Goal: Task Accomplishment & Management: Manage account settings

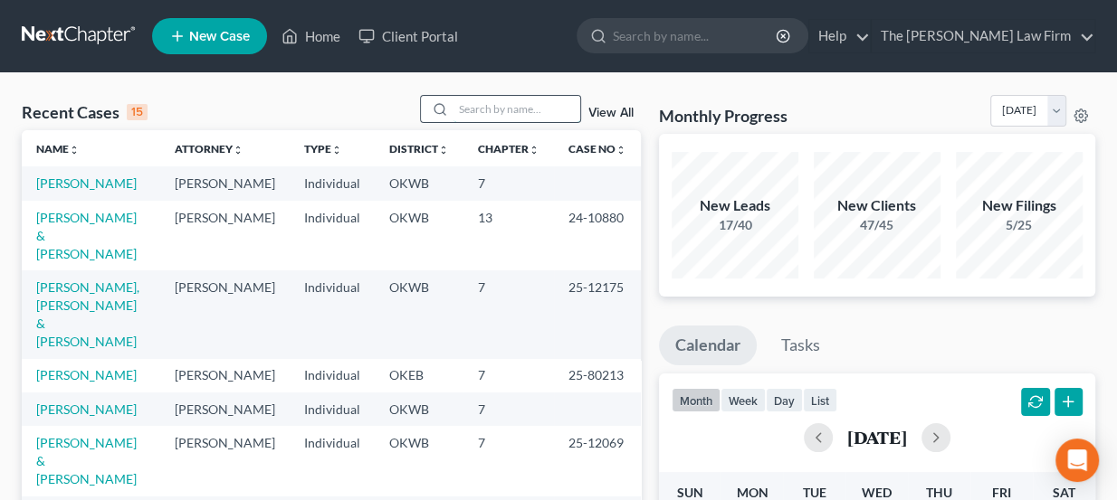
click at [525, 109] on input "search" at bounding box center [516, 109] width 127 height 26
type input "young tommy"
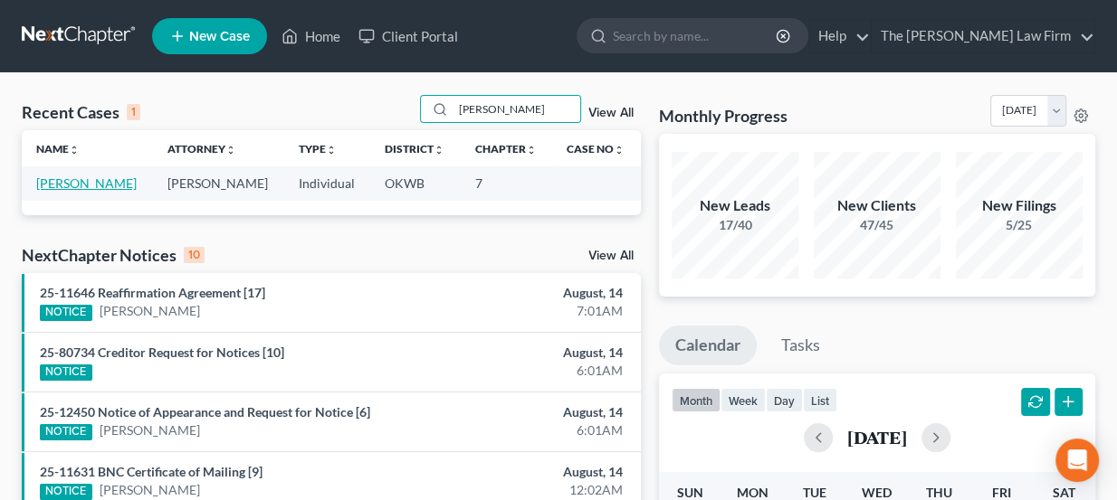
click at [78, 189] on link "Young, Tommy" at bounding box center [86, 183] width 100 height 15
select select "3"
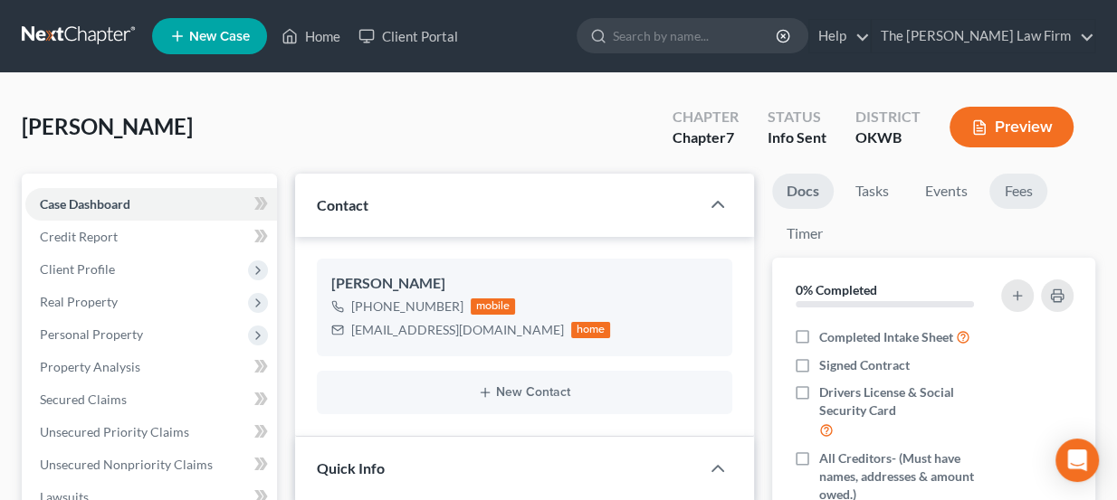
click at [1031, 190] on link "Fees" at bounding box center [1018, 191] width 58 height 35
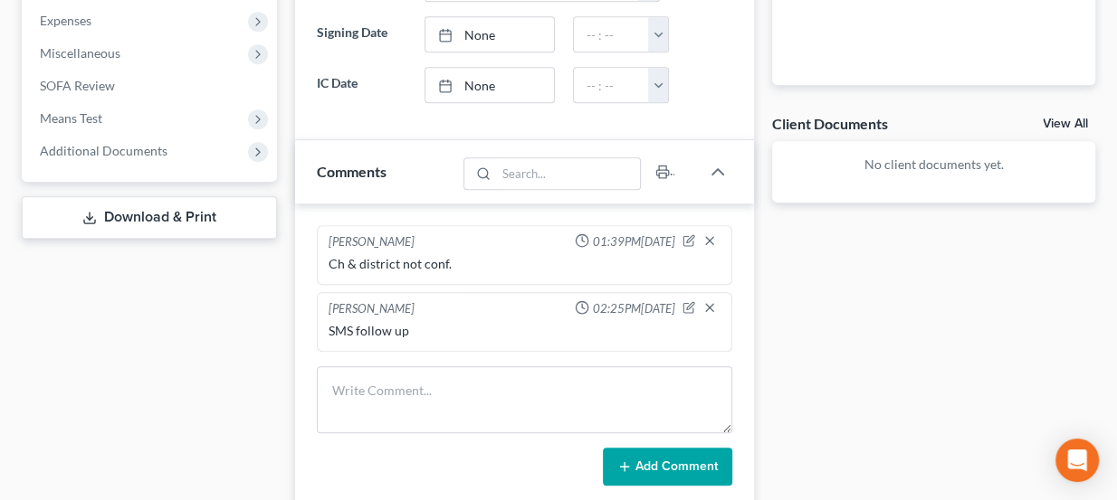
scroll to position [658, 0]
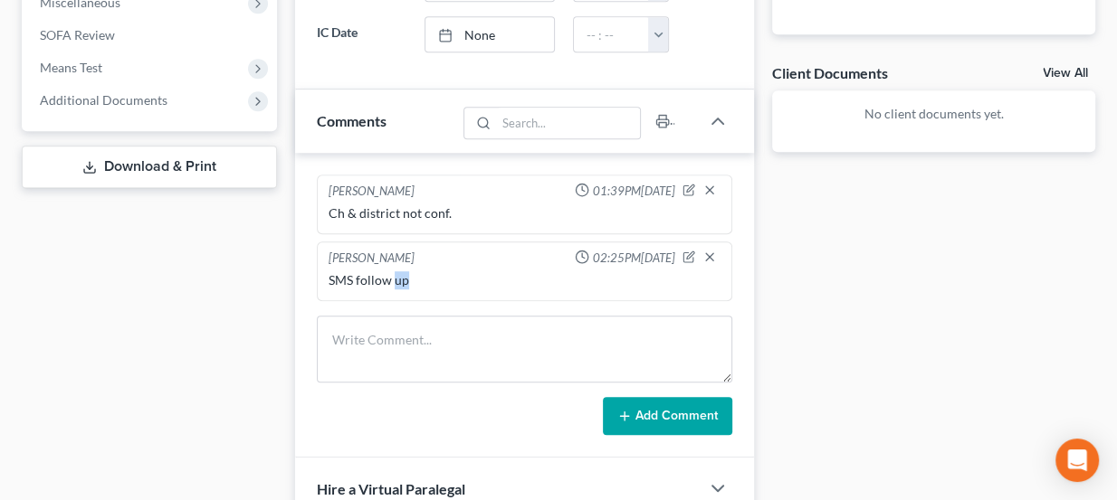
drag, startPoint x: 394, startPoint y: 273, endPoint x: 415, endPoint y: 274, distance: 21.7
click at [415, 274] on div "SMS follow up" at bounding box center [524, 280] width 393 height 18
drag, startPoint x: 447, startPoint y: 210, endPoint x: 328, endPoint y: 220, distance: 118.9
click at [328, 220] on div "Ch & district not conf." at bounding box center [525, 213] width 400 height 25
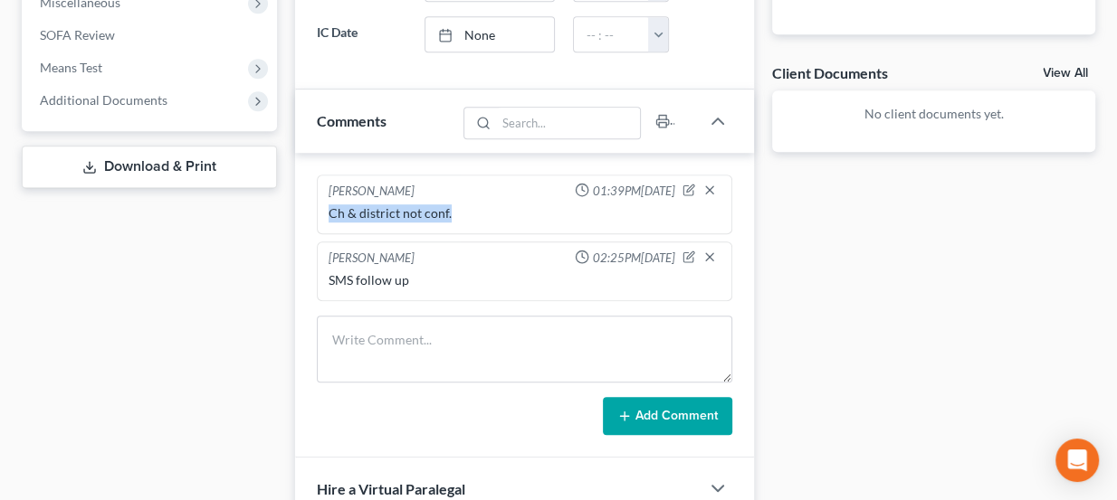
click at [328, 220] on div "Ch & district not conf." at bounding box center [525, 213] width 400 height 25
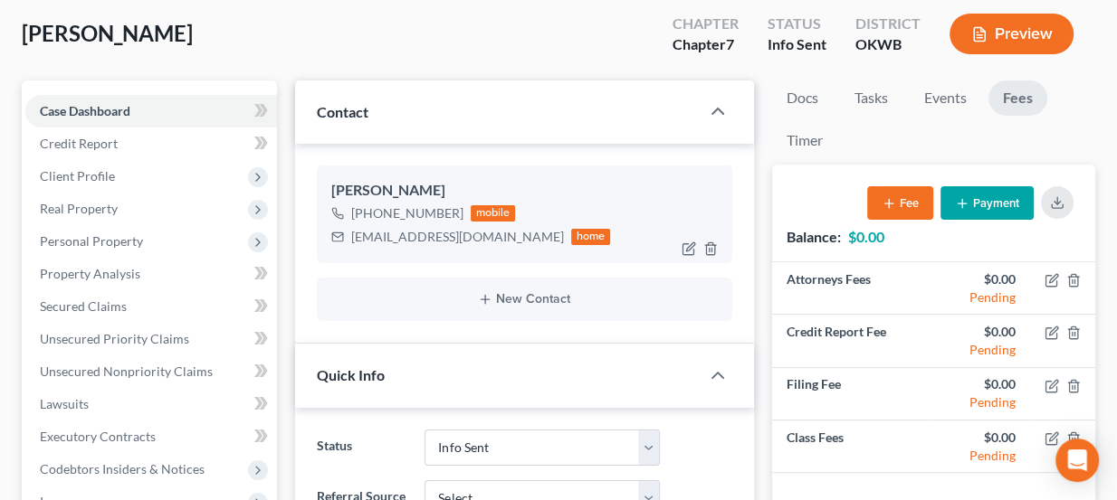
scroll to position [81, 0]
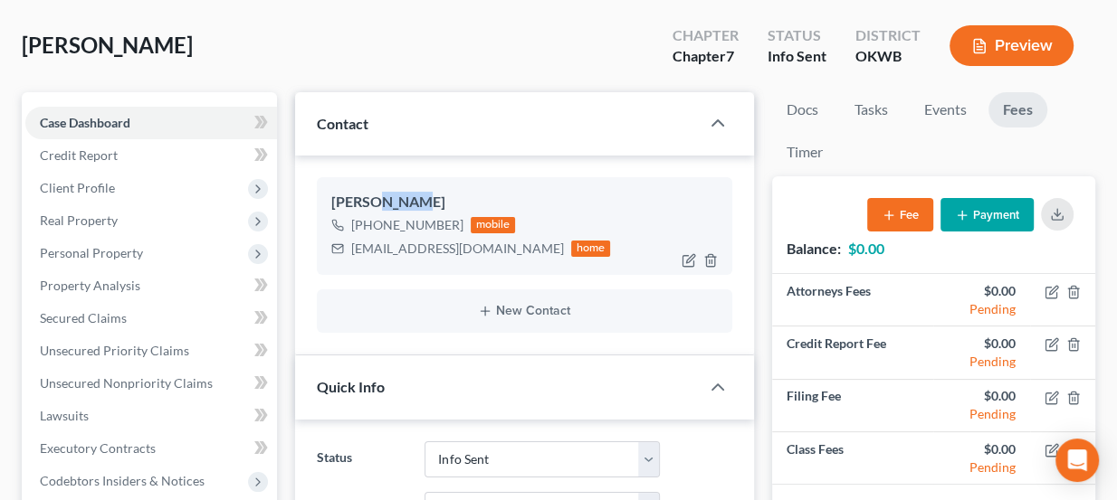
drag, startPoint x: 384, startPoint y: 199, endPoint x: 422, endPoint y: 201, distance: 38.0
click at [422, 201] on div "Tommy Young" at bounding box center [524, 203] width 387 height 22
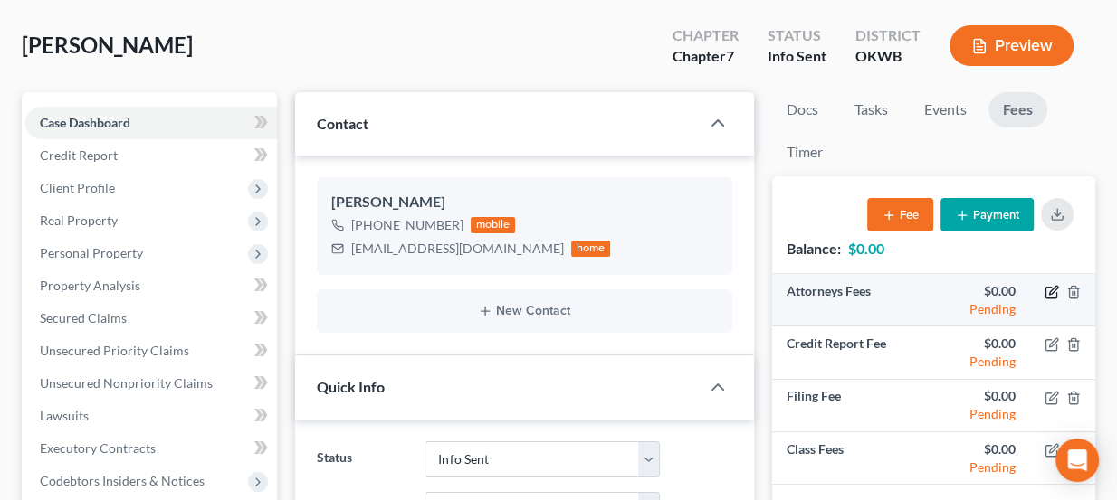
click at [1050, 297] on icon "button" at bounding box center [1051, 292] width 14 height 14
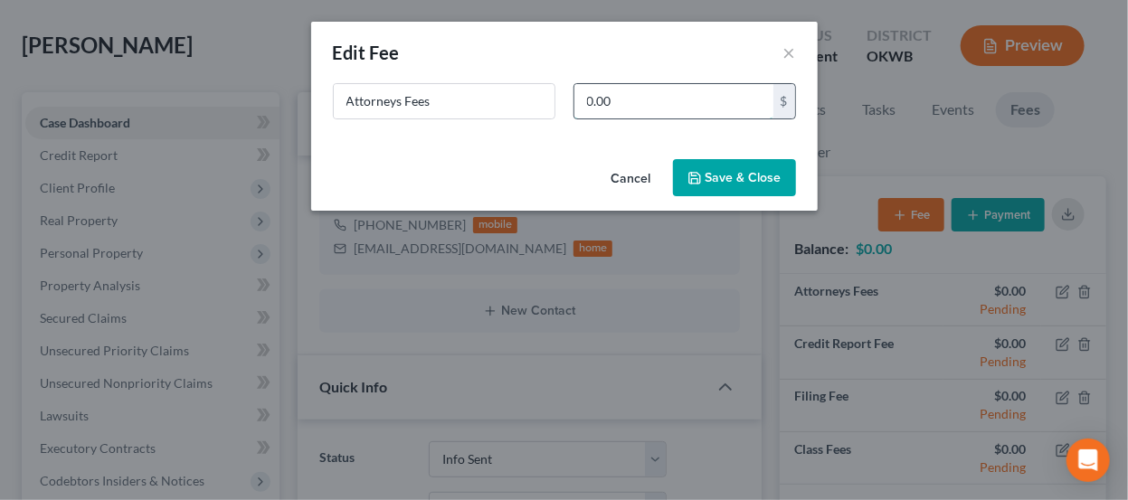
click at [648, 108] on input "0.00" at bounding box center [674, 101] width 199 height 34
type input "1,462"
click at [727, 176] on button "Save & Close" at bounding box center [734, 178] width 123 height 38
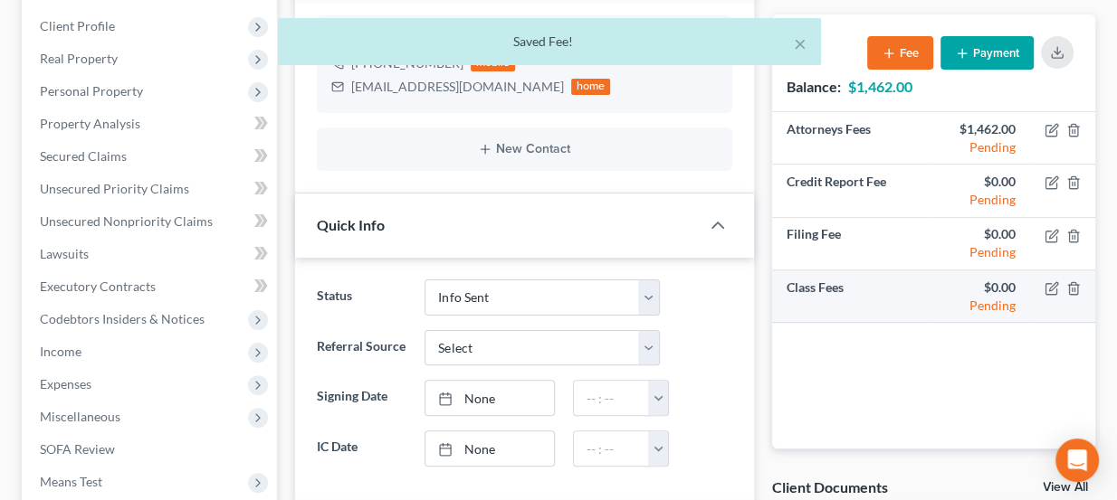
scroll to position [246, 0]
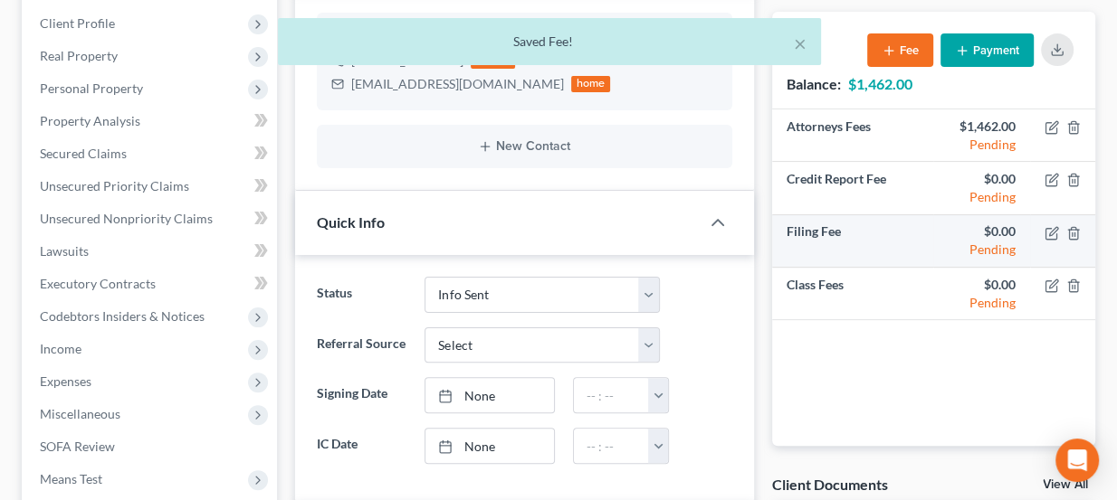
click at [1051, 240] on td at bounding box center [1062, 240] width 65 height 52
click at [1051, 227] on icon "button" at bounding box center [1051, 233] width 14 height 14
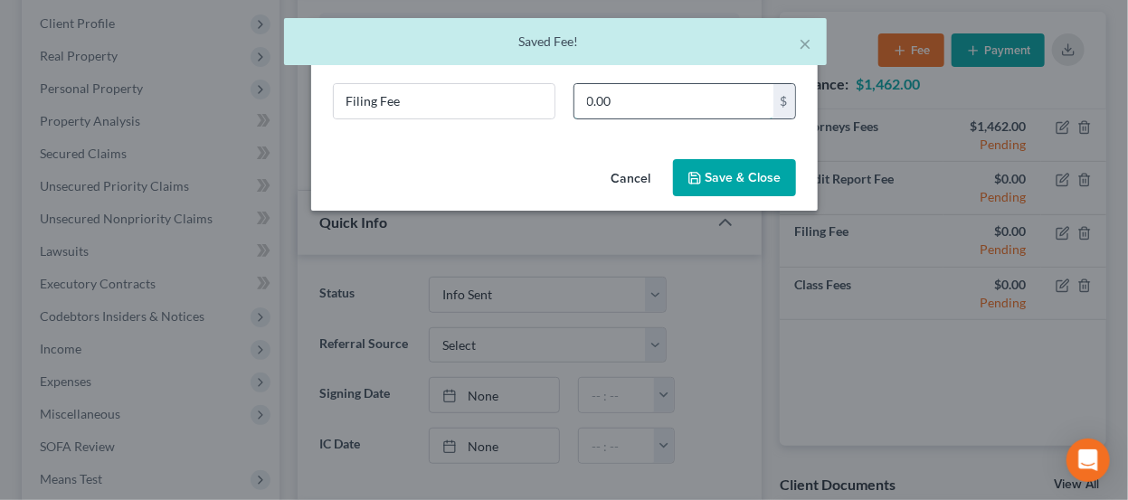
click at [622, 104] on input "0.00" at bounding box center [674, 101] width 199 height 34
type input "338"
click at [702, 173] on icon "button" at bounding box center [695, 178] width 14 height 14
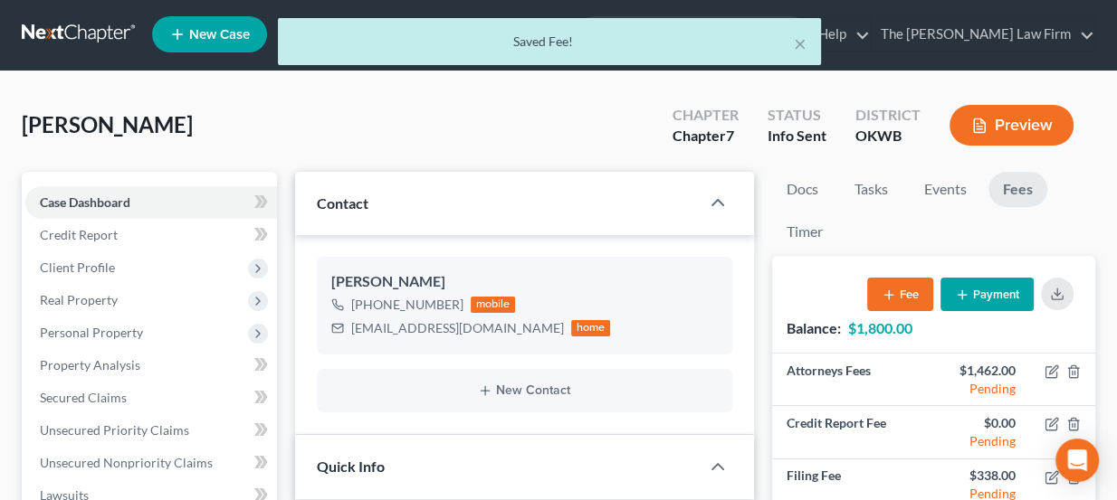
scroll to position [0, 0]
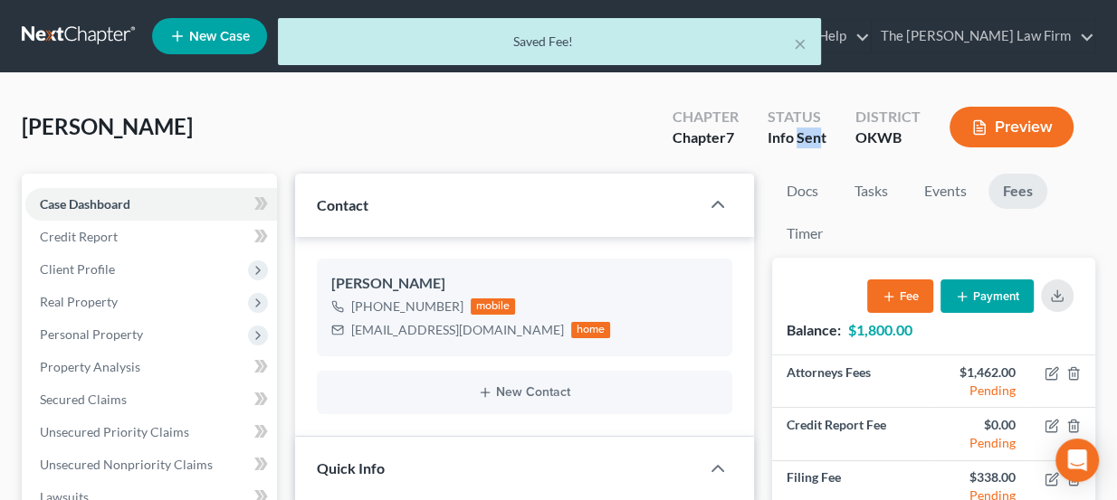
drag, startPoint x: 796, startPoint y: 144, endPoint x: 822, endPoint y: 146, distance: 25.4
click at [822, 146] on div "Info Sent" at bounding box center [796, 138] width 59 height 21
click at [822, 147] on div "Info Sent" at bounding box center [796, 138] width 59 height 21
drag, startPoint x: 862, startPoint y: 139, endPoint x: 872, endPoint y: 140, distance: 10.0
click at [872, 140] on div "OKWB" at bounding box center [887, 138] width 65 height 21
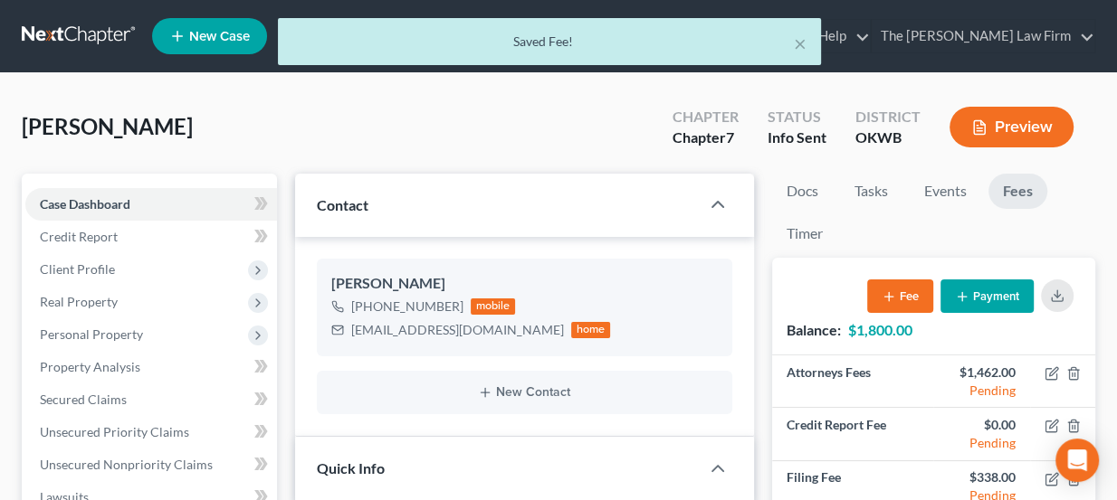
click at [876, 139] on div "OKWB" at bounding box center [887, 138] width 65 height 21
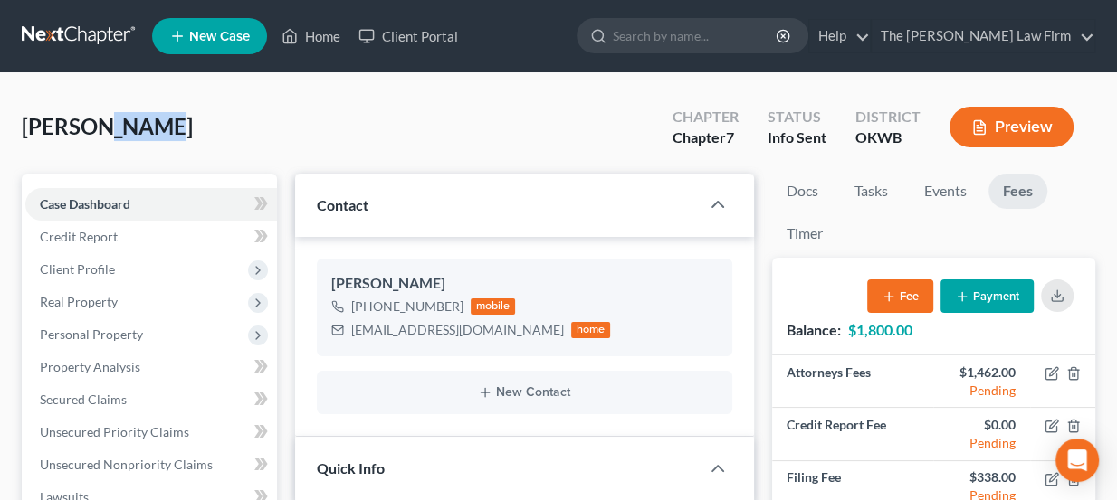
drag, startPoint x: 92, startPoint y: 123, endPoint x: 157, endPoint y: 130, distance: 65.5
click at [157, 130] on span "Young, Tommy" at bounding box center [107, 126] width 171 height 26
drag, startPoint x: 160, startPoint y: 128, endPoint x: 20, endPoint y: 131, distance: 140.3
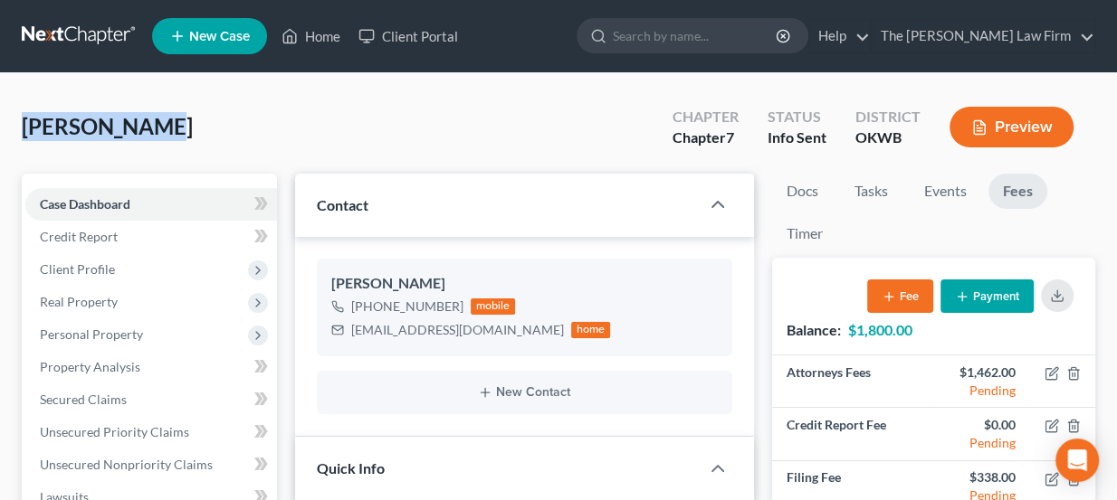
drag, startPoint x: 25, startPoint y: 125, endPoint x: 153, endPoint y: 119, distance: 127.7
click at [153, 119] on span "Young, Tommy" at bounding box center [107, 126] width 171 height 26
drag, startPoint x: 166, startPoint y: 125, endPoint x: 24, endPoint y: 129, distance: 141.2
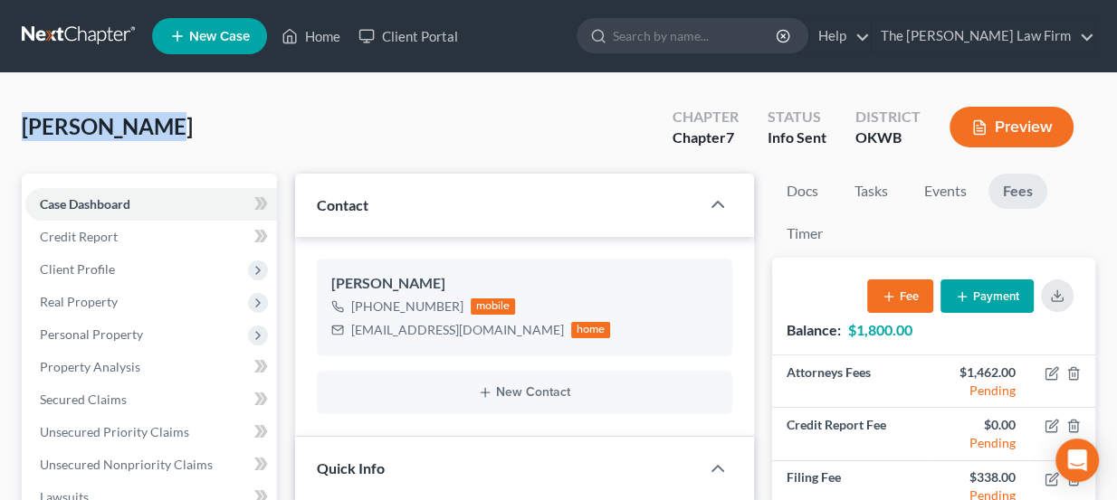
click at [24, 129] on div "Young, Tommy Upgraded Chapter Chapter 7 Status Info Sent District OKWB Preview" at bounding box center [558, 134] width 1073 height 79
click at [24, 129] on span "Young, Tommy" at bounding box center [107, 126] width 171 height 26
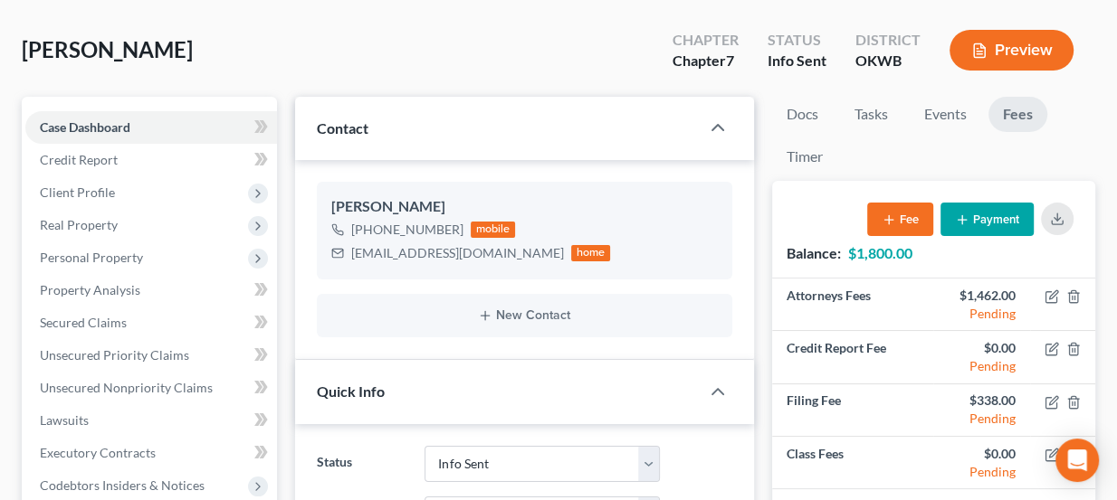
scroll to position [81, 0]
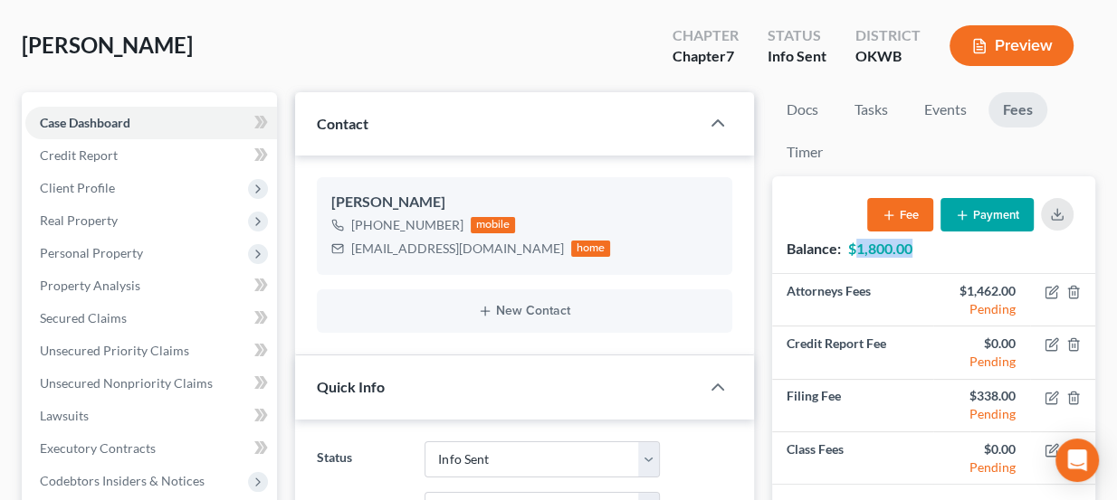
drag, startPoint x: 855, startPoint y: 247, endPoint x: 914, endPoint y: 249, distance: 58.8
click at [914, 249] on div "Balance: $1,800.00 Fee Payment" at bounding box center [933, 224] width 323 height 97
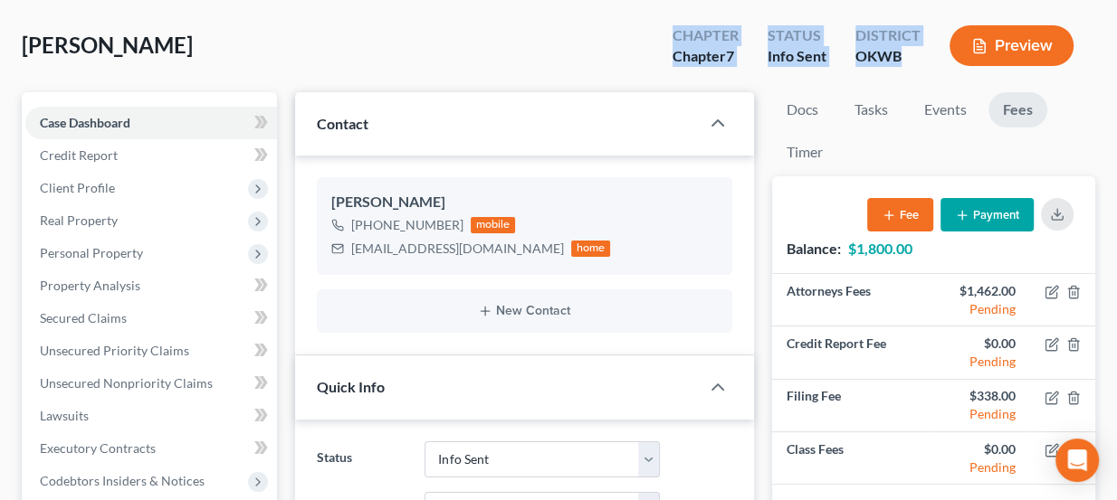
drag, startPoint x: 903, startPoint y: 58, endPoint x: 650, endPoint y: 19, distance: 256.3
click at [650, 19] on div "Young, Tommy Upgraded Chapter Chapter 7 Status Info Sent District OKWB Preview" at bounding box center [558, 53] width 1073 height 79
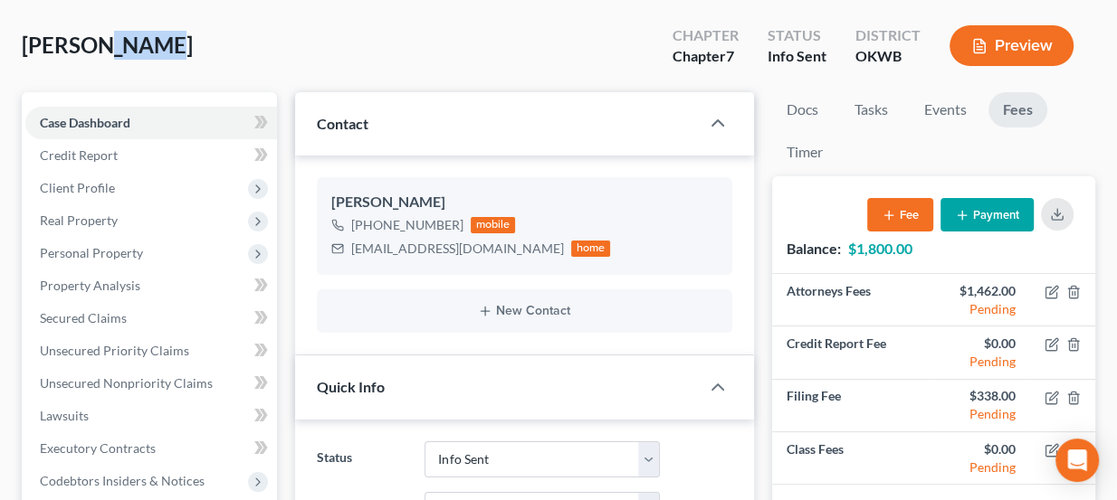
drag, startPoint x: 95, startPoint y: 41, endPoint x: 158, endPoint y: 54, distance: 64.8
click at [158, 54] on span "Young, Tommy" at bounding box center [107, 45] width 171 height 26
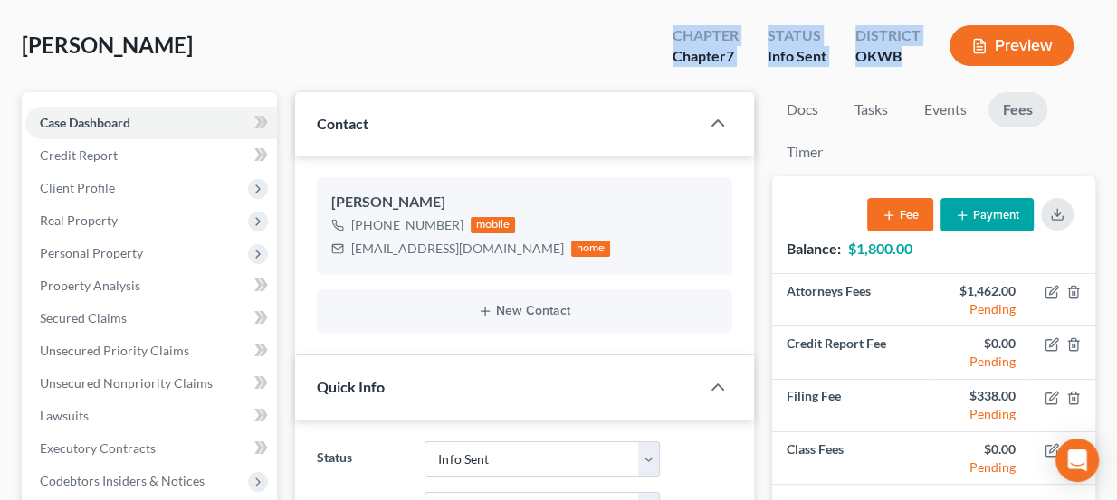
drag, startPoint x: 673, startPoint y: 33, endPoint x: 905, endPoint y: 55, distance: 232.7
click at [905, 55] on div "Chapter Chapter 7 Status Info Sent District OKWB Preview" at bounding box center [876, 47] width 437 height 53
click at [905, 55] on div "OKWB" at bounding box center [887, 56] width 65 height 21
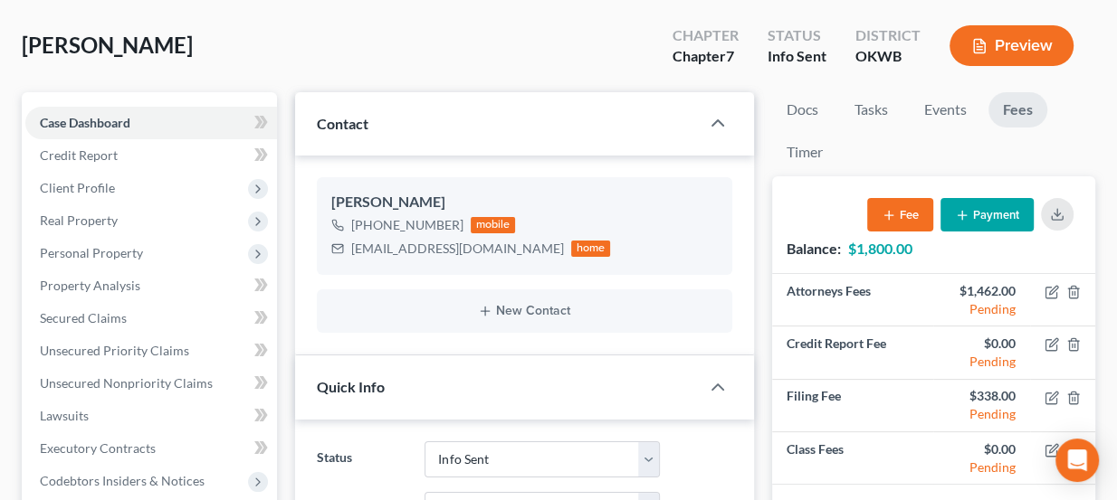
scroll to position [0, 0]
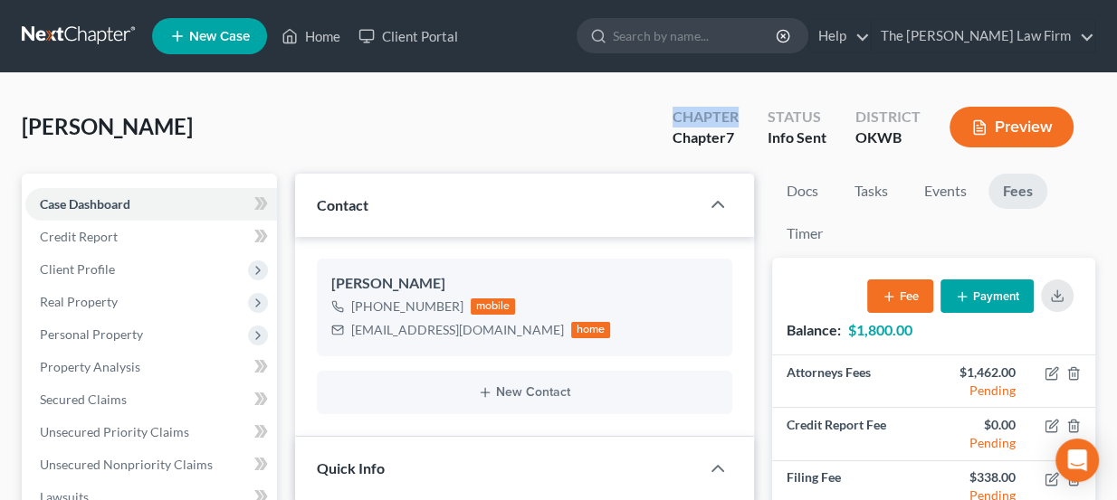
drag, startPoint x: 675, startPoint y: 116, endPoint x: 746, endPoint y: 116, distance: 71.5
click at [746, 116] on div "Chapter Chapter 7" at bounding box center [705, 128] width 95 height 53
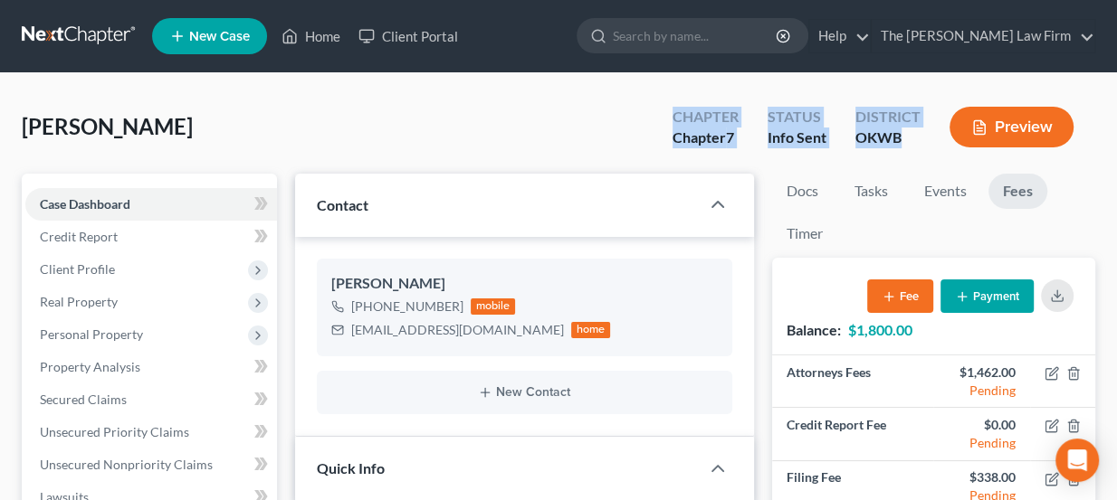
drag, startPoint x: 905, startPoint y: 139, endPoint x: 672, endPoint y: 122, distance: 233.2
click at [672, 122] on div "Chapter Chapter 7 Status Info Sent District OKWB Preview" at bounding box center [876, 128] width 437 height 53
click at [672, 122] on div "Chapter Chapter 7" at bounding box center [705, 128] width 95 height 53
drag, startPoint x: 672, startPoint y: 117, endPoint x: 901, endPoint y: 155, distance: 232.0
click at [901, 155] on div "Chapter Chapter 7 Status Info Sent District OKWB Preview" at bounding box center [873, 127] width 444 height 64
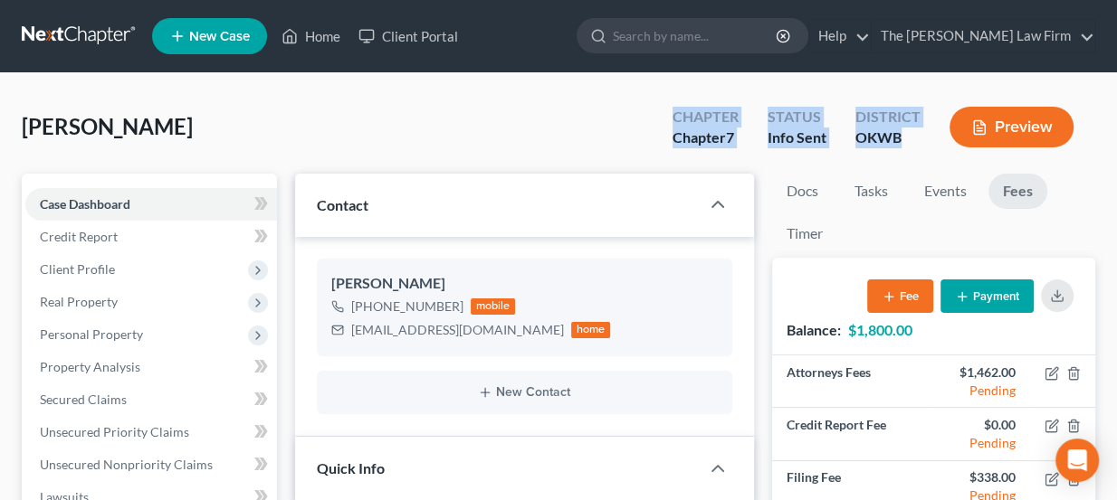
click at [903, 144] on div "OKWB" at bounding box center [887, 138] width 65 height 21
drag, startPoint x: 849, startPoint y: 131, endPoint x: 667, endPoint y: 111, distance: 182.9
click at [667, 111] on div "Chapter Chapter 7 Status Info Sent District OKWB Preview" at bounding box center [876, 128] width 437 height 53
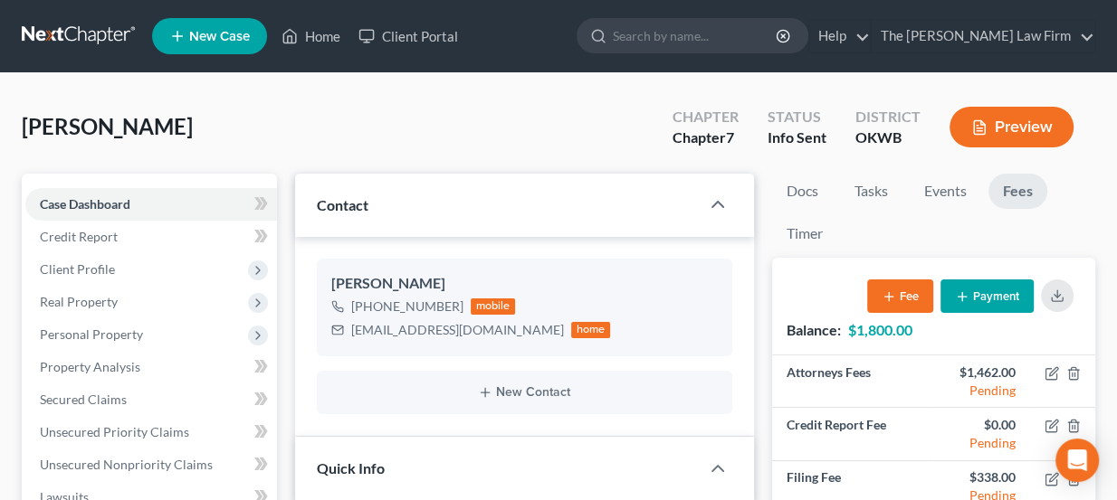
click at [579, 20] on ul "New Case Home Client Portal - No Result - See all results Or Press Enter... Hel…" at bounding box center [623, 36] width 943 height 47
drag, startPoint x: 699, startPoint y: 114, endPoint x: 728, endPoint y: 119, distance: 30.3
click at [728, 119] on div "Chapter" at bounding box center [705, 117] width 66 height 21
click at [728, 120] on div "Chapter" at bounding box center [705, 117] width 66 height 21
drag, startPoint x: 707, startPoint y: 117, endPoint x: 746, endPoint y: 125, distance: 39.7
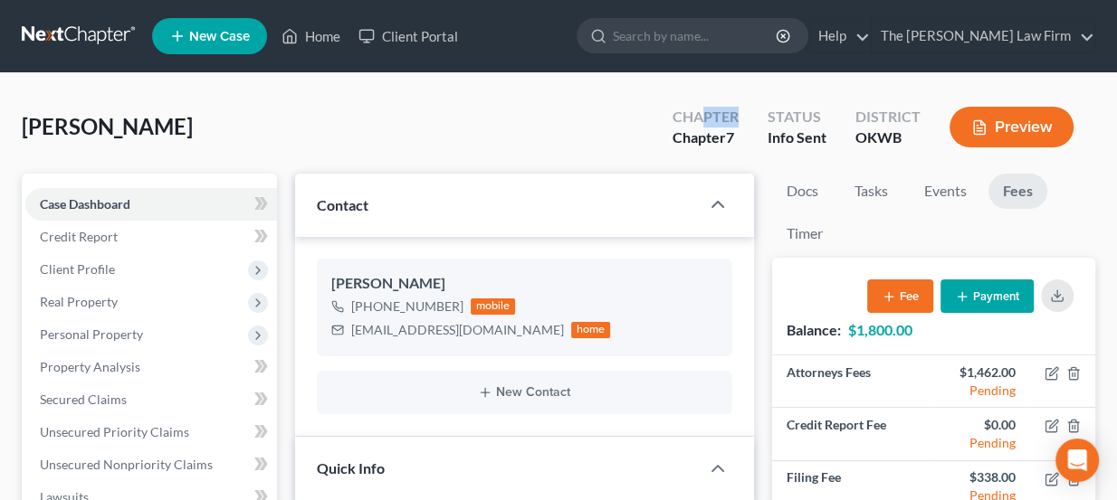
click at [746, 125] on div "Chapter Chapter 7" at bounding box center [705, 128] width 95 height 53
drag, startPoint x: 764, startPoint y: 118, endPoint x: 912, endPoint y: 148, distance: 151.5
click at [912, 148] on div "Chapter Chapter 7 Status Info Sent District OKWB Preview" at bounding box center [876, 128] width 437 height 53
click at [911, 141] on div "OKWB" at bounding box center [887, 138] width 65 height 21
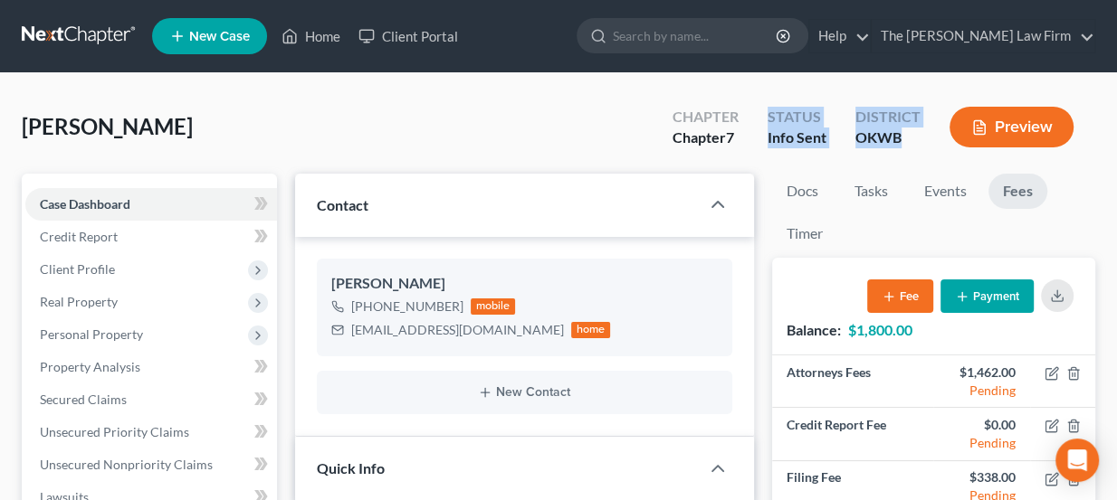
click at [901, 138] on div "OKWB" at bounding box center [887, 138] width 65 height 21
drag, startPoint x: 902, startPoint y: 138, endPoint x: 674, endPoint y: 120, distance: 228.7
click at [674, 120] on div "Chapter Chapter 7 Status Info Sent District OKWB Preview" at bounding box center [876, 128] width 437 height 53
click at [674, 120] on div "Chapter" at bounding box center [705, 117] width 66 height 21
drag, startPoint x: 673, startPoint y: 119, endPoint x: 902, endPoint y: 147, distance: 230.7
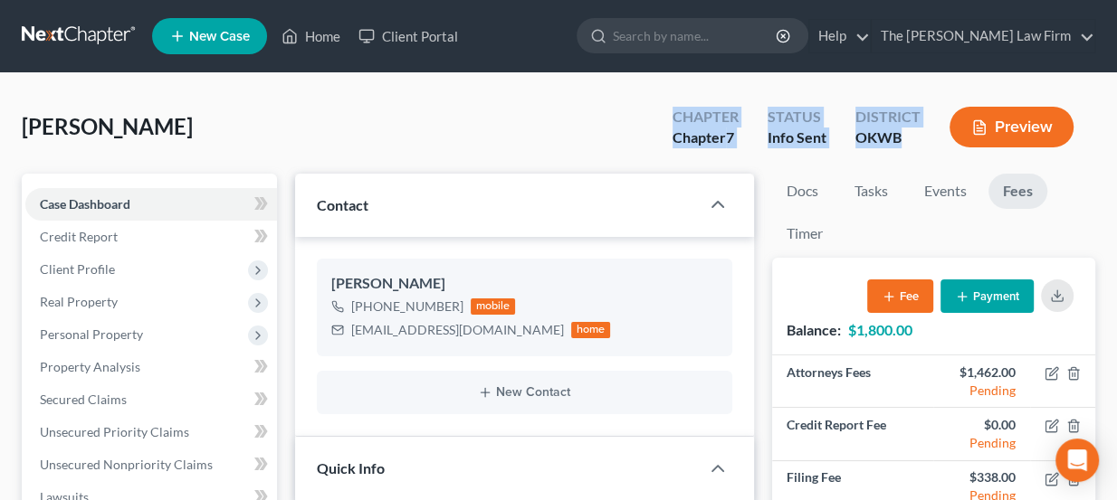
click at [902, 147] on div "Chapter Chapter 7 Status Info Sent District OKWB Preview" at bounding box center [876, 128] width 437 height 53
click at [902, 147] on div "OKWB" at bounding box center [887, 138] width 65 height 21
drag, startPoint x: 901, startPoint y: 131, endPoint x: 673, endPoint y: 116, distance: 228.5
click at [673, 116] on div "Chapter Chapter 7 Status Info Sent District OKWB Preview" at bounding box center [876, 128] width 437 height 53
click at [673, 116] on div "Chapter" at bounding box center [705, 117] width 66 height 21
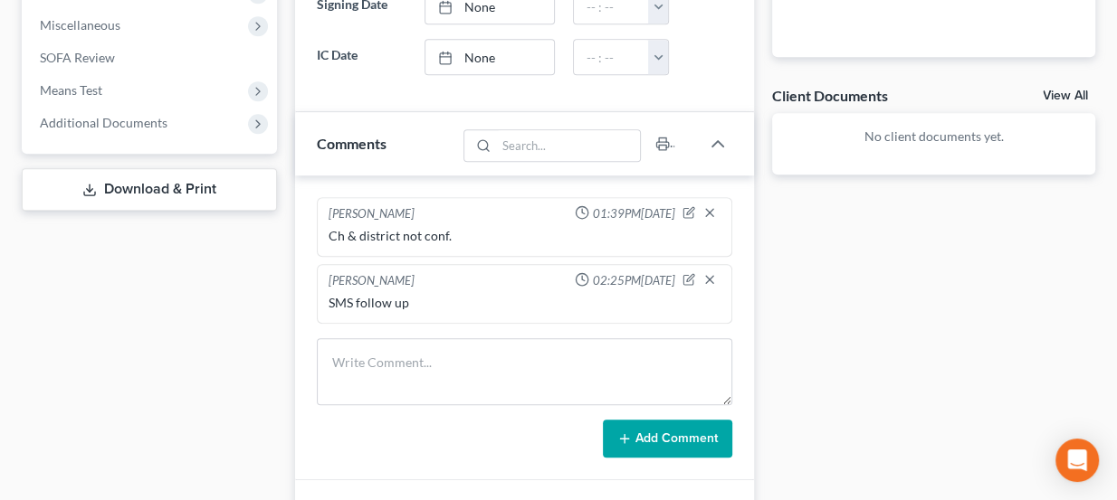
scroll to position [658, 0]
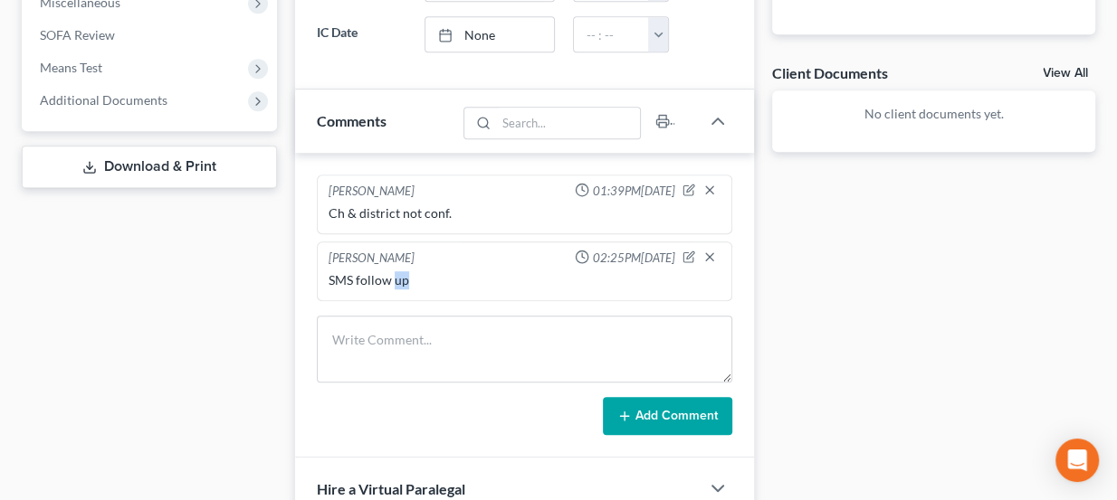
drag, startPoint x: 394, startPoint y: 269, endPoint x: 413, endPoint y: 275, distance: 20.0
click at [413, 275] on div "SMS follow up" at bounding box center [524, 280] width 393 height 18
click at [395, 271] on div "SMS follow up" at bounding box center [524, 280] width 393 height 18
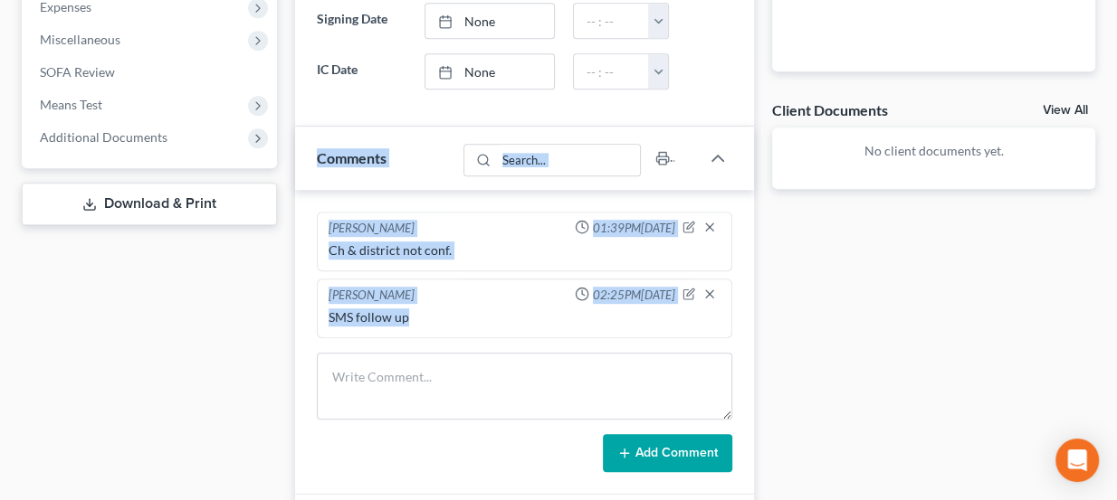
drag, startPoint x: 408, startPoint y: 276, endPoint x: 313, endPoint y: 147, distance: 159.8
click at [313, 147] on div "Updates & News × Contact Tommy Young +1 (405) 328-1694 mobile tommyyoung622@yah…" at bounding box center [525, 119] width 460 height 1133
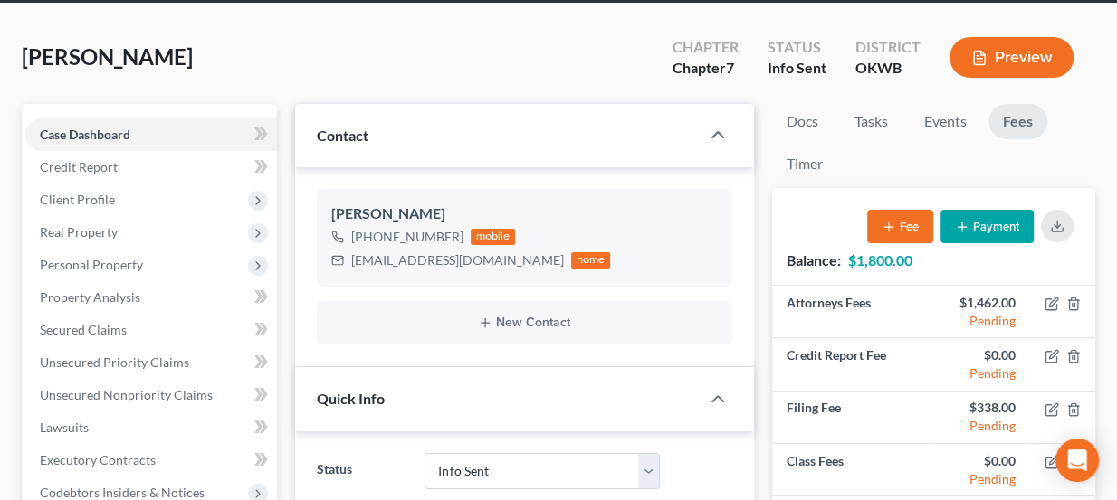
scroll to position [0, 0]
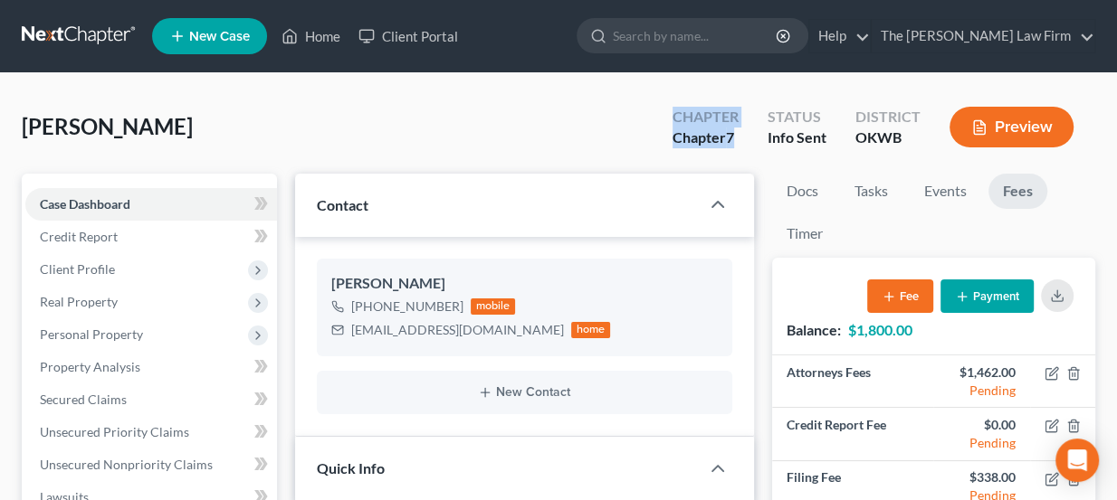
drag, startPoint x: 735, startPoint y: 138, endPoint x: 664, endPoint y: 120, distance: 72.9
click at [664, 120] on div "Chapter Chapter 7" at bounding box center [705, 128] width 95 height 53
click at [702, 117] on div "Chapter" at bounding box center [705, 117] width 66 height 21
drag, startPoint x: 900, startPoint y: 143, endPoint x: 665, endPoint y: 119, distance: 236.4
click at [665, 119] on div "Chapter Chapter 7 Status Info Sent District OKWB Preview" at bounding box center [876, 128] width 437 height 53
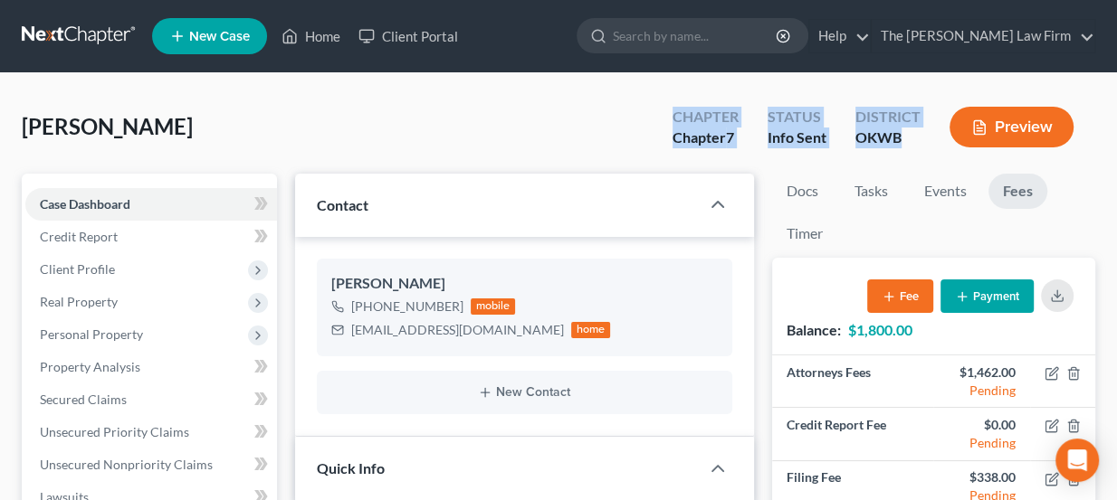
click at [665, 119] on div "Chapter Chapter 7" at bounding box center [705, 128] width 95 height 53
drag, startPoint x: 671, startPoint y: 114, endPoint x: 894, endPoint y: 151, distance: 225.6
click at [894, 151] on div "Chapter Chapter 7 Status Info Sent District OKWB Preview" at bounding box center [876, 128] width 437 height 53
click at [894, 151] on div "District OKWB" at bounding box center [888, 128] width 94 height 53
drag, startPoint x: 904, startPoint y: 144, endPoint x: 678, endPoint y: 121, distance: 227.3
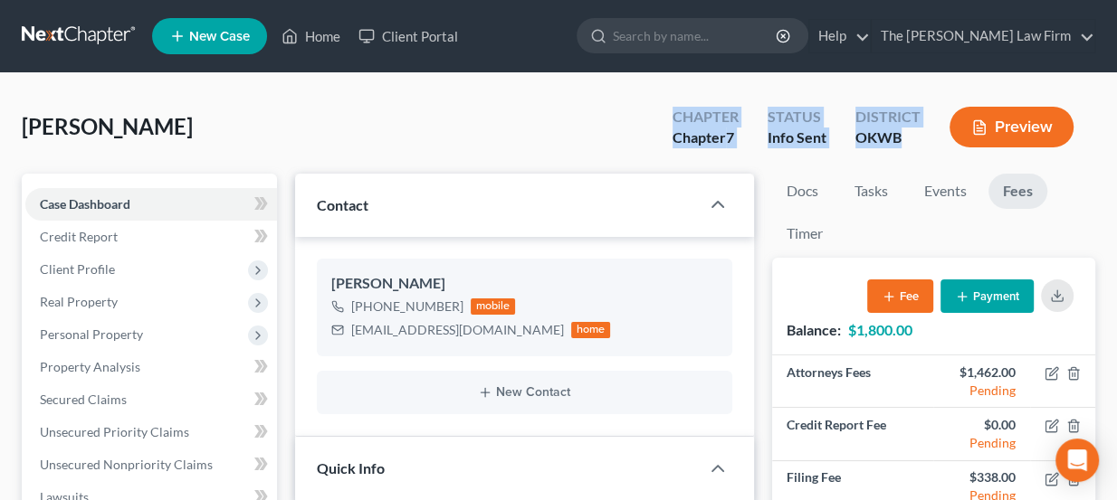
click at [678, 121] on div "Chapter Chapter 7 Status Info Sent District OKWB Preview" at bounding box center [876, 128] width 437 height 53
click at [678, 121] on div "Chapter" at bounding box center [705, 117] width 66 height 21
drag, startPoint x: 903, startPoint y: 136, endPoint x: 671, endPoint y: 123, distance: 232.0
click at [671, 123] on div "Chapter Chapter 7 Status Info Sent District OKWB Preview" at bounding box center [876, 128] width 437 height 53
click at [671, 123] on div "Chapter Chapter 7" at bounding box center [705, 128] width 95 height 53
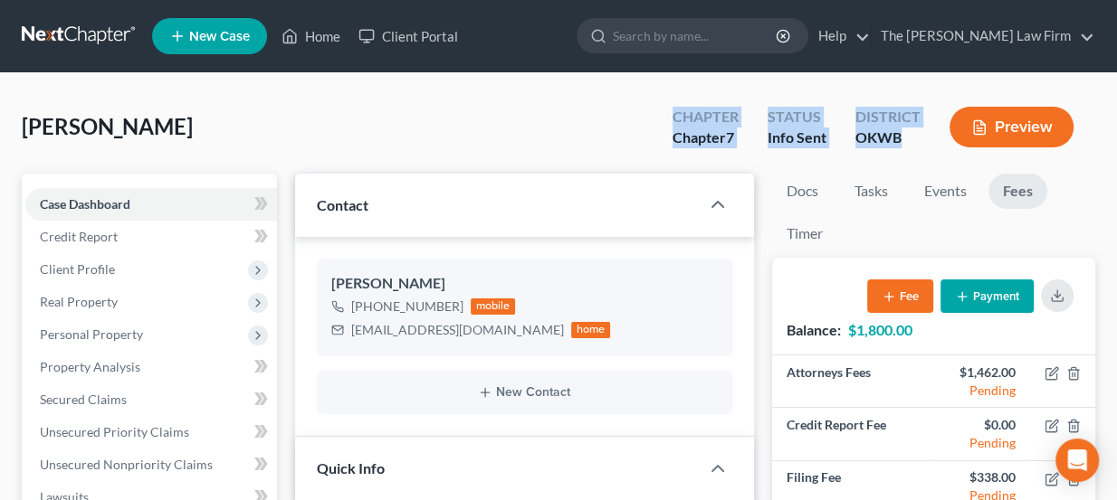
drag, startPoint x: 676, startPoint y: 116, endPoint x: 905, endPoint y: 139, distance: 230.1
click at [905, 139] on div "Chapter Chapter 7 Status Info Sent District OKWB Preview" at bounding box center [876, 128] width 437 height 53
click at [905, 139] on div "OKWB" at bounding box center [887, 138] width 65 height 21
drag, startPoint x: 906, startPoint y: 137, endPoint x: 677, endPoint y: 118, distance: 229.7
click at [677, 118] on div "Chapter Chapter 7 Status Info Sent District OKWB Preview" at bounding box center [876, 128] width 437 height 53
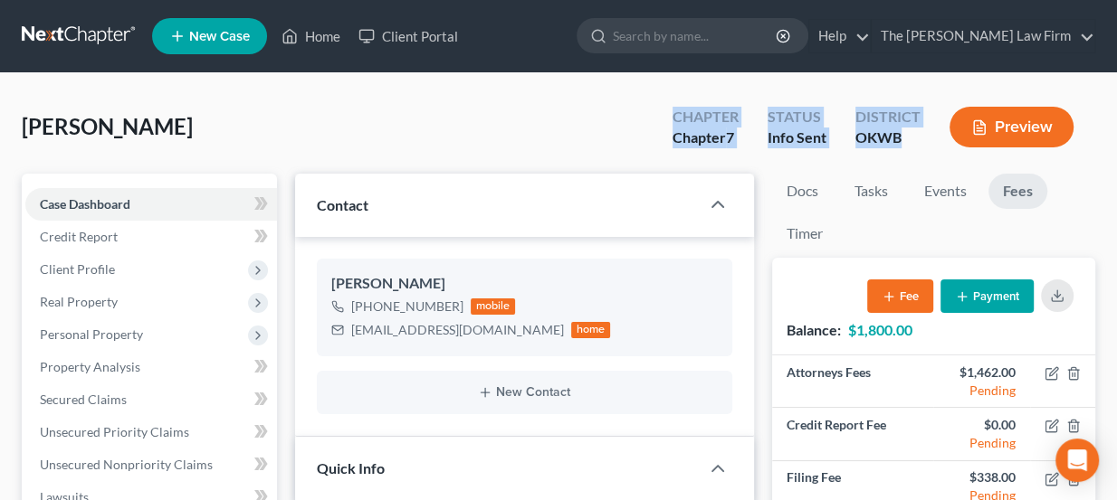
click at [677, 118] on div "Chapter" at bounding box center [705, 117] width 66 height 21
drag, startPoint x: 677, startPoint y: 116, endPoint x: 907, endPoint y: 133, distance: 230.5
click at [907, 133] on div "Chapter Chapter 7 Status Info Sent District OKWB Preview" at bounding box center [876, 128] width 437 height 53
click at [907, 133] on div "OKWB" at bounding box center [887, 138] width 65 height 21
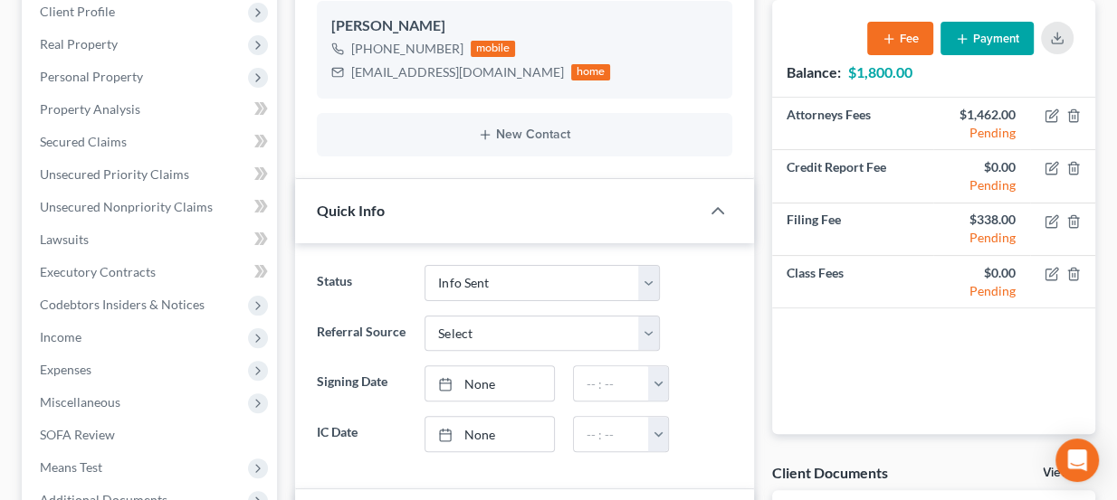
scroll to position [260, 0]
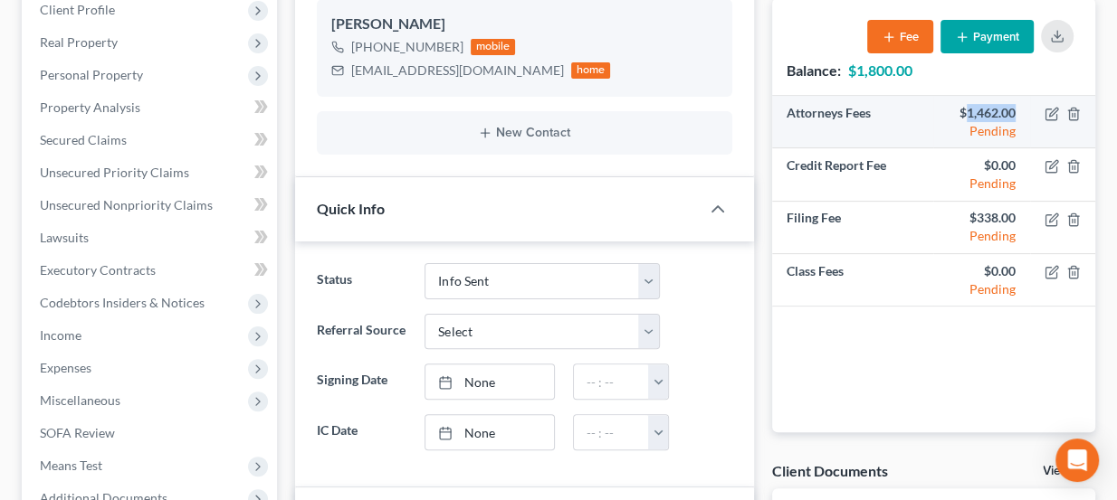
drag, startPoint x: 1012, startPoint y: 110, endPoint x: 963, endPoint y: 113, distance: 49.8
click at [963, 113] on div "$1,462.00" at bounding box center [981, 113] width 68 height 18
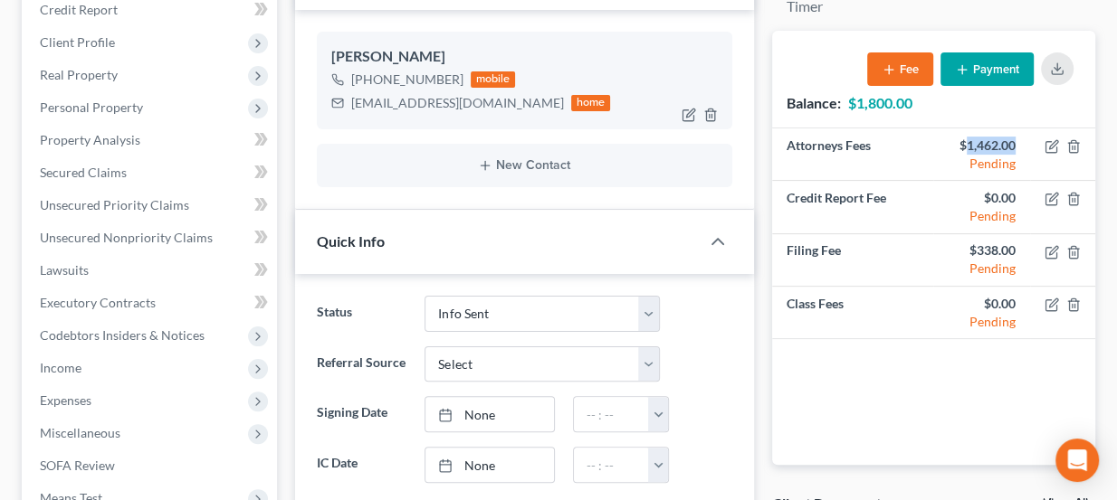
scroll to position [177, 0]
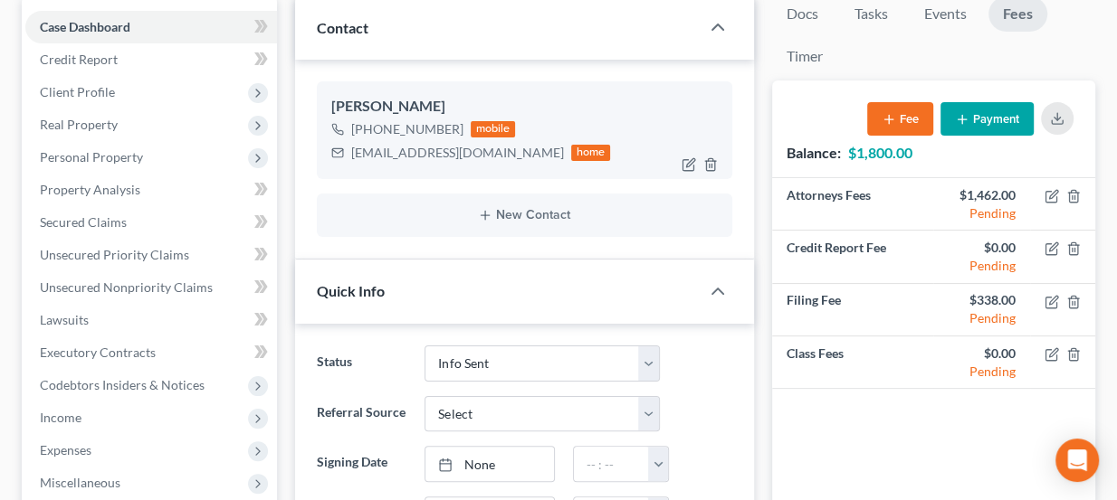
click at [469, 163] on div "tommyyoung622@yahoo.com home" at bounding box center [471, 153] width 280 height 24
click at [463, 158] on div "tommyyoung622@yahoo.com" at bounding box center [457, 153] width 213 height 18
click at [463, 157] on div "tommyyoung622@yahoo.com" at bounding box center [457, 153] width 213 height 18
copy div "tommyyoung622@yahoo.com"
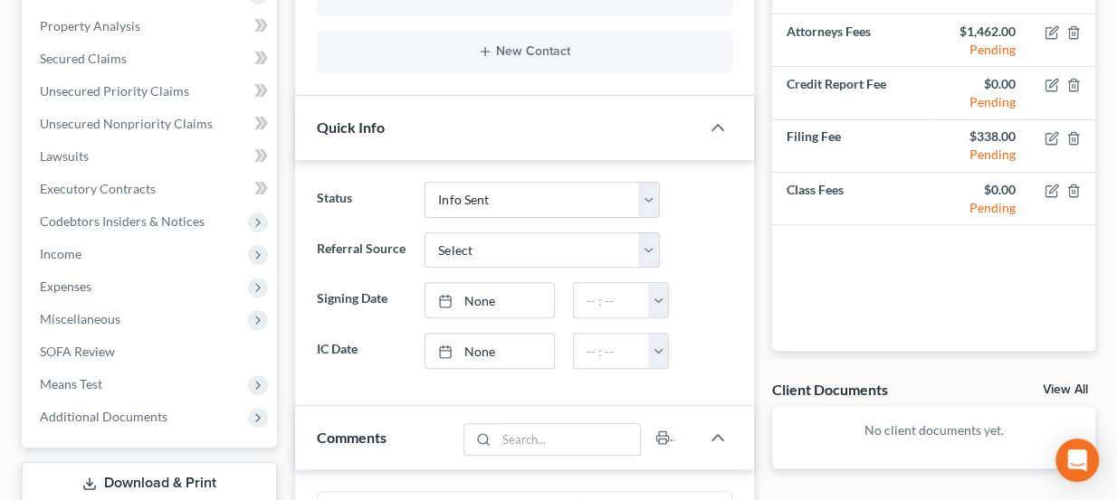
scroll to position [753, 0]
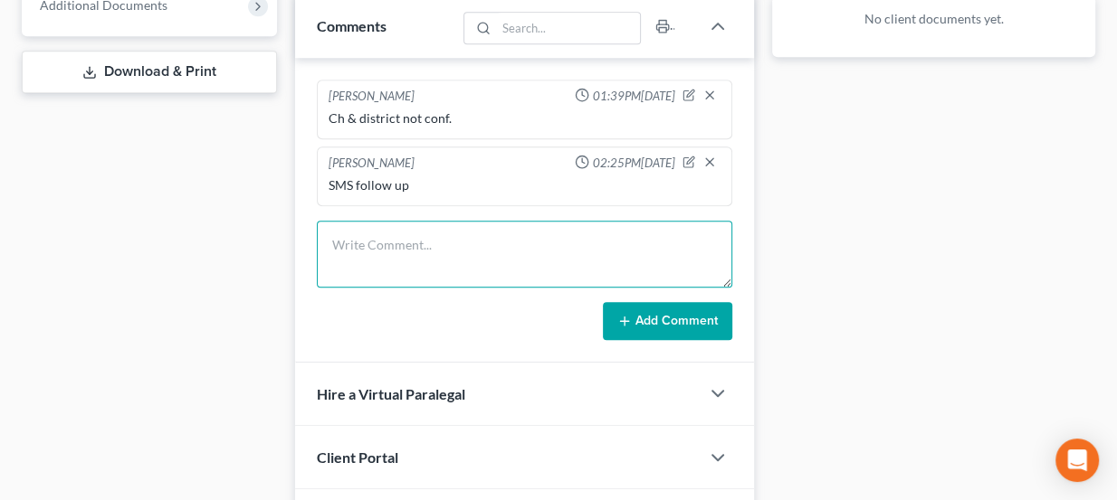
click at [446, 221] on textarea at bounding box center [525, 254] width 416 height 67
type textarea "PTP next week"
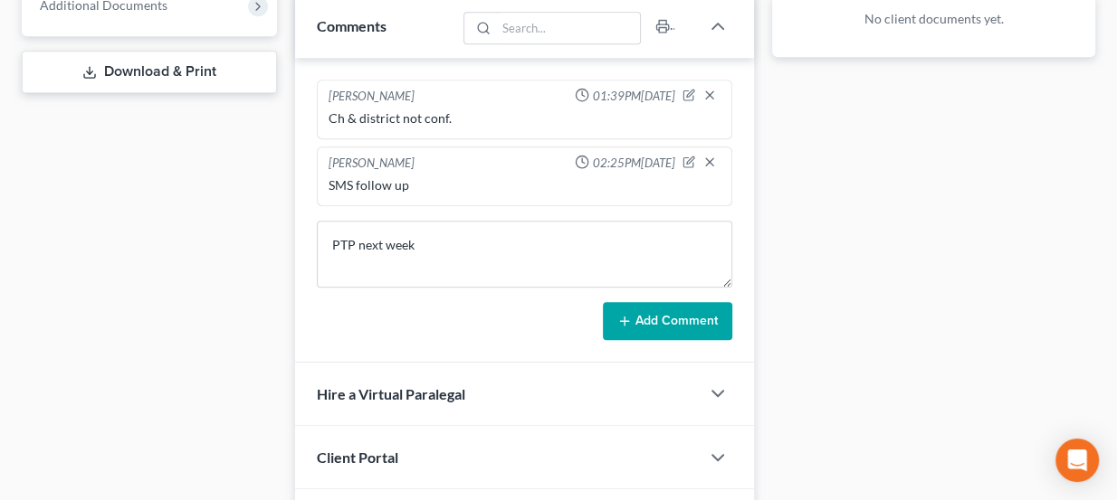
click at [683, 322] on button "Add Comment" at bounding box center [667, 321] width 129 height 38
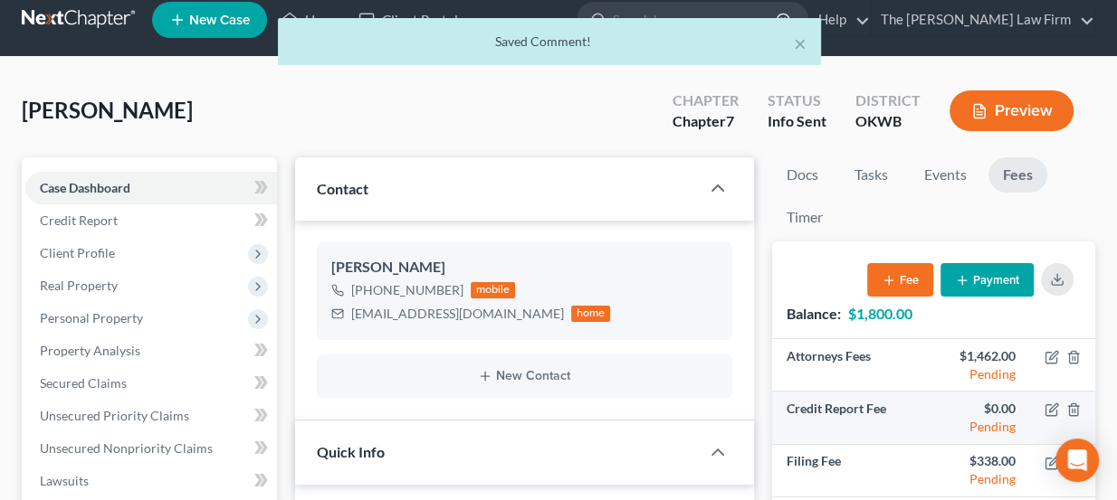
scroll to position [13, 0]
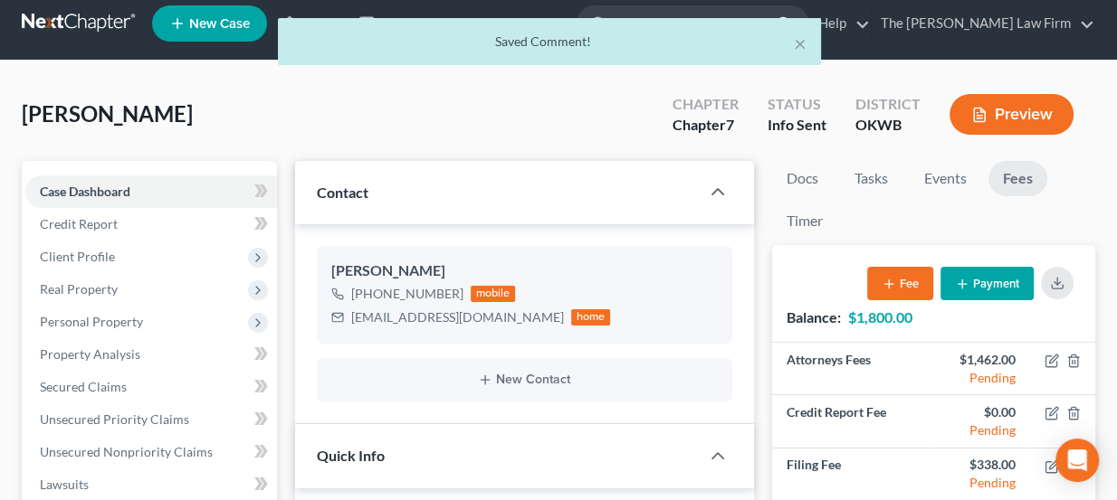
click at [83, 29] on div "× Saved Comment!" at bounding box center [549, 46] width 1117 height 56
click at [83, 25] on div "× Saved Comment!" at bounding box center [549, 46] width 1117 height 56
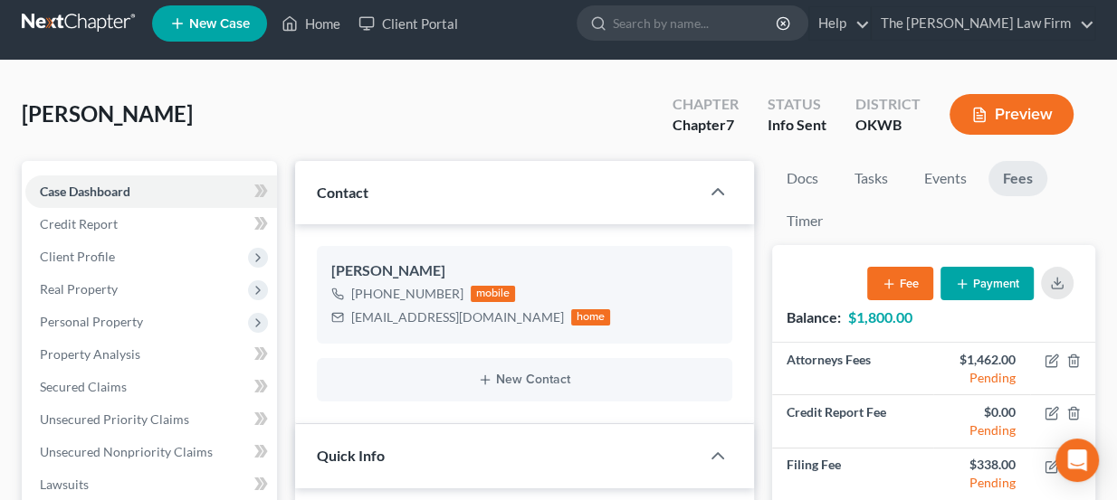
click at [97, 21] on link at bounding box center [80, 23] width 116 height 33
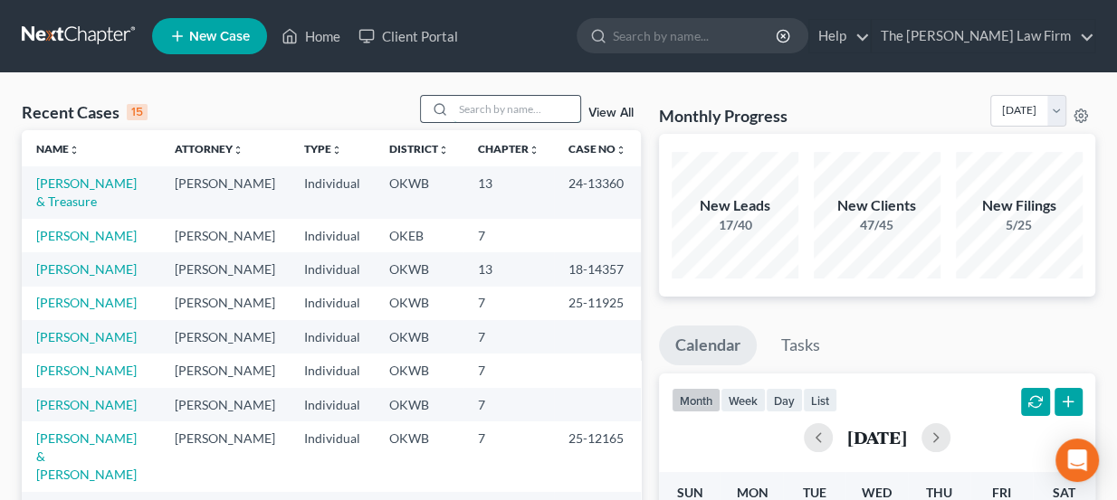
click at [486, 100] on input "search" at bounding box center [516, 109] width 127 height 26
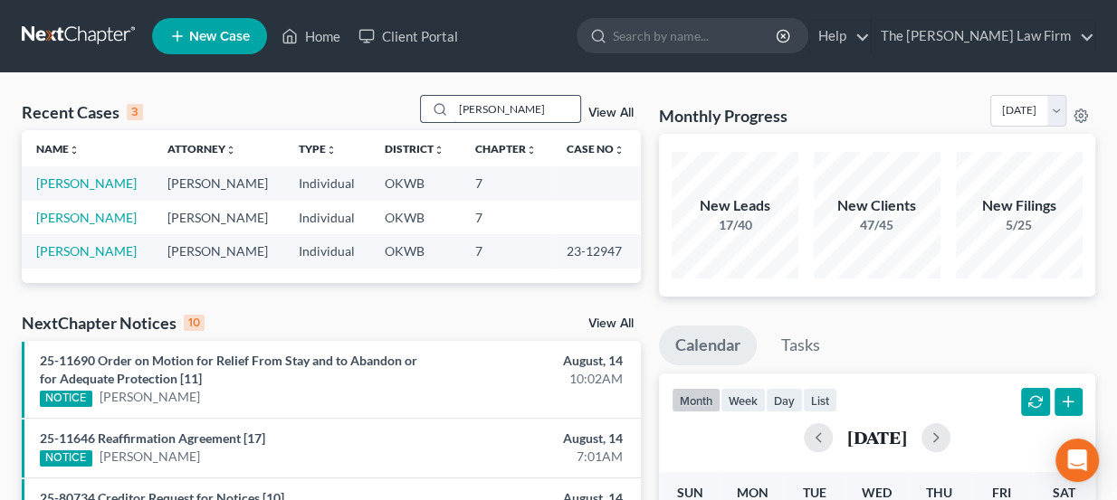
click at [498, 109] on input "burke" at bounding box center [516, 109] width 127 height 26
type input "burk"
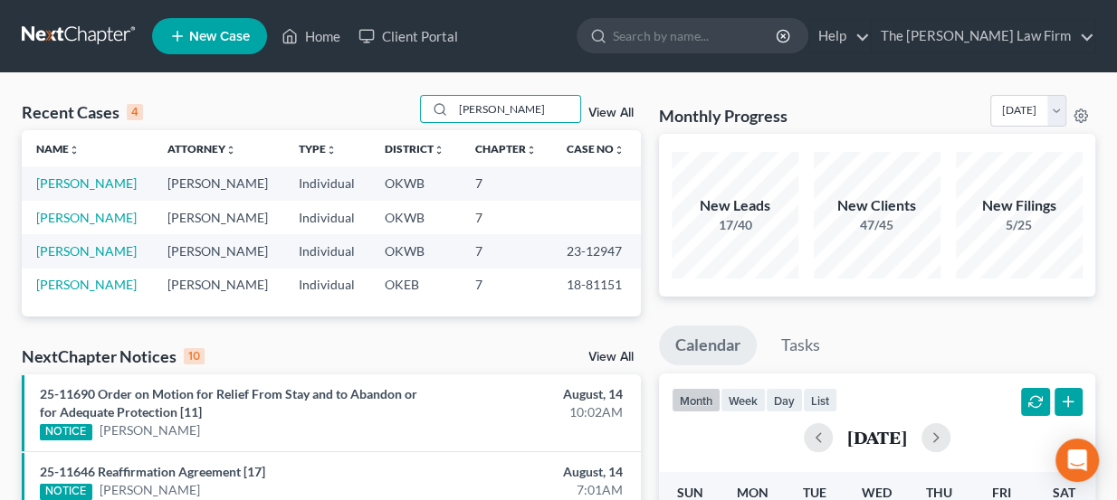
click at [195, 50] on link "New Case" at bounding box center [209, 36] width 115 height 36
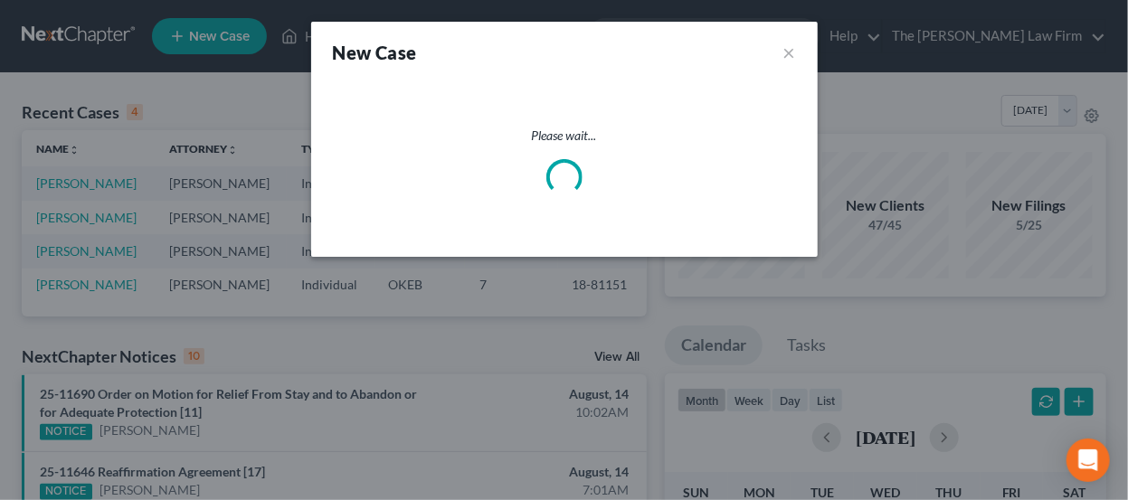
select select "65"
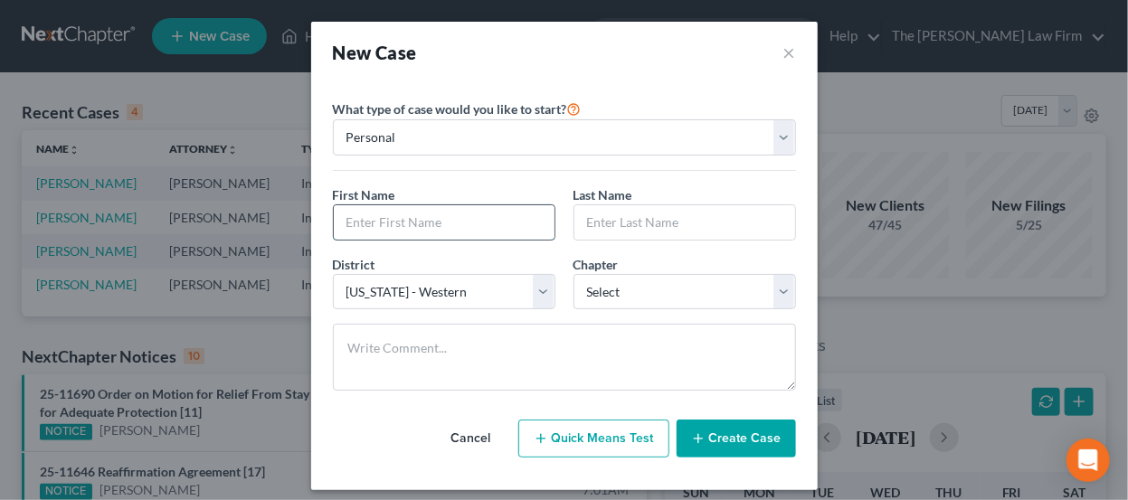
click at [469, 218] on input "text" at bounding box center [444, 222] width 221 height 34
type input "Raymond"
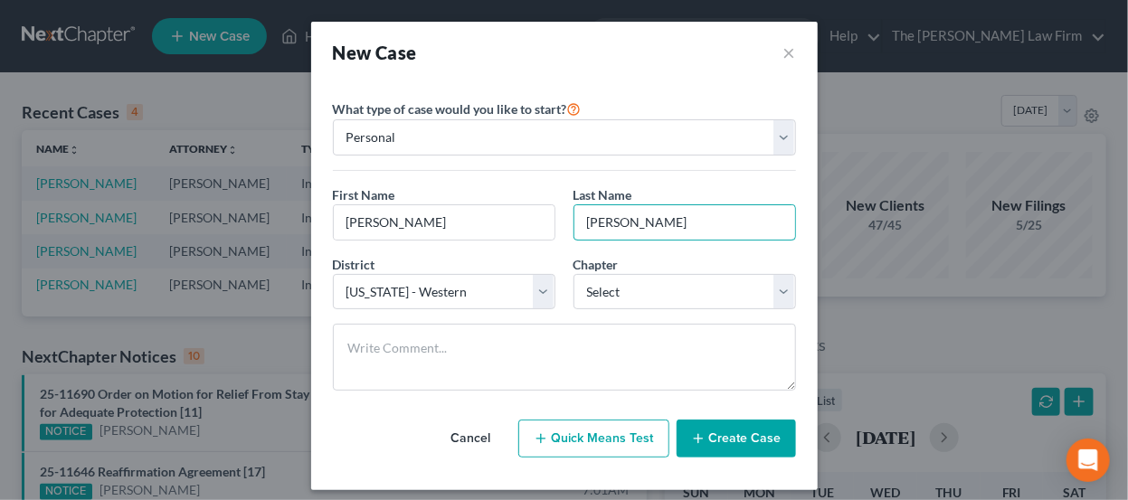
type input "Burke"
click at [620, 294] on select "Select 7 11 12 13" at bounding box center [685, 292] width 223 height 36
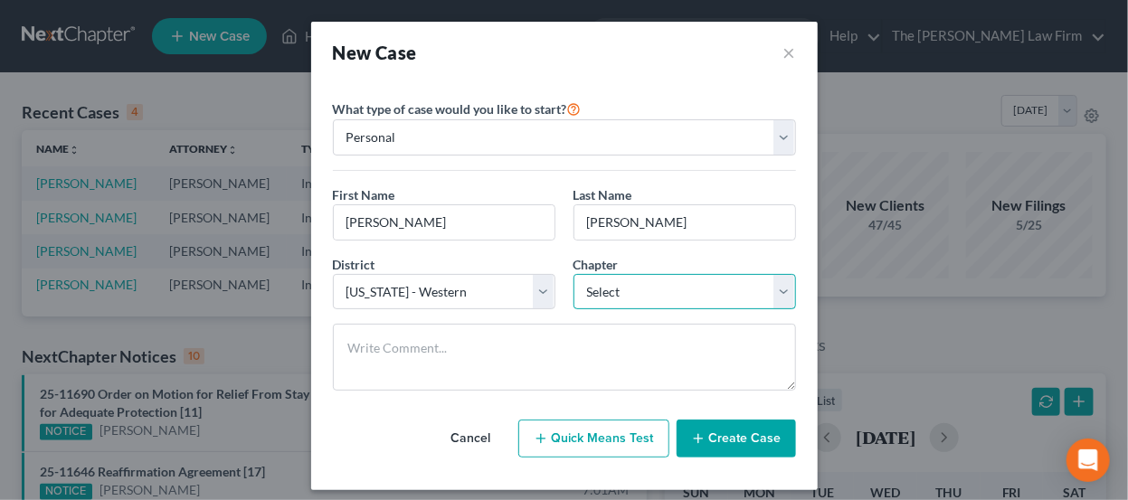
select select "0"
click at [574, 274] on select "Select 7 11 12 13" at bounding box center [685, 292] width 223 height 36
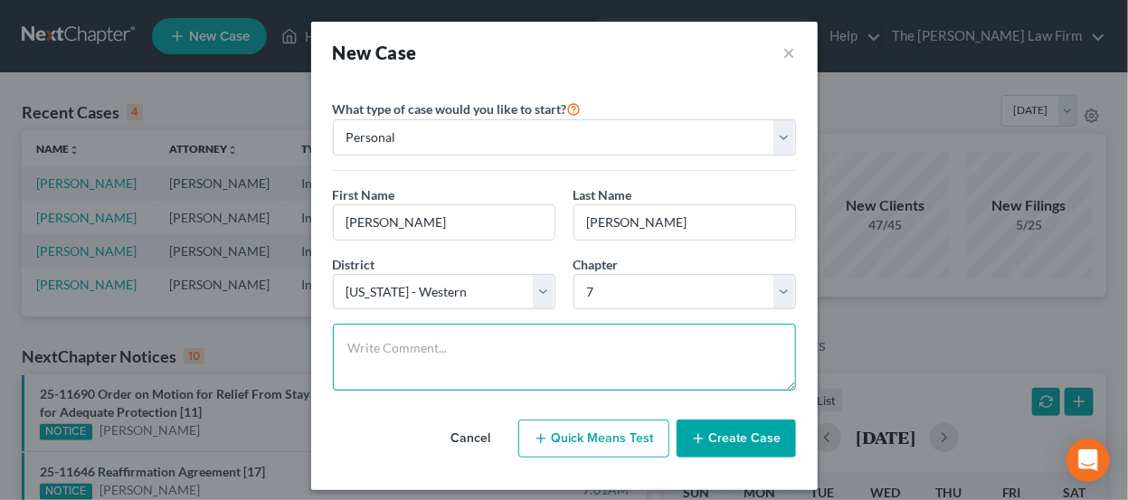
click at [487, 363] on textarea at bounding box center [564, 357] width 463 height 67
type textarea "Ch & district not conf."
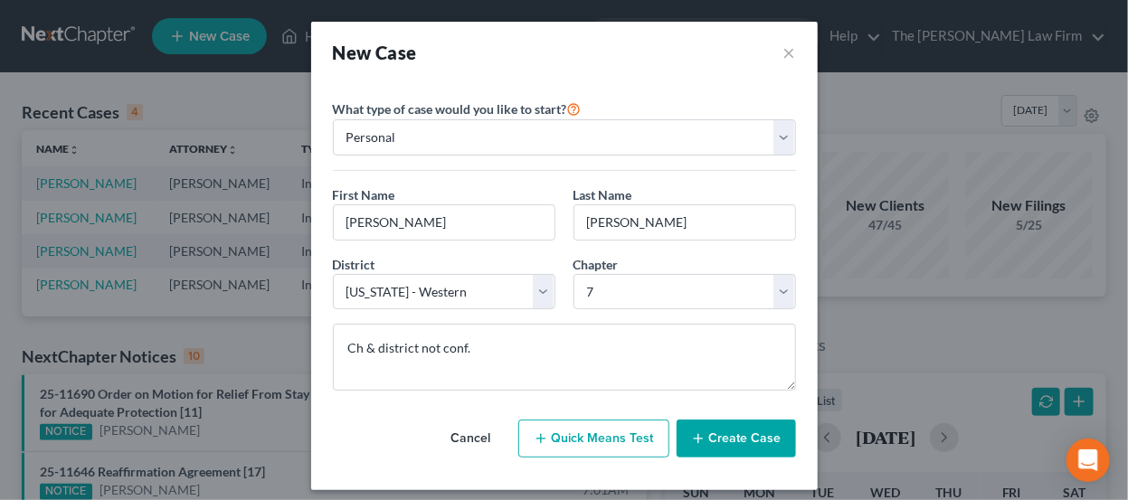
click at [737, 423] on button "Create Case" at bounding box center [736, 439] width 119 height 38
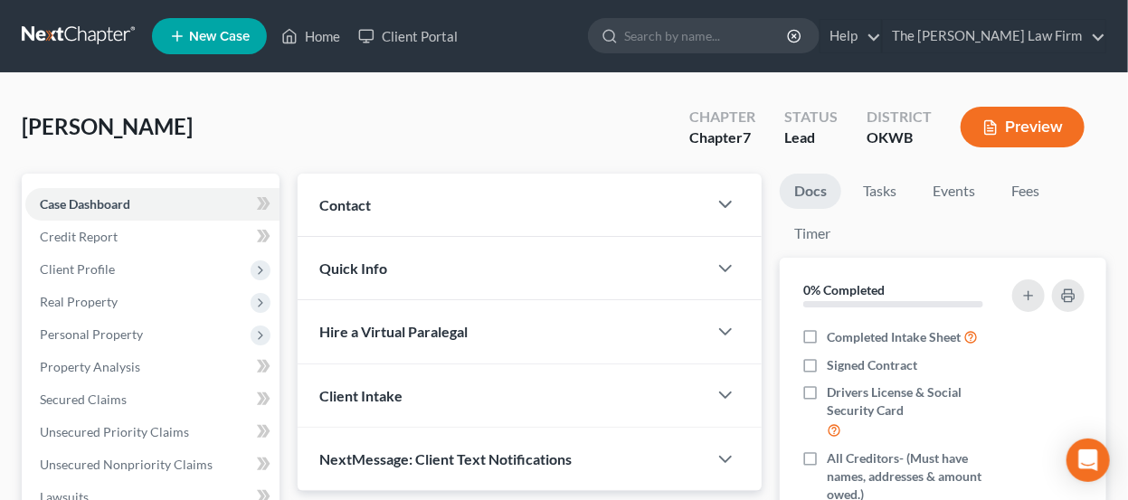
click at [380, 206] on div "Contact" at bounding box center [503, 205] width 410 height 62
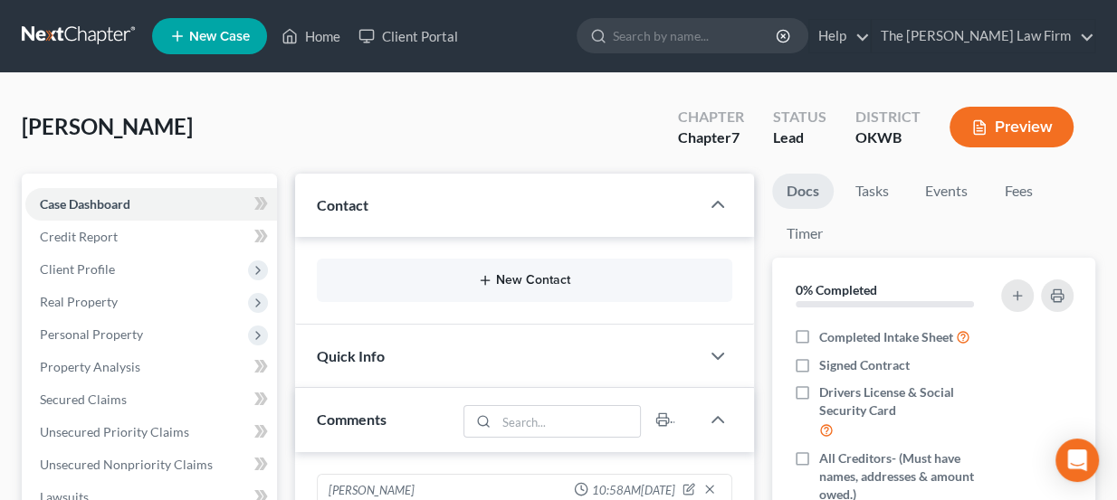
click at [474, 284] on button "New Contact" at bounding box center [524, 280] width 387 height 14
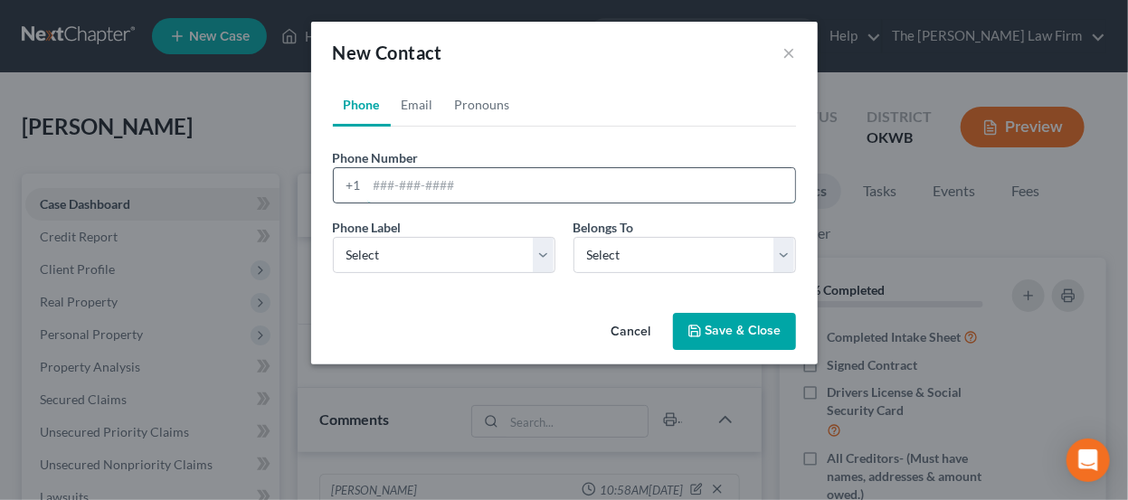
click at [494, 195] on input "tel" at bounding box center [581, 185] width 428 height 34
paste input "405-765-6862 Raybburke2@gmail.com"
drag, startPoint x: 606, startPoint y: 188, endPoint x: 461, endPoint y: 185, distance: 144.8
click at [461, 185] on input "405-765-6862 Raybburke2@gmail.com" at bounding box center [581, 185] width 428 height 34
type input "405-765-6862"
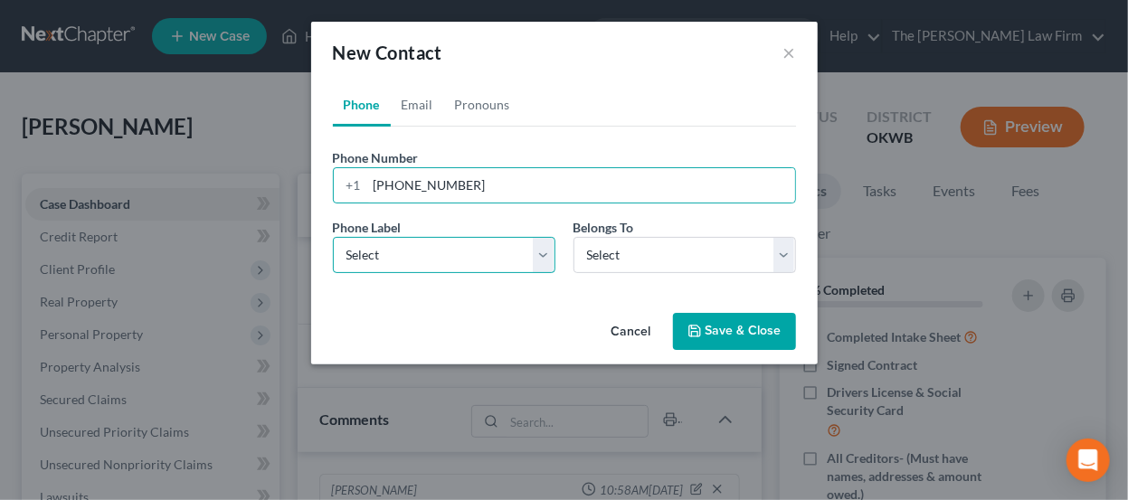
click at [473, 253] on select "Select Mobile Home Work Other" at bounding box center [444, 255] width 223 height 36
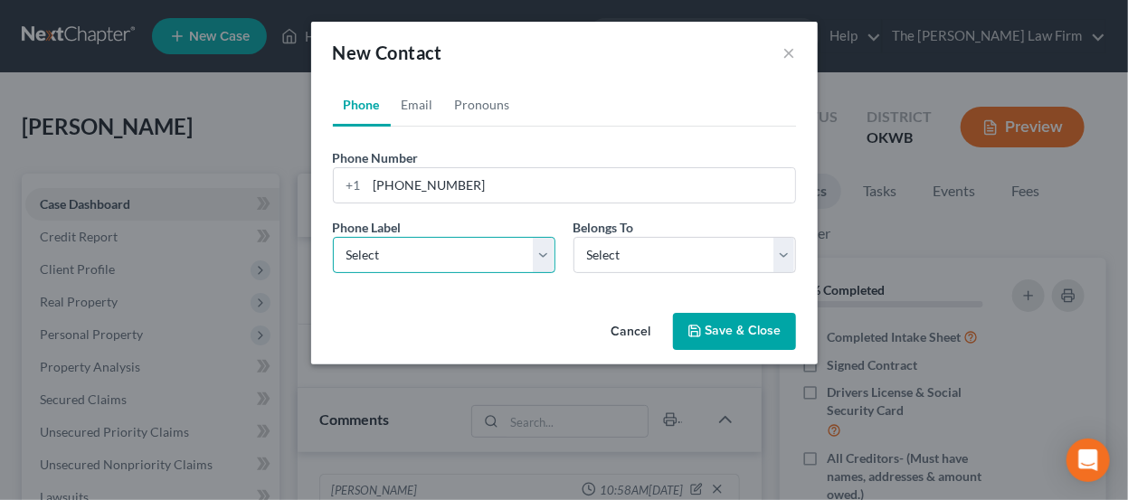
select select "0"
click at [333, 237] on select "Select Mobile Home Work Other" at bounding box center [444, 255] width 223 height 36
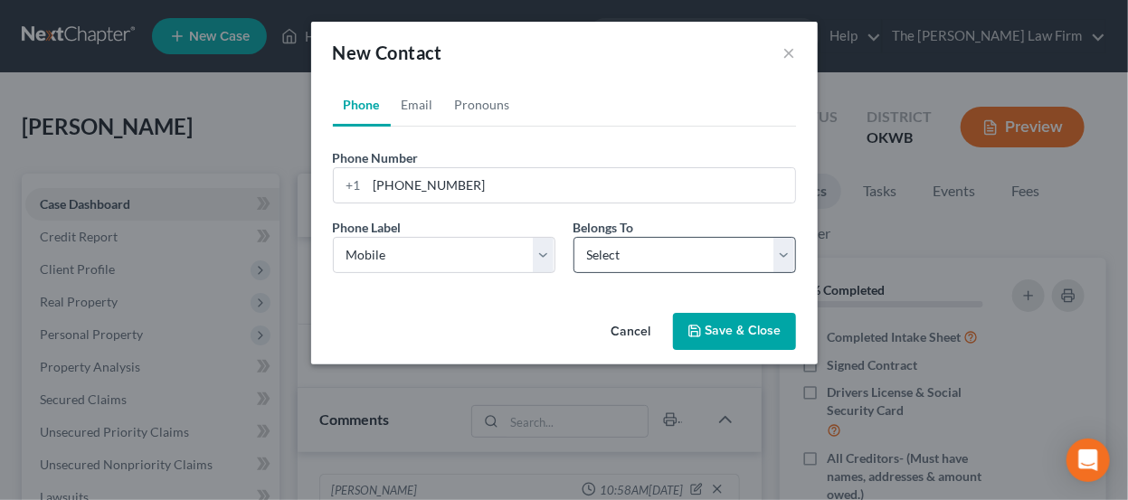
click at [610, 234] on label "Belongs To *" at bounding box center [604, 227] width 61 height 19
drag, startPoint x: 614, startPoint y: 250, endPoint x: 618, endPoint y: 265, distance: 15.8
click at [614, 251] on select "Select Client Other" at bounding box center [685, 255] width 223 height 36
select select "0"
click at [574, 237] on select "Select Client Other" at bounding box center [685, 255] width 223 height 36
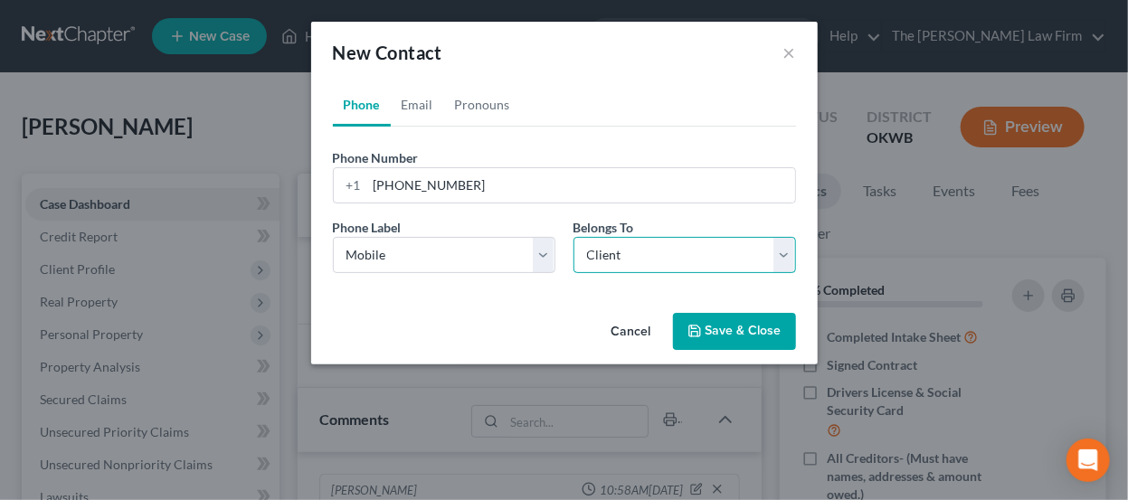
select select "0"
click at [478, 141] on div "Phone Number * +1 405-765-6862 Ext. Phone Label * Select Mobile Home Work Other…" at bounding box center [564, 207] width 463 height 161
click at [442, 90] on link "Email" at bounding box center [417, 104] width 53 height 43
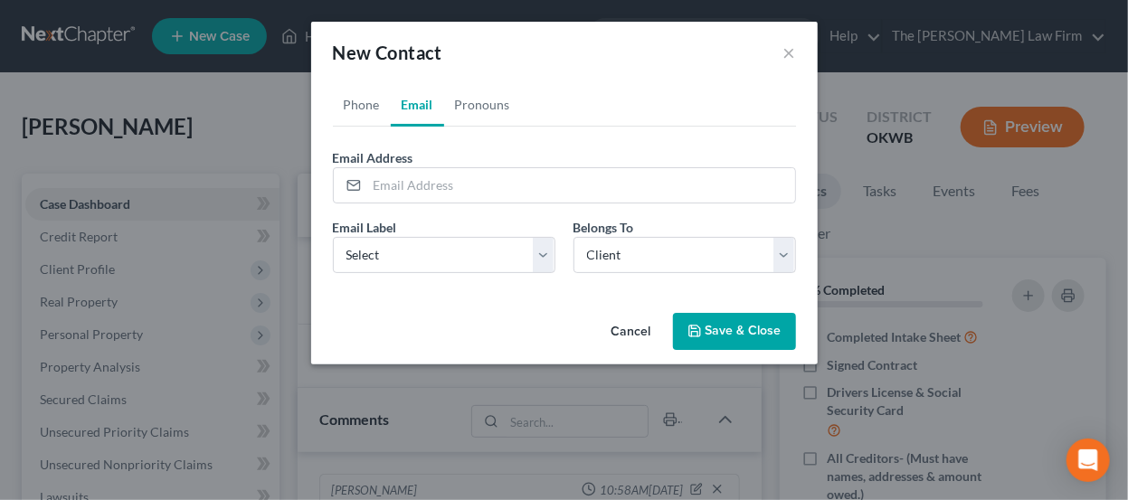
click at [436, 94] on link "Email" at bounding box center [417, 104] width 53 height 43
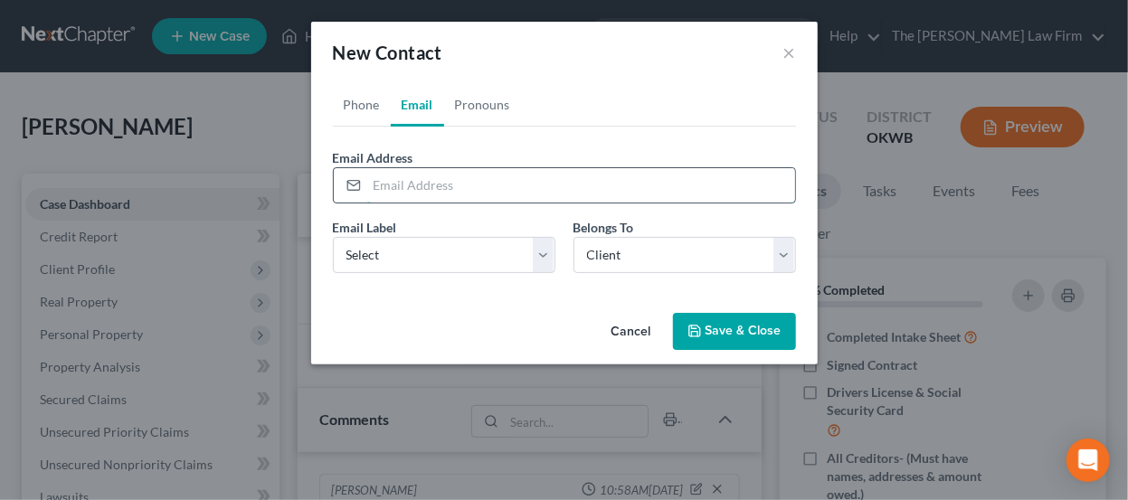
paste input "Raybburke2@gmail.com"
type input "Raybburke2@gmail.com"
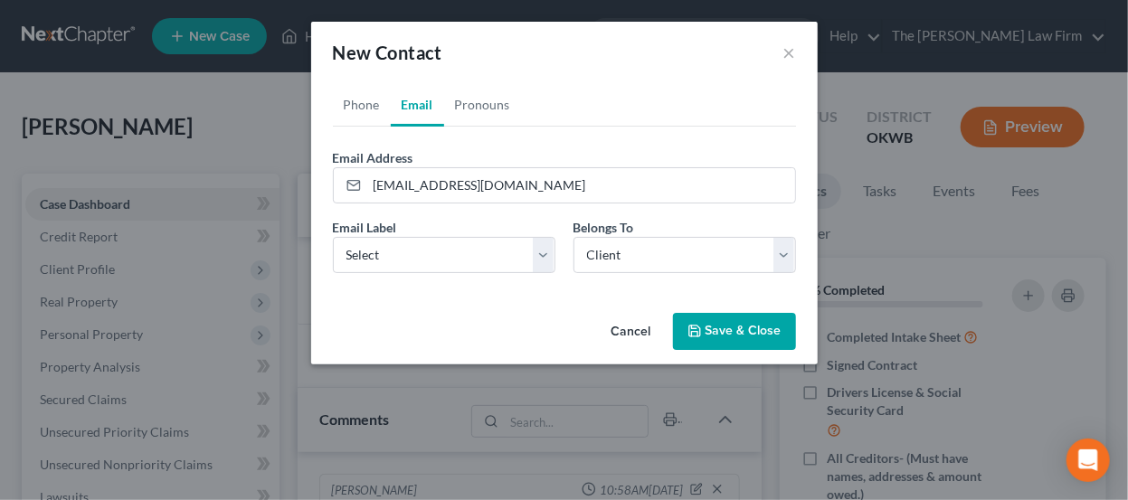
click at [463, 226] on div "Email Label Select Home Work Other" at bounding box center [444, 245] width 241 height 55
click at [463, 250] on select "Select Home Work Other" at bounding box center [444, 255] width 223 height 36
select select "0"
click at [333, 237] on select "Select Home Work Other" at bounding box center [444, 255] width 223 height 36
click at [734, 328] on button "Save & Close" at bounding box center [734, 332] width 123 height 38
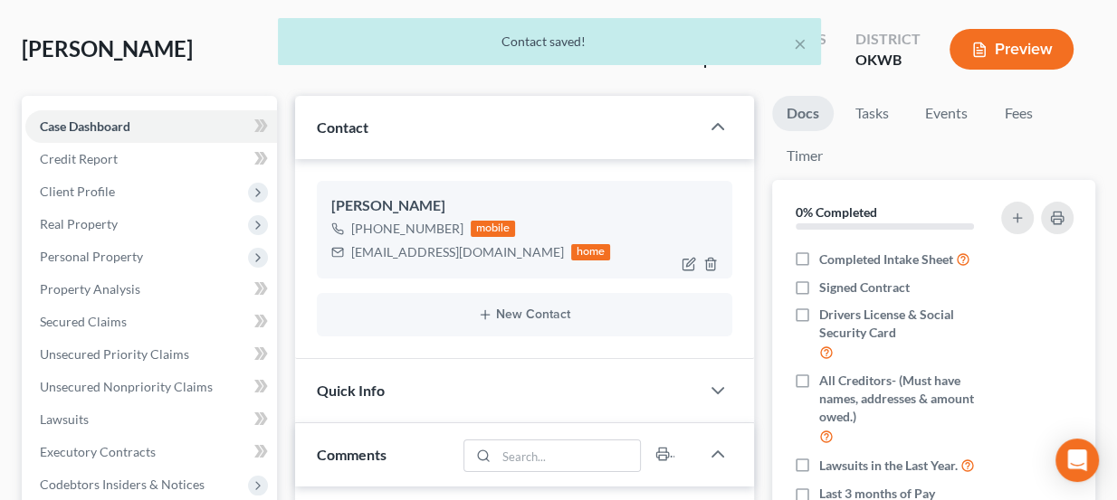
scroll to position [81, 0]
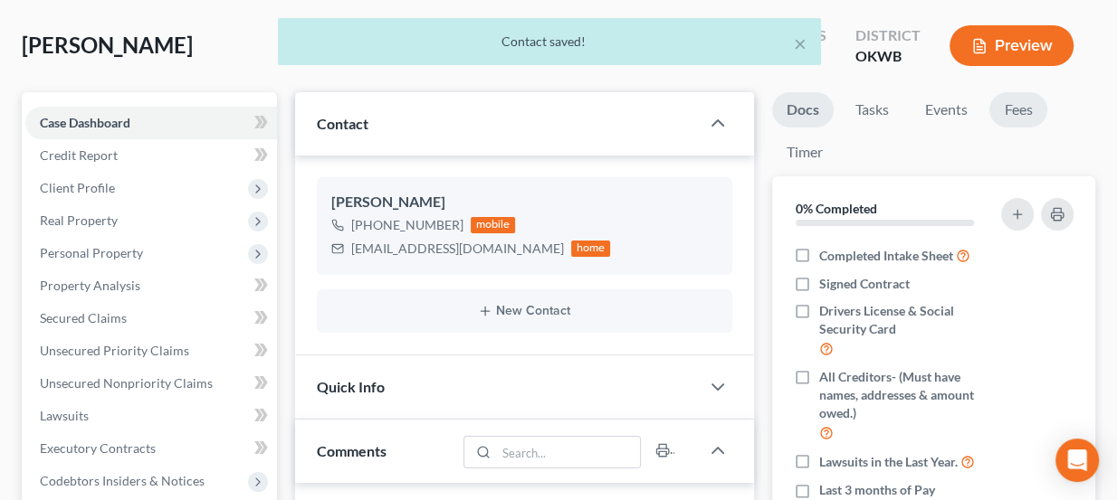
click at [1023, 109] on link "Fees" at bounding box center [1018, 109] width 58 height 35
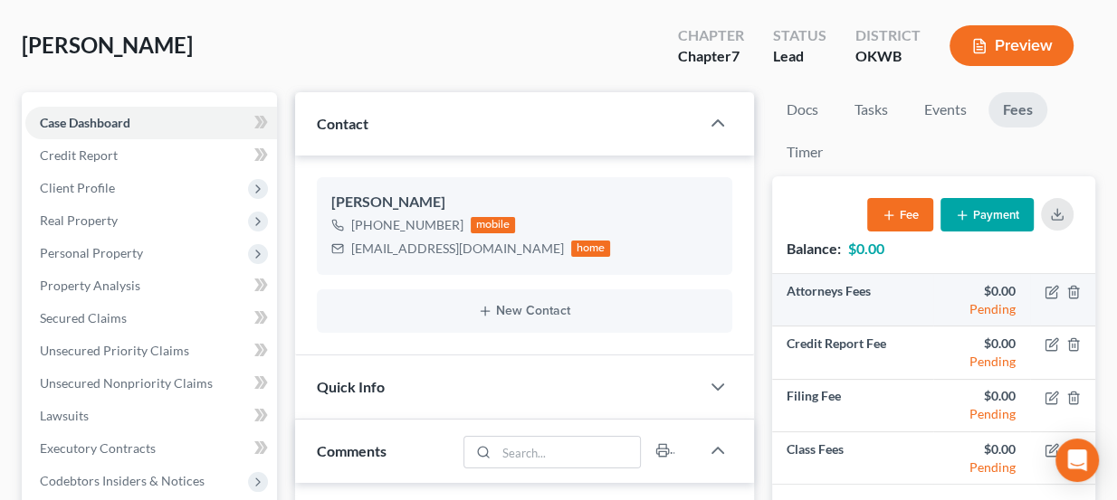
click at [1059, 292] on td at bounding box center [1062, 300] width 65 height 52
click at [1053, 290] on icon "button" at bounding box center [1051, 292] width 14 height 14
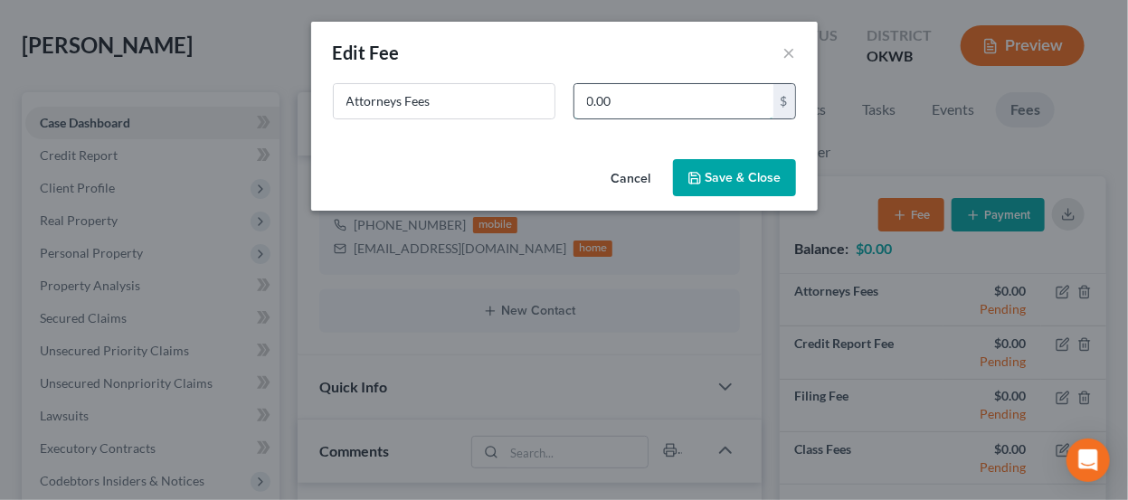
click at [660, 105] on input "0.00" at bounding box center [674, 101] width 199 height 34
type input "1,462"
click at [709, 179] on button "Save & Close" at bounding box center [734, 178] width 123 height 38
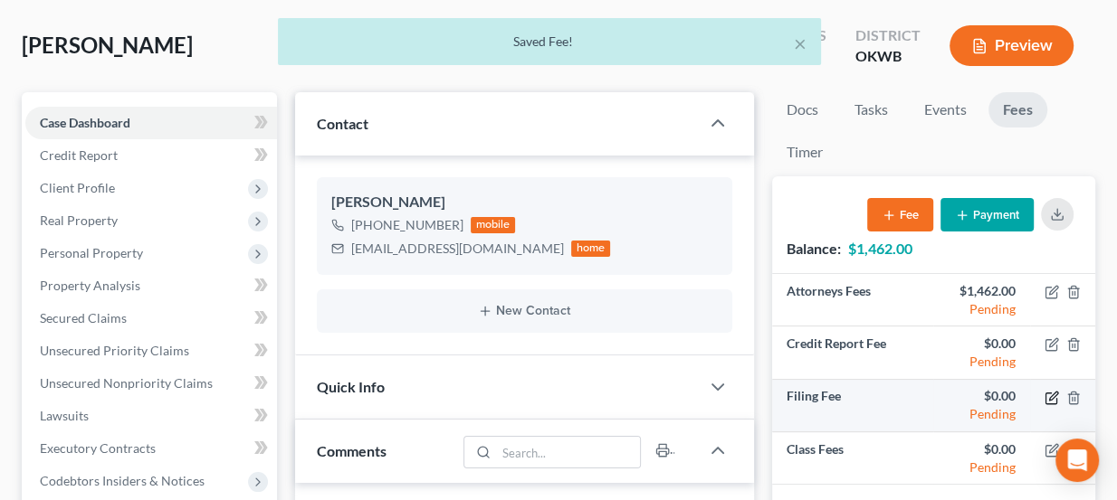
click at [1052, 392] on icon "button" at bounding box center [1053, 396] width 8 height 8
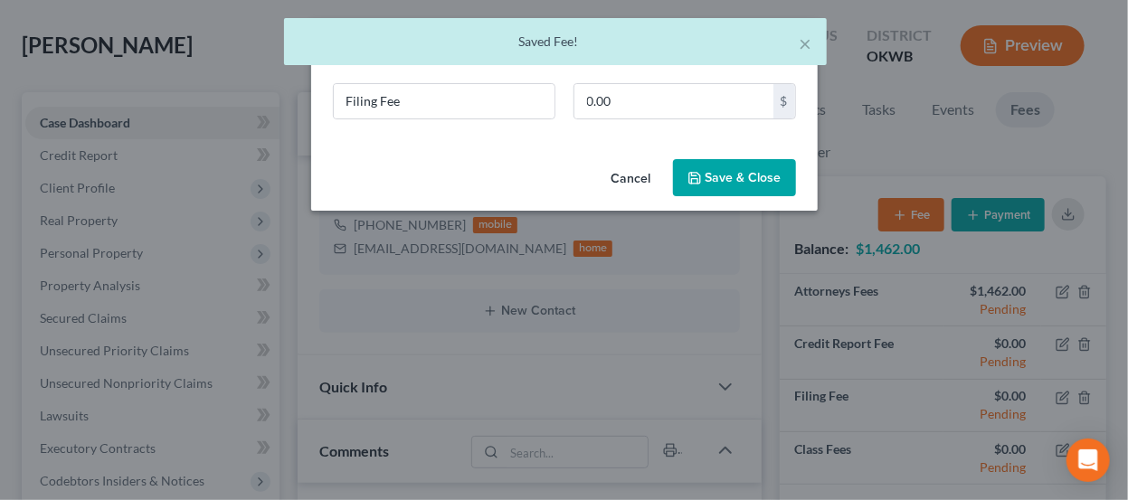
click at [650, 121] on div "Filing Fee 0.00 $" at bounding box center [564, 108] width 481 height 51
click at [650, 111] on input "0.00" at bounding box center [674, 101] width 199 height 34
type input "338"
click at [717, 168] on button "Save & Close" at bounding box center [734, 178] width 123 height 38
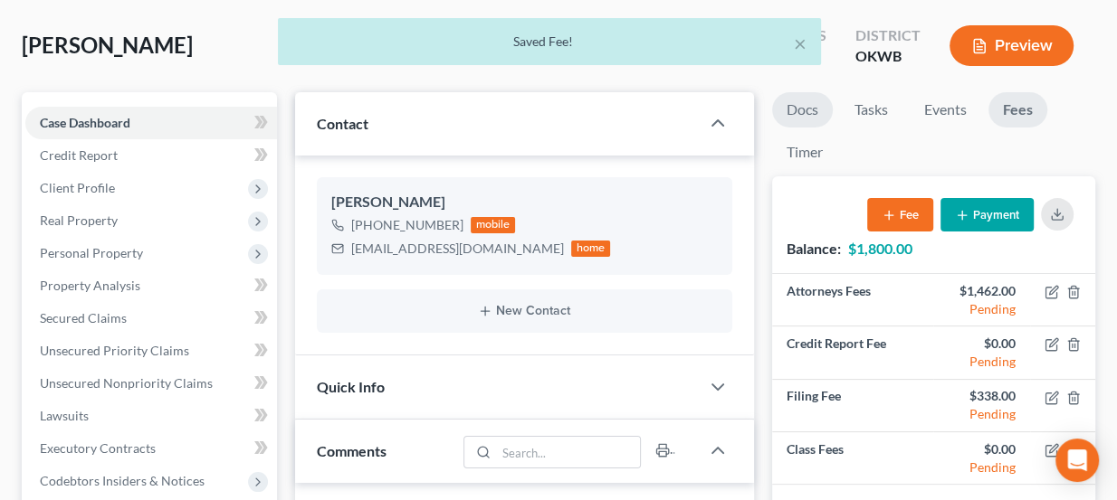
click at [819, 115] on link "Docs" at bounding box center [802, 109] width 61 height 35
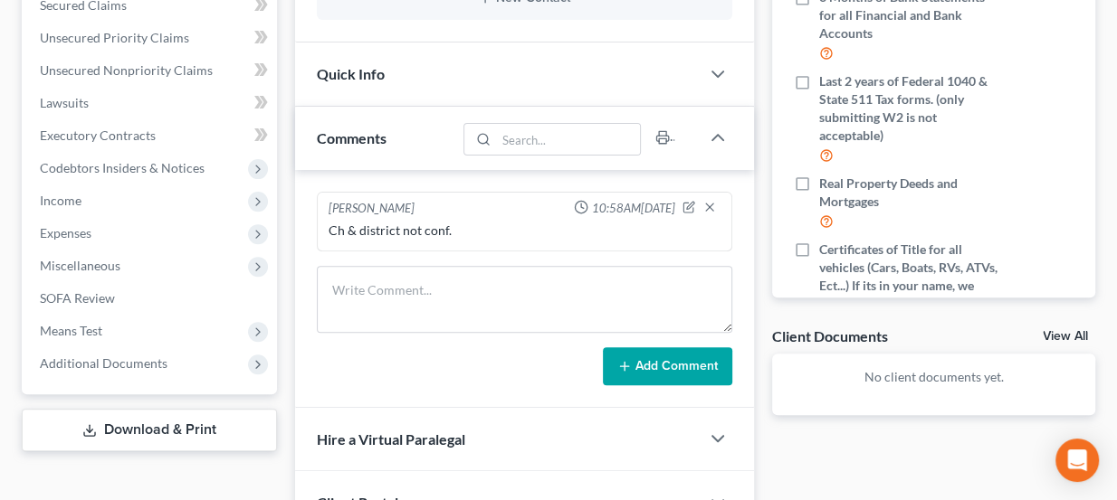
scroll to position [411, 0]
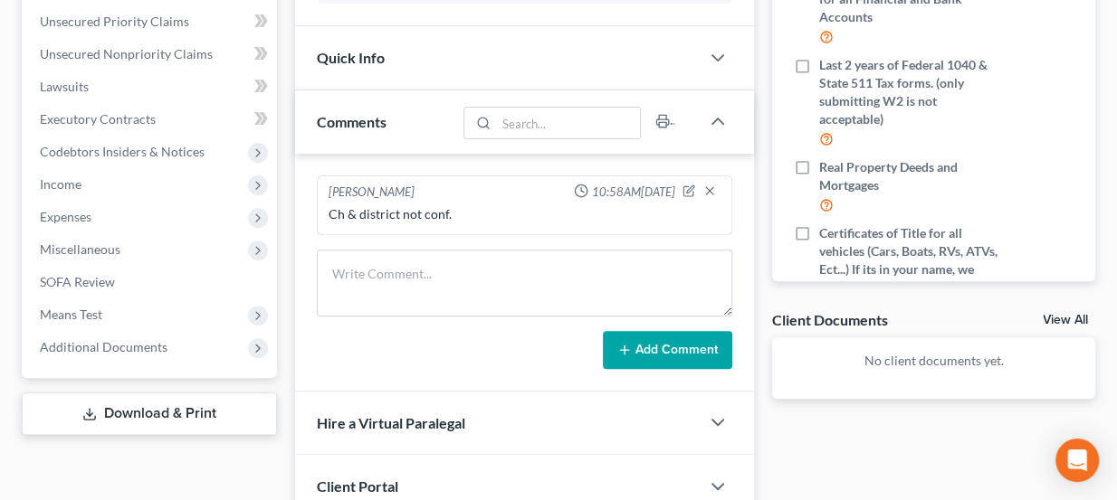
click at [406, 56] on div "Quick Info" at bounding box center [497, 57] width 405 height 62
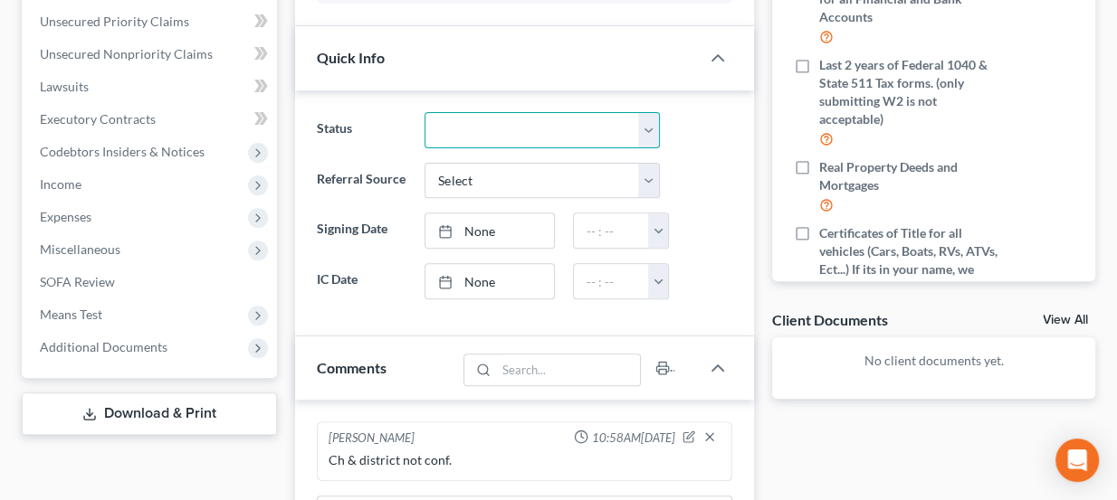
click at [486, 126] on select "Discharged Dismissed Filed Info Sent In Progress Lead Lost Lead Ready to File R…" at bounding box center [541, 130] width 235 height 36
select select "3"
click at [424, 112] on select "Discharged Dismissed Filed Info Sent In Progress Lead Lost Lead Ready to File R…" at bounding box center [541, 130] width 235 height 36
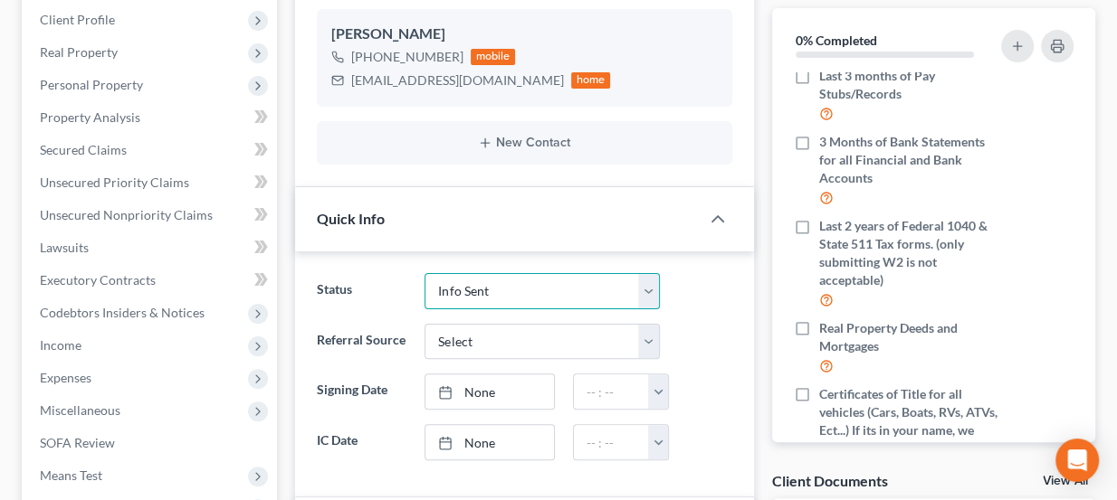
scroll to position [0, 0]
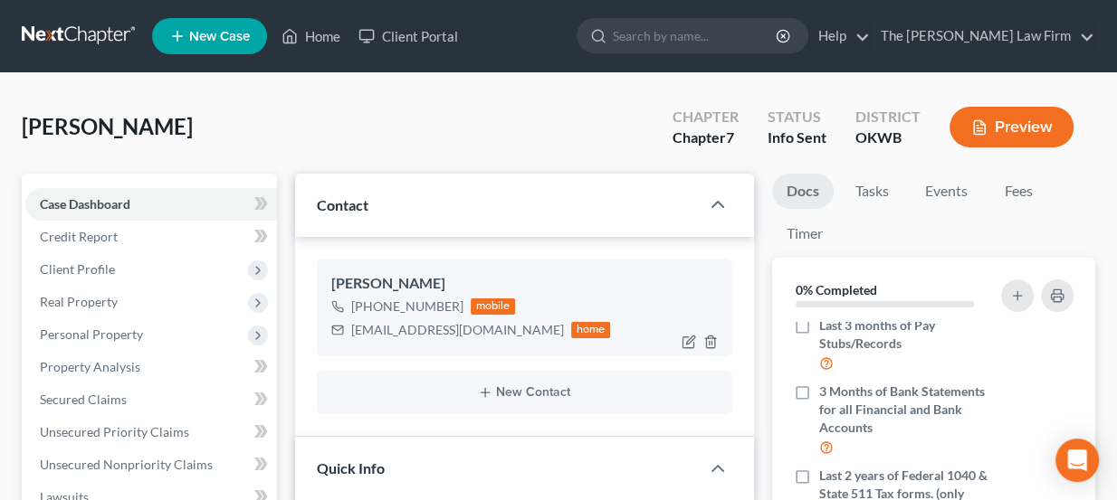
click at [435, 328] on div "Raybburke2@gmail.com" at bounding box center [457, 330] width 213 height 18
copy div "Raybburke2@gmail.com"
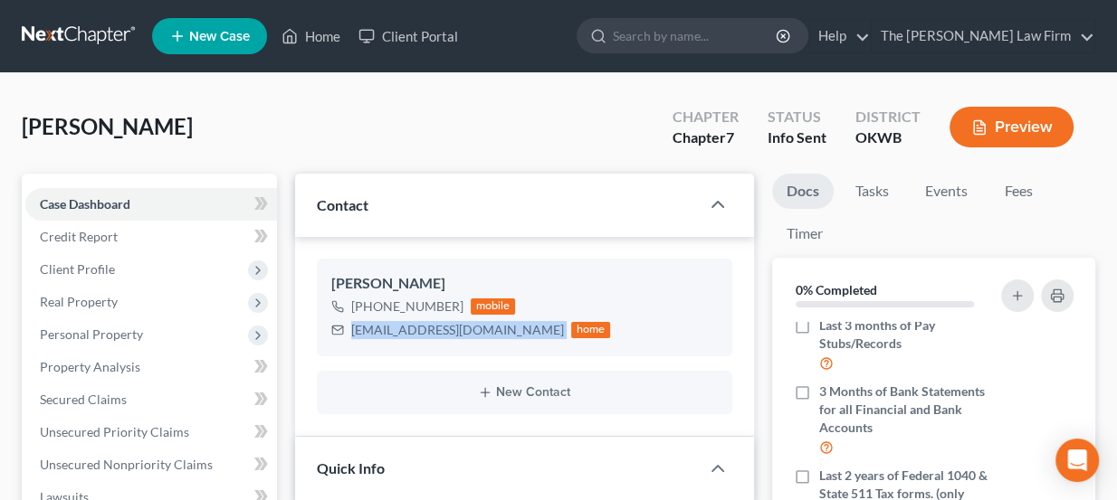
click at [182, 31] on icon at bounding box center [177, 36] width 16 height 22
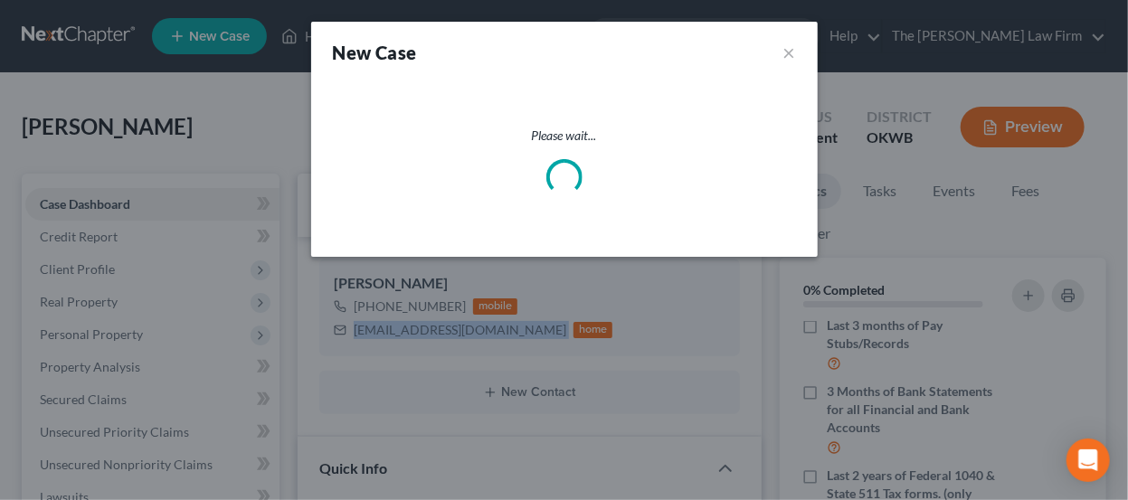
select select "65"
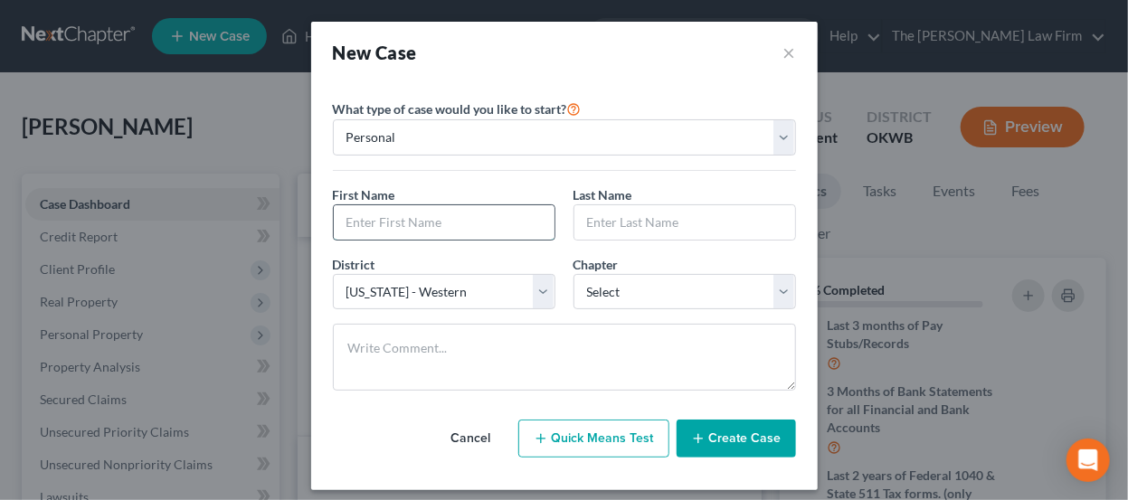
click at [459, 223] on input "text" at bounding box center [444, 222] width 221 height 34
type input "Ronald & Carolee"
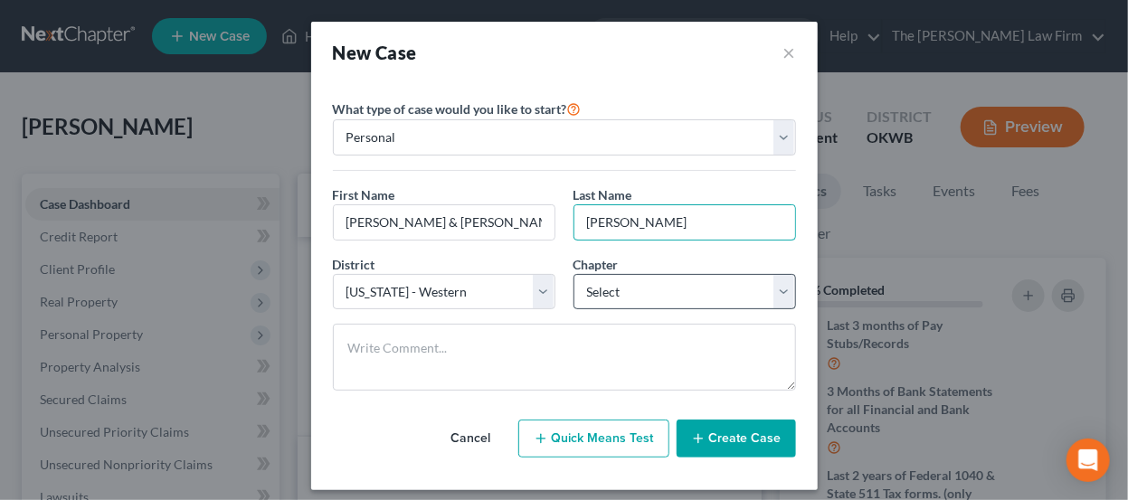
type input "Daniels"
click at [680, 299] on select "Select 7 11 12 13" at bounding box center [685, 292] width 223 height 36
select select "0"
click at [574, 274] on select "Select 7 11 12 13" at bounding box center [685, 292] width 223 height 36
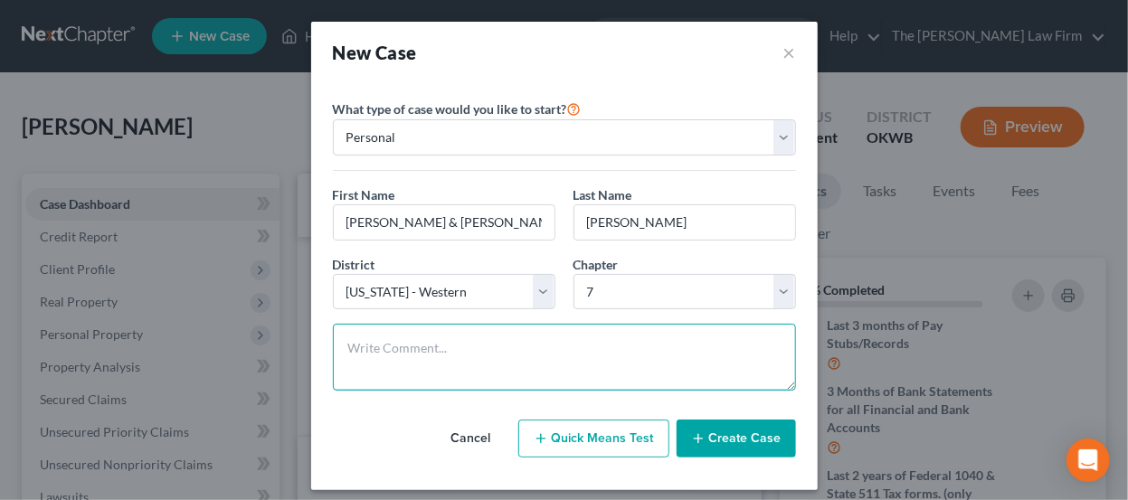
click at [603, 328] on textarea at bounding box center [564, 357] width 463 height 67
type textarea "Ch & district not conf."
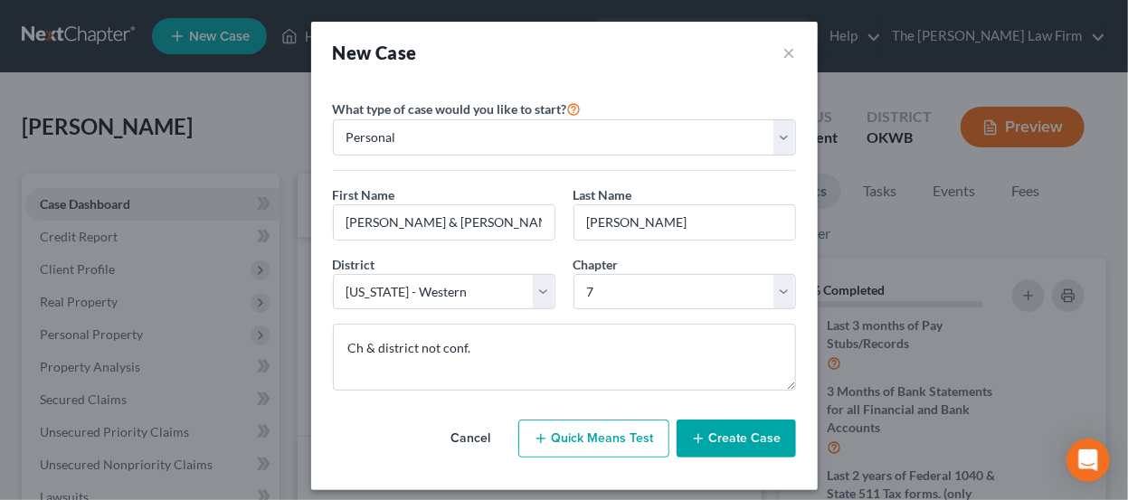
drag, startPoint x: 701, startPoint y: 421, endPoint x: 704, endPoint y: 434, distance: 13.8
click at [701, 425] on button "Create Case" at bounding box center [736, 439] width 119 height 38
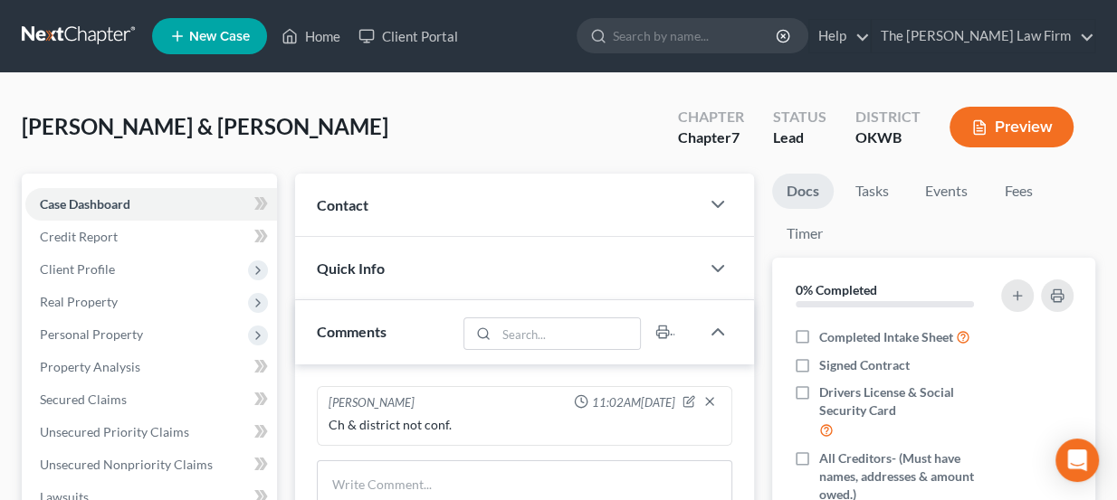
click at [423, 202] on div "Contact" at bounding box center [497, 205] width 405 height 62
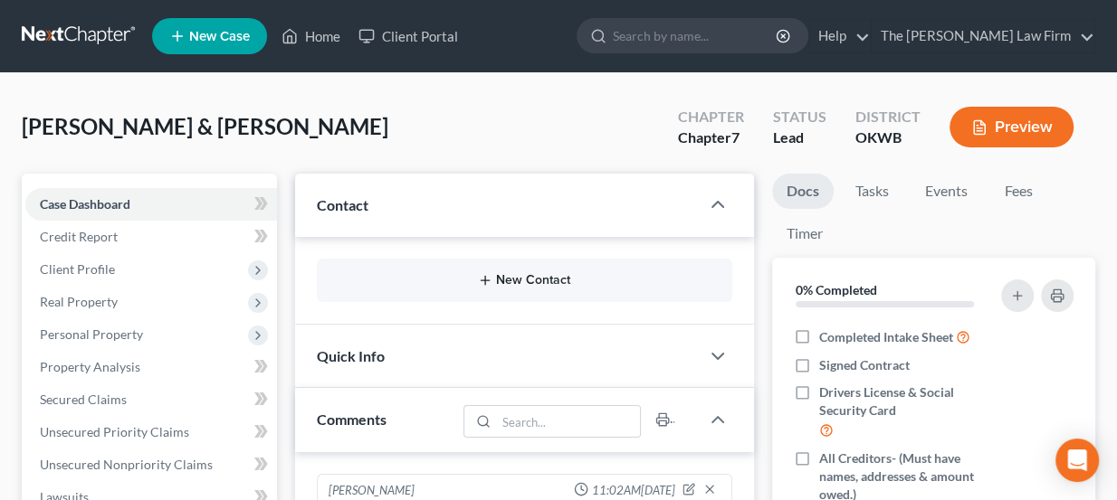
click at [512, 283] on button "New Contact" at bounding box center [524, 280] width 387 height 14
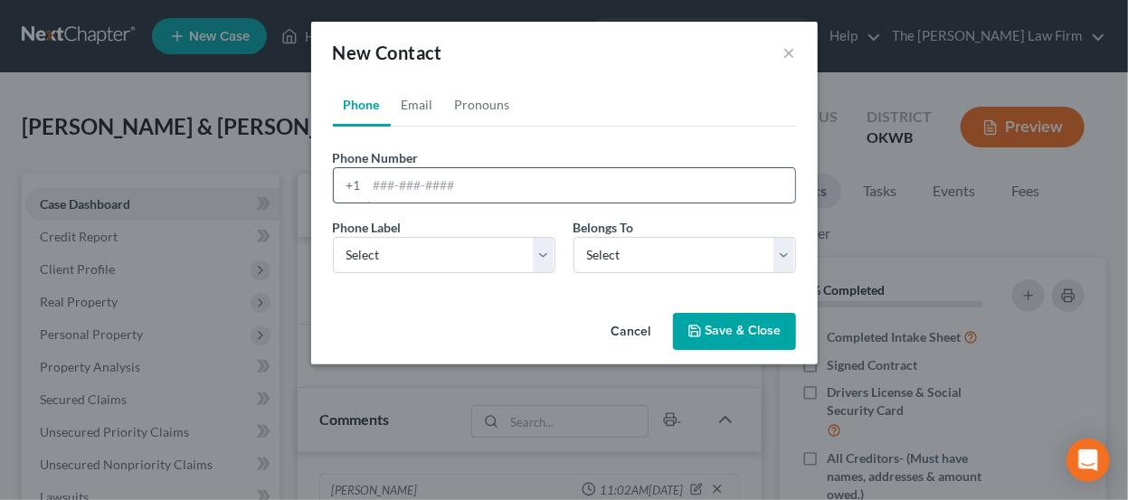
paste input "1rdaniels2021@gmail.com 405-303-8038"
click at [615, 175] on input "1rdaniels2021@gmail.com 405-303-8038" at bounding box center [581, 185] width 428 height 34
drag, startPoint x: 522, startPoint y: 182, endPoint x: 367, endPoint y: 176, distance: 154.8
click at [367, 176] on input "1rdaniels2021@gmail.com 405-303-8038" at bounding box center [581, 185] width 428 height 34
type input "405-303-8038"
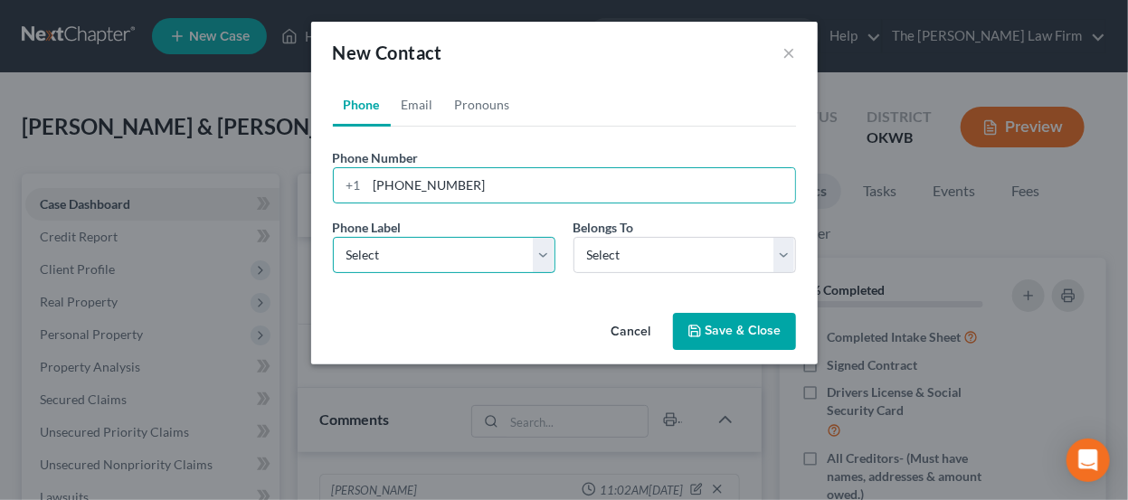
click at [402, 252] on select "Select Mobile Home Work Other" at bounding box center [444, 255] width 223 height 36
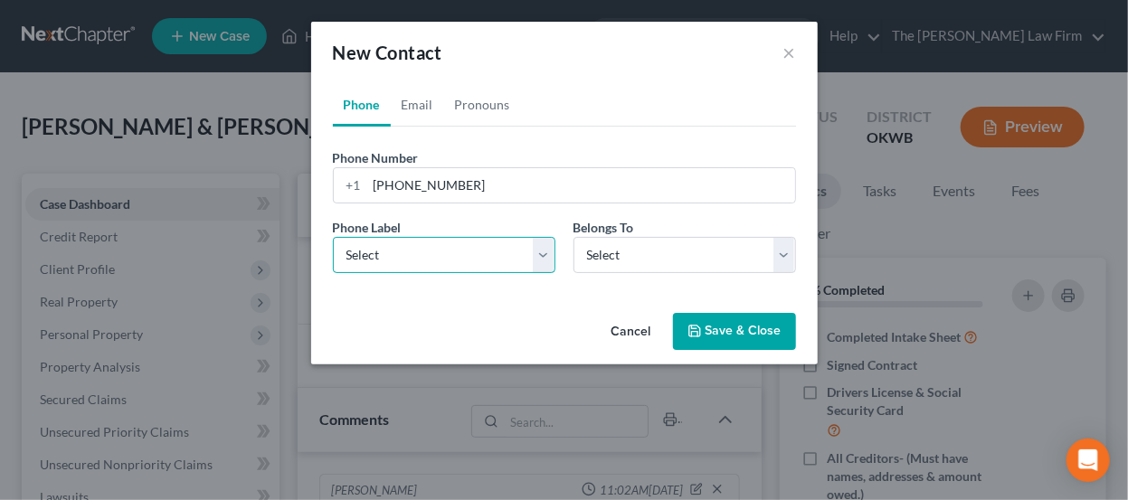
select select "0"
click at [333, 237] on select "Select Mobile Home Work Other" at bounding box center [444, 255] width 223 height 36
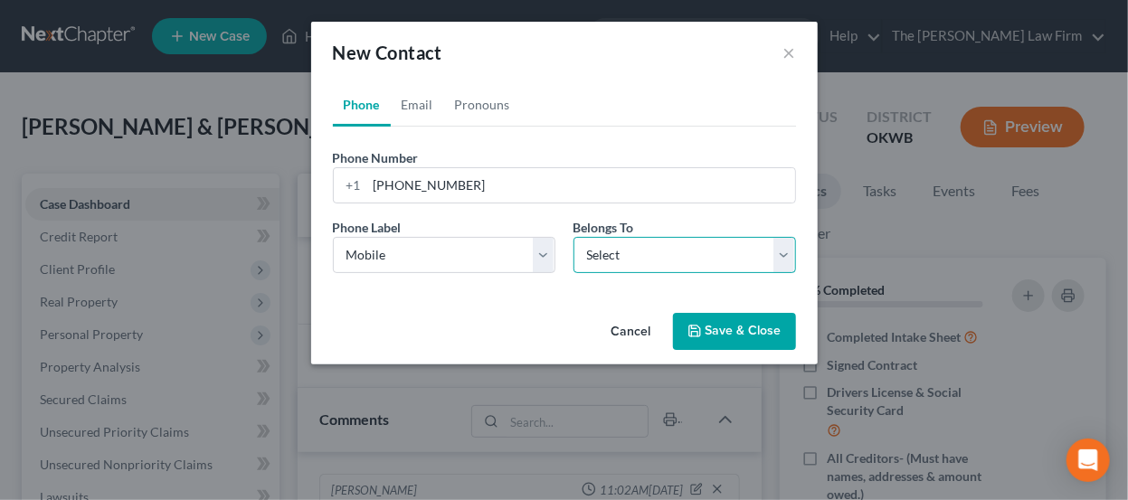
click at [680, 252] on select "Select Client Other" at bounding box center [685, 255] width 223 height 36
select select "0"
click at [574, 237] on select "Select Client Other" at bounding box center [685, 255] width 223 height 36
select select "0"
click at [413, 99] on link "Email" at bounding box center [417, 104] width 53 height 43
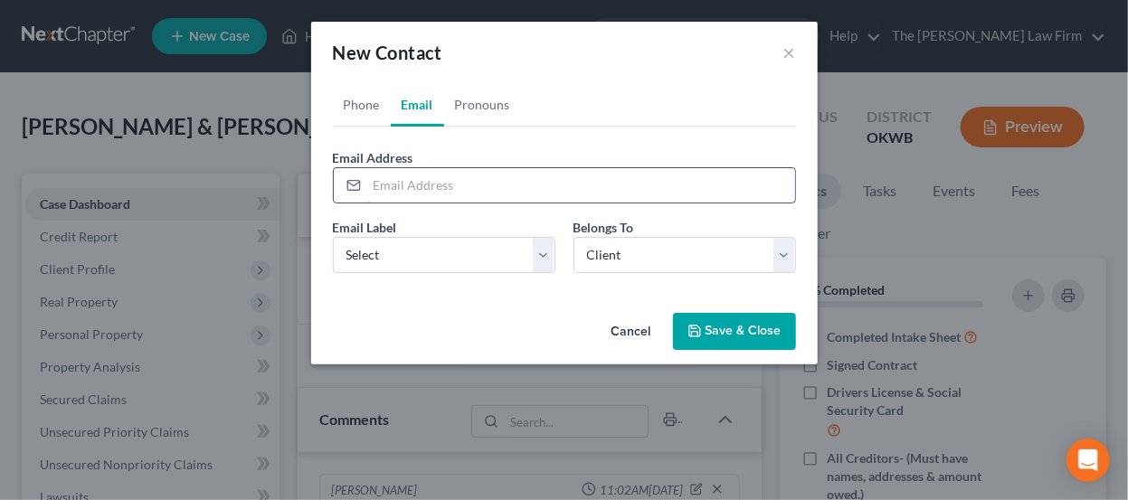
paste input "1rdaniels2021@gmail.com"
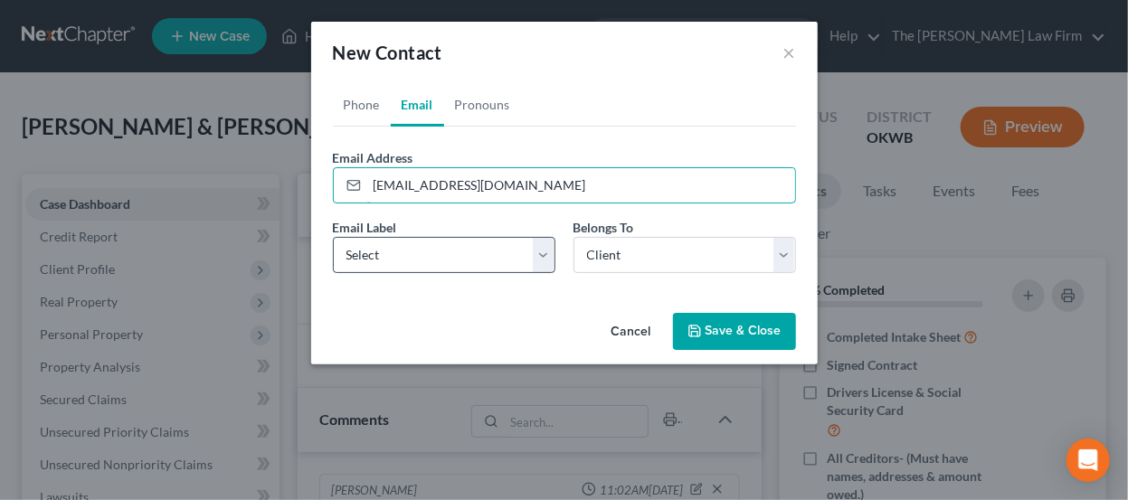
type input "1rdaniels2021@gmail.com"
click at [472, 253] on select "Select Home Work Other" at bounding box center [444, 255] width 223 height 36
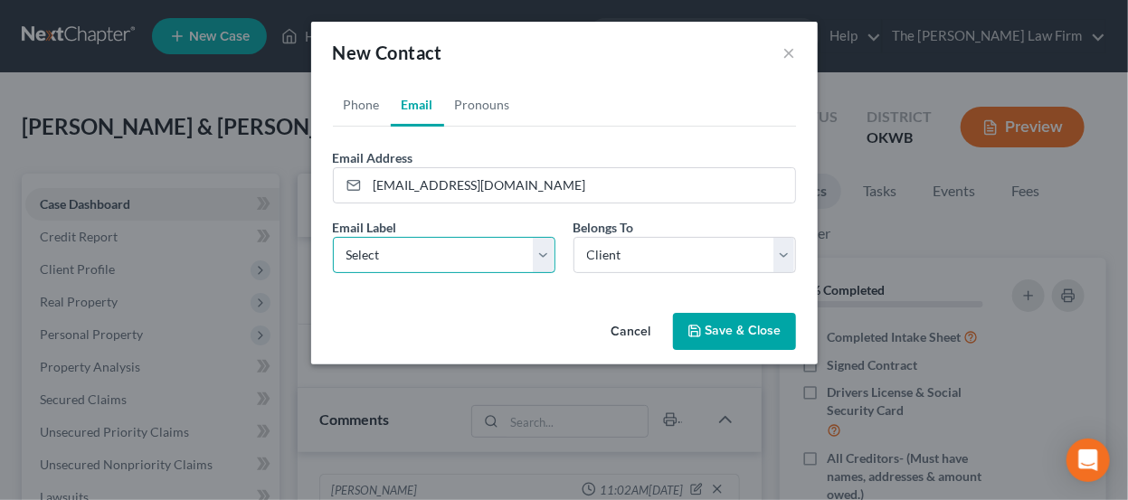
select select "0"
click at [333, 237] on select "Select Home Work Other" at bounding box center [444, 255] width 223 height 36
click at [720, 331] on button "Save & Close" at bounding box center [734, 332] width 123 height 38
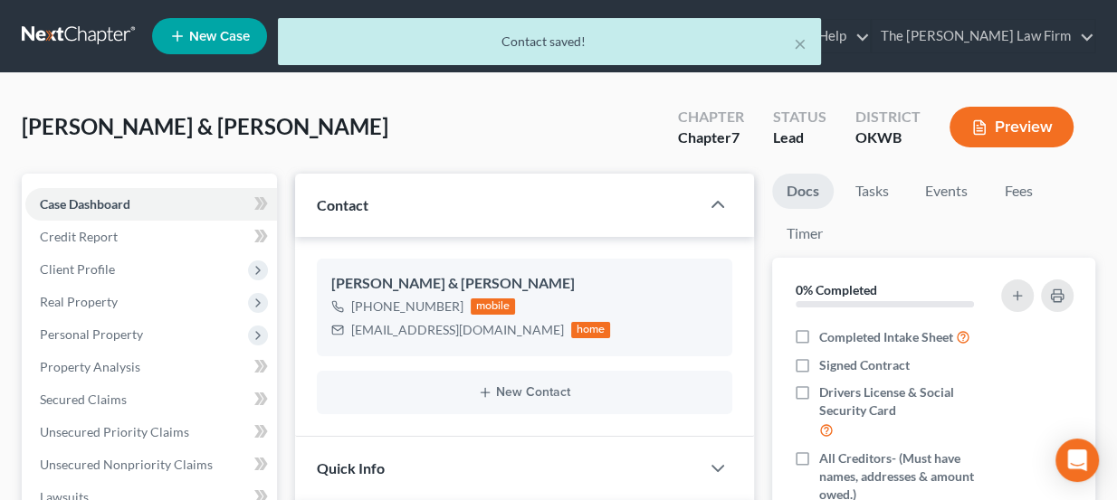
click at [119, 41] on div "× Contact saved!" at bounding box center [549, 46] width 1117 height 56
click at [119, 36] on div "× Contact saved!" at bounding box center [549, 46] width 1117 height 56
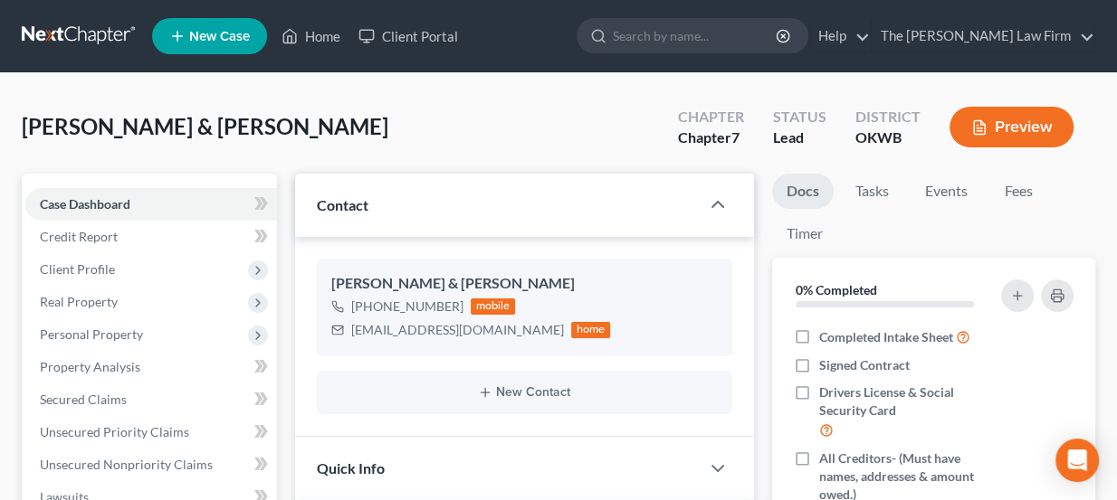
click at [93, 37] on link at bounding box center [80, 36] width 116 height 33
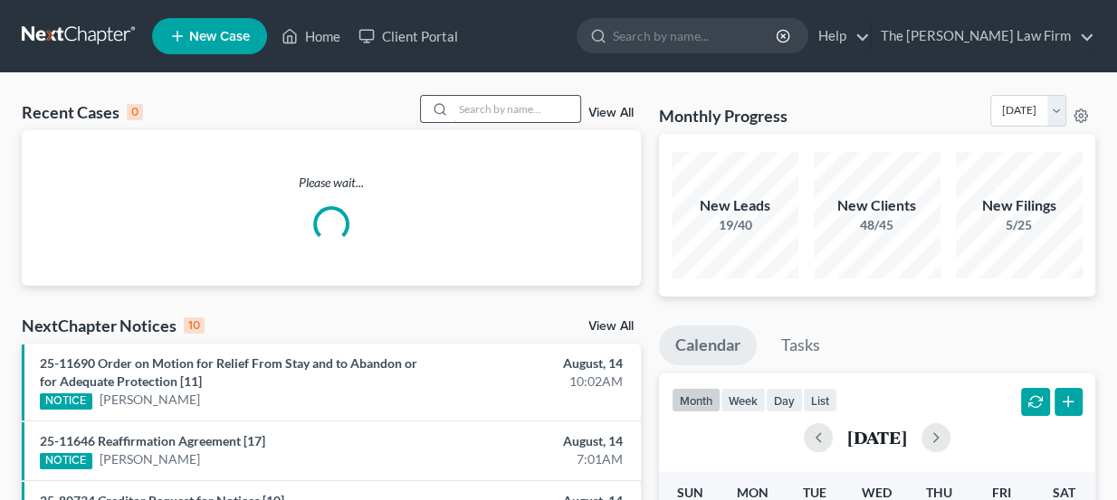
click at [470, 109] on input "search" at bounding box center [516, 109] width 127 height 26
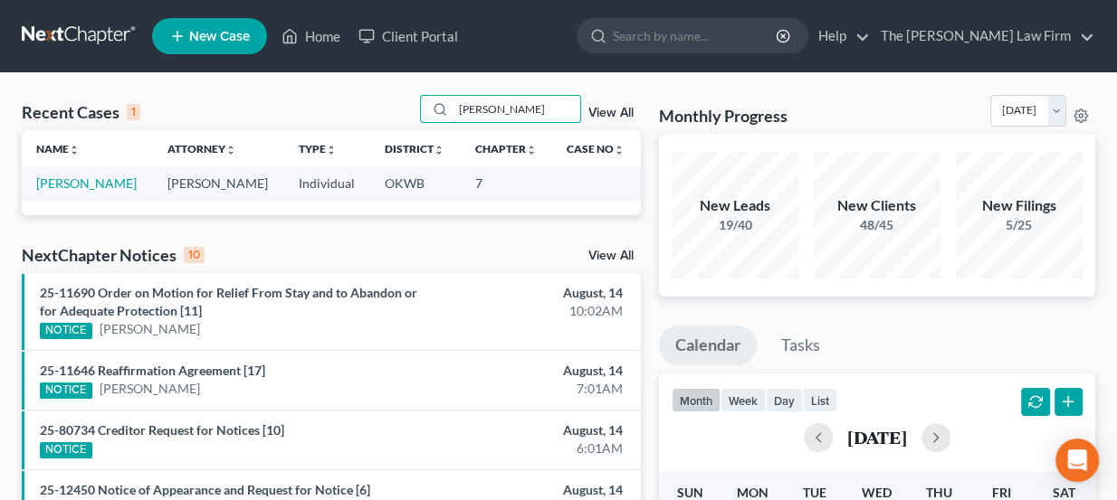
drag, startPoint x: 510, startPoint y: 108, endPoint x: 409, endPoint y: 123, distance: 102.5
click at [409, 123] on div "Recent Cases 1 Gilbert View All" at bounding box center [331, 112] width 619 height 35
type input "Schotts"
click at [86, 184] on link "[PERSON_NAME]" at bounding box center [86, 183] width 100 height 15
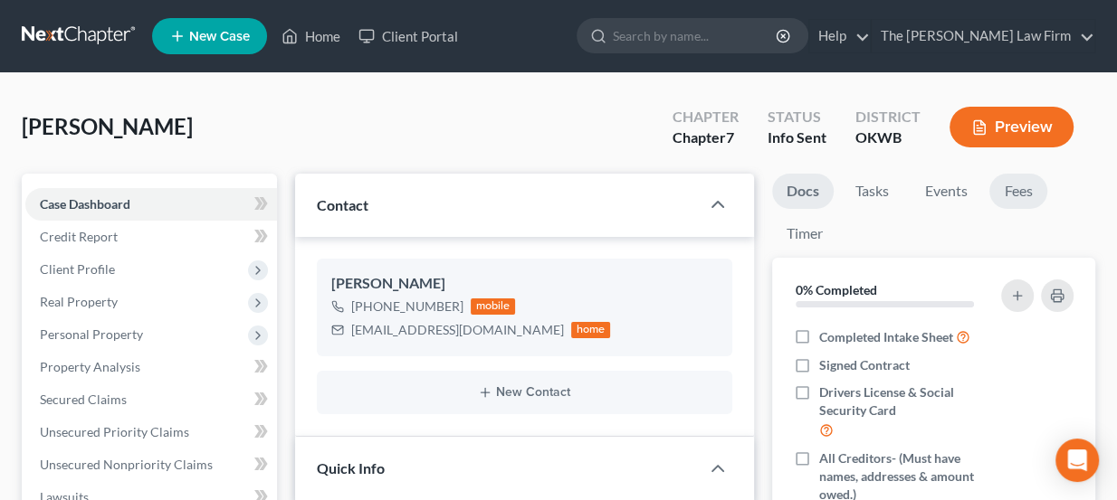
drag, startPoint x: 1025, startPoint y: 188, endPoint x: 1042, endPoint y: 219, distance: 35.2
click at [1025, 189] on link "Fees" at bounding box center [1018, 191] width 58 height 35
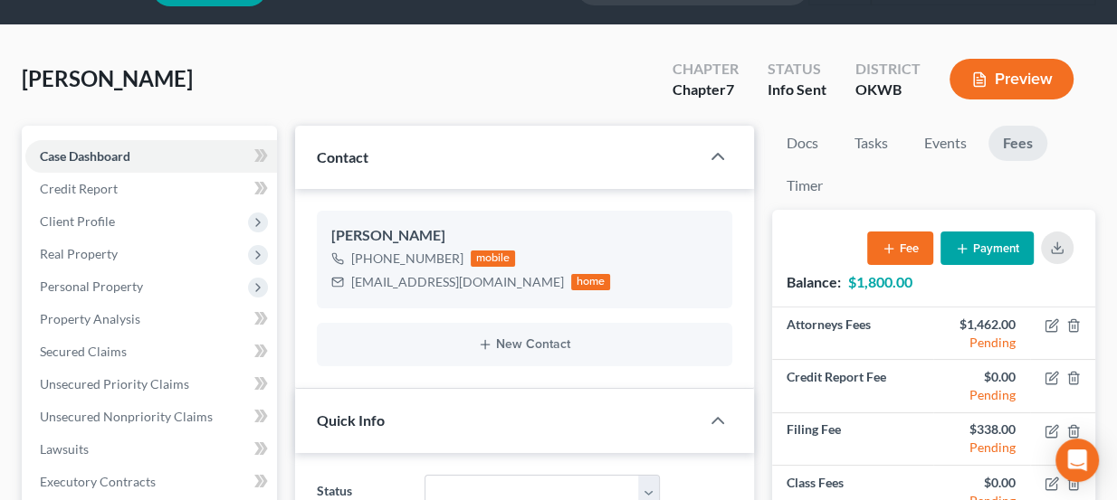
scroll to position [81, 0]
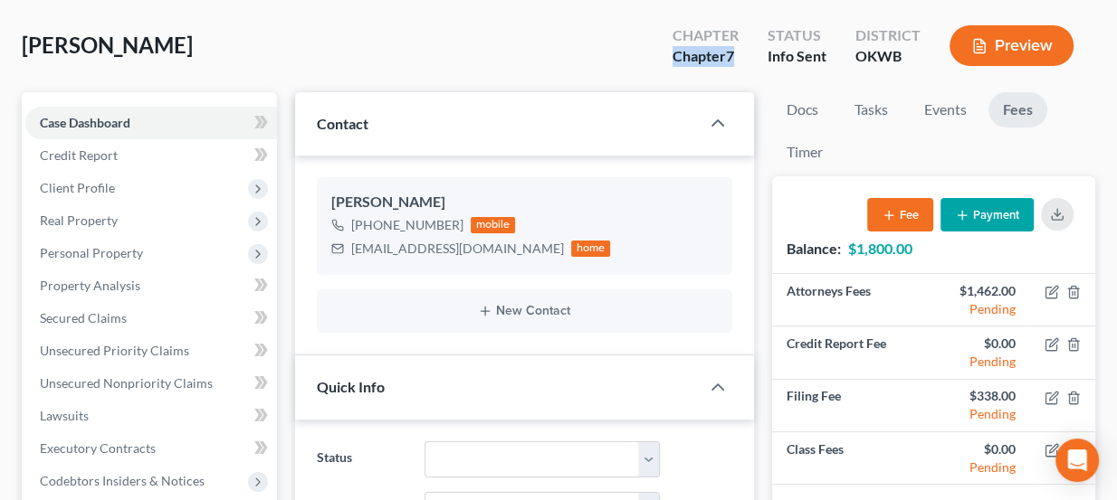
drag, startPoint x: 738, startPoint y: 54, endPoint x: 658, endPoint y: 55, distance: 80.5
click at [658, 55] on div "Chapter Chapter 7" at bounding box center [705, 47] width 95 height 53
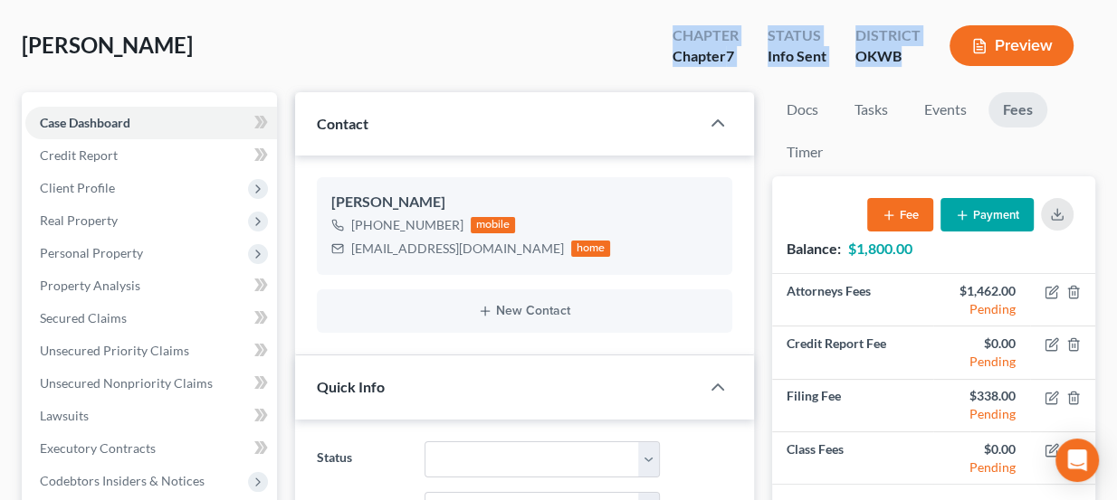
drag, startPoint x: 671, startPoint y: 39, endPoint x: 904, endPoint y: 71, distance: 234.7
click at [904, 71] on div "Chapter Chapter 7 Status Info Sent District OKWB Preview" at bounding box center [876, 47] width 437 height 53
click at [904, 71] on div "District OKWB" at bounding box center [888, 47] width 94 height 53
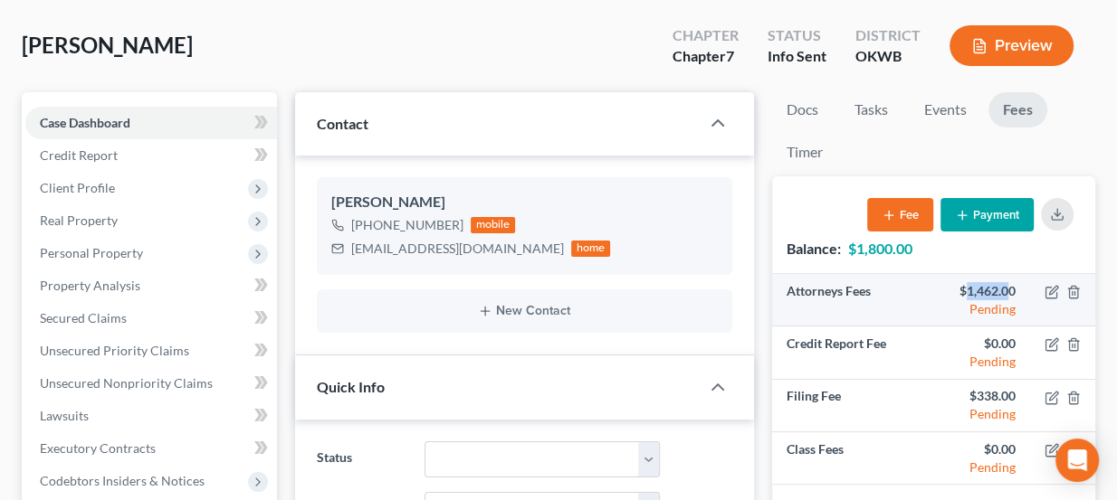
drag, startPoint x: 966, startPoint y: 284, endPoint x: 1010, endPoint y: 289, distance: 43.7
click at [1010, 289] on div "$1,462.00" at bounding box center [981, 291] width 68 height 18
click at [1012, 290] on div "$1,462.00" at bounding box center [981, 291] width 68 height 18
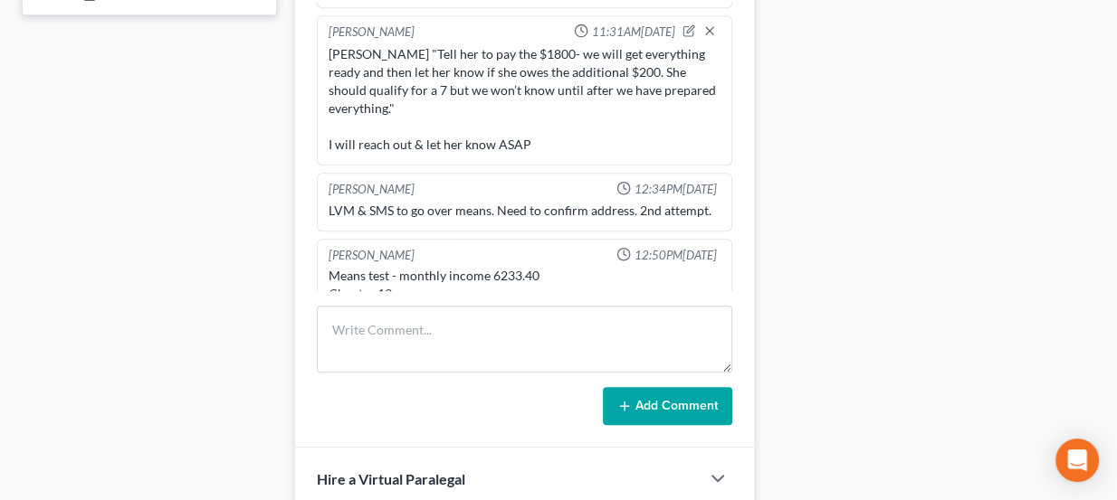
scroll to position [832, 0]
drag, startPoint x: 485, startPoint y: 245, endPoint x: 510, endPoint y: 246, distance: 25.4
click at [510, 265] on div "Means test - monthly income 6233.40 Chapter 13" at bounding box center [524, 283] width 393 height 36
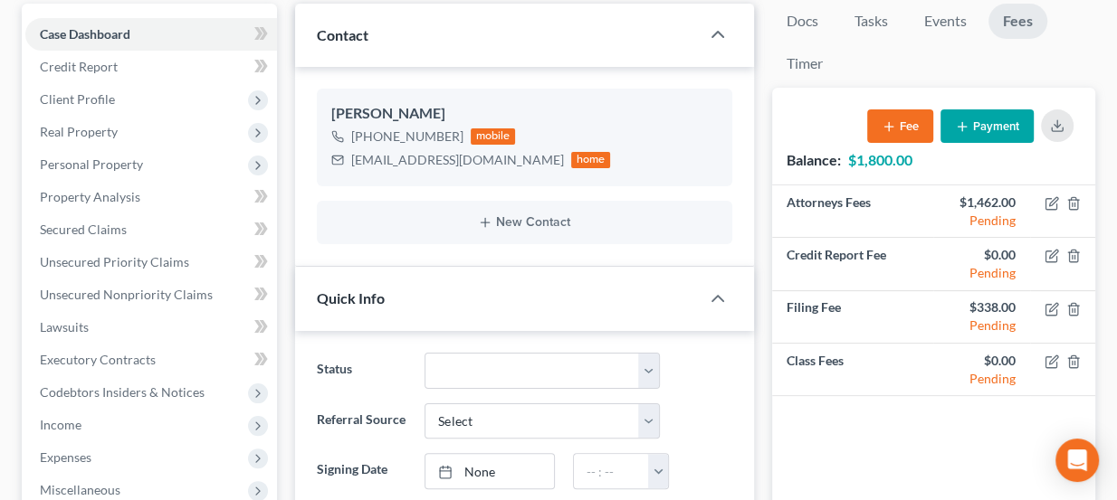
scroll to position [91, 0]
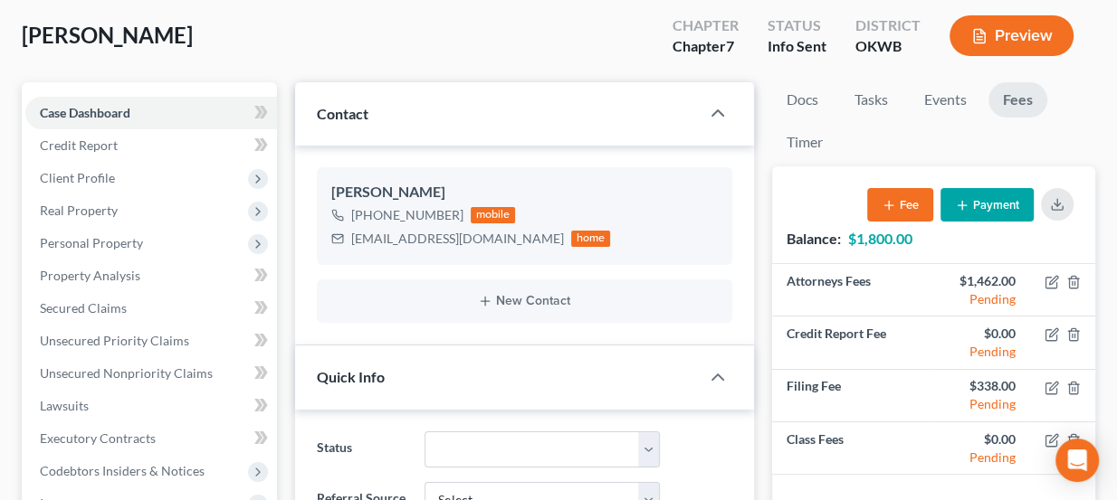
click at [991, 208] on button "Payment" at bounding box center [986, 204] width 93 height 33
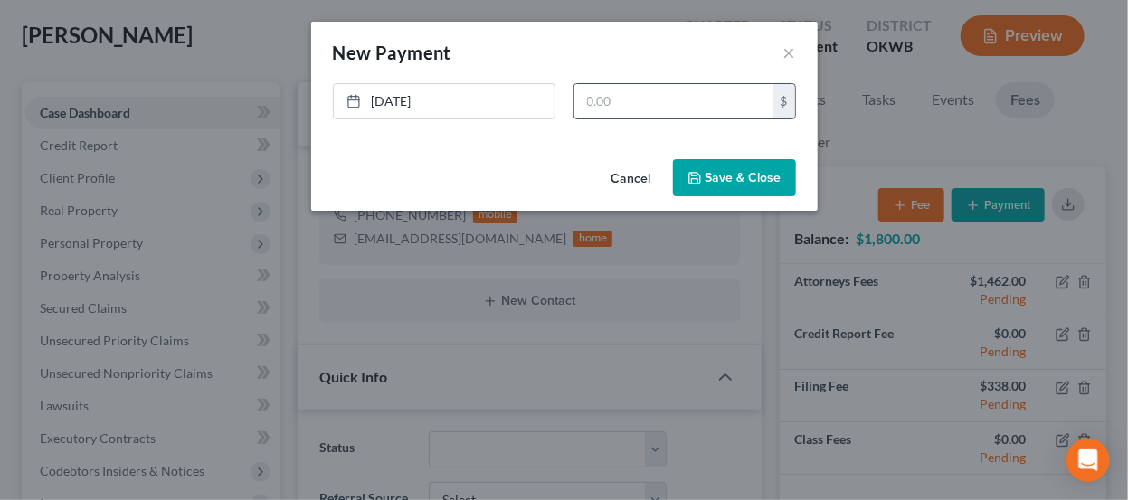
click at [632, 100] on input "text" at bounding box center [674, 101] width 199 height 34
type input "1,800"
click at [728, 184] on button "Save & Close" at bounding box center [734, 178] width 123 height 38
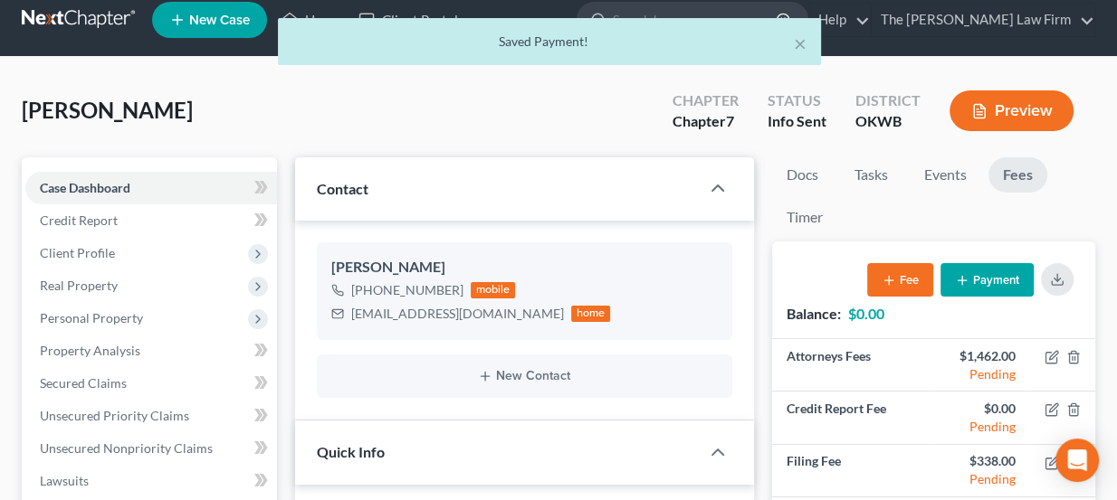
scroll to position [0, 0]
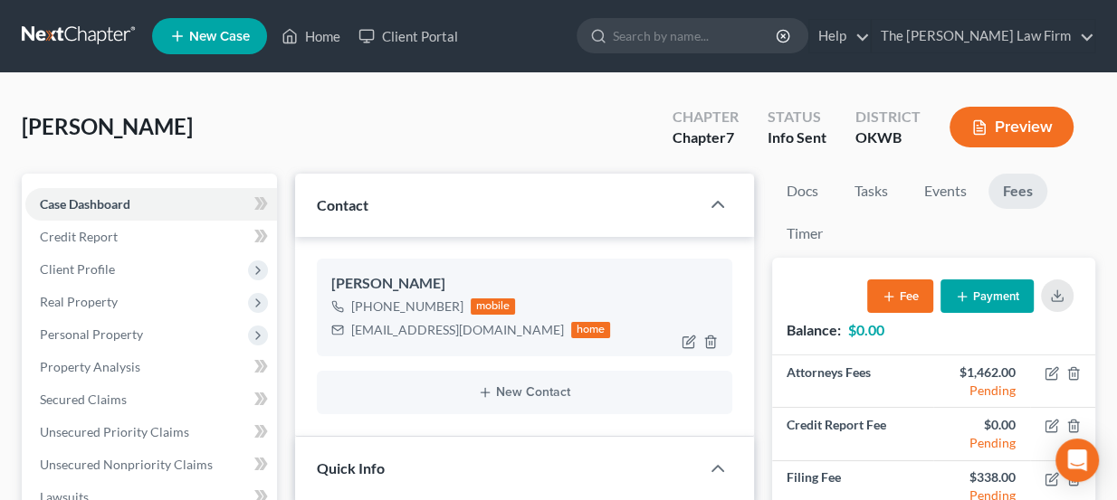
click at [396, 327] on div "[EMAIL_ADDRESS][DOMAIN_NAME]" at bounding box center [457, 330] width 213 height 18
copy div "[EMAIL_ADDRESS][DOMAIN_NAME]"
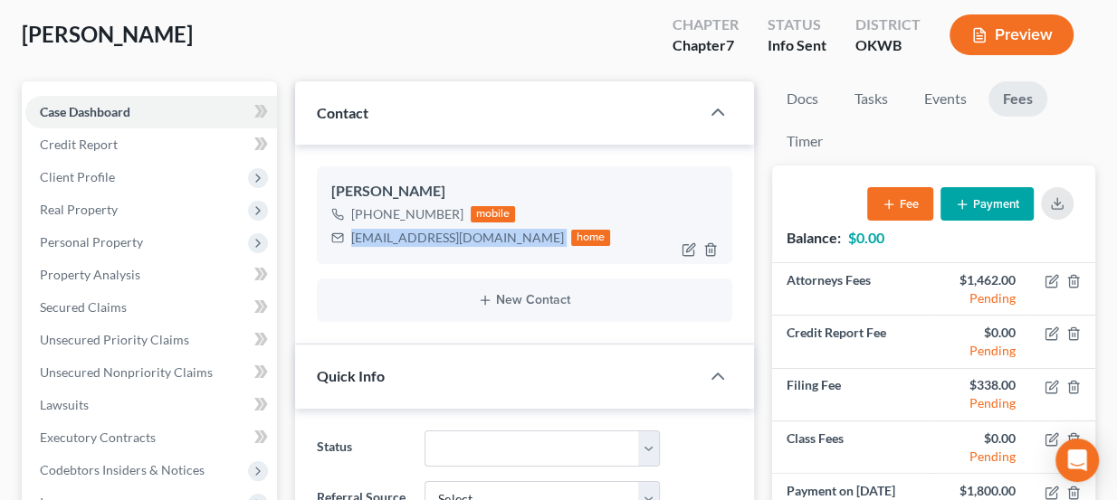
scroll to position [328, 0]
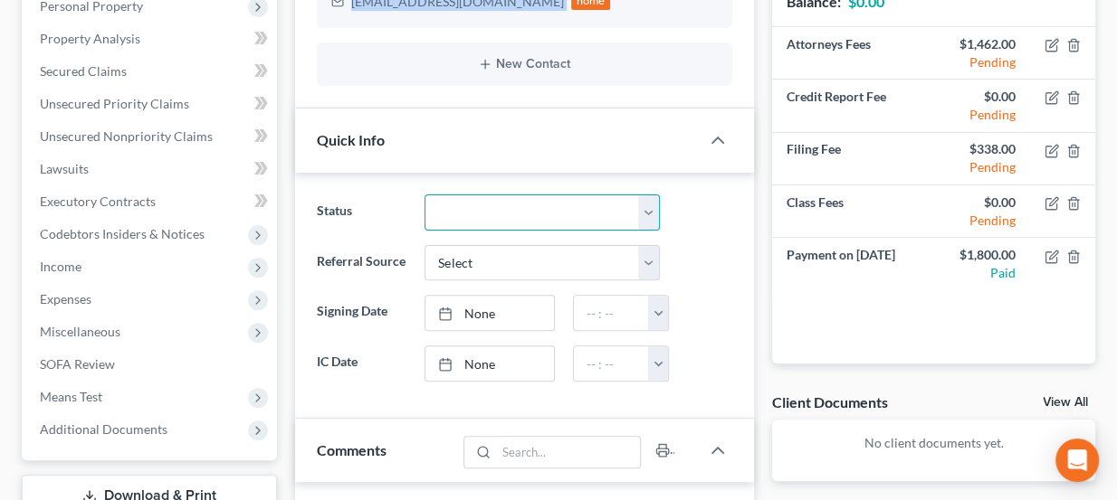
click at [512, 210] on select "Discharged Dismissed Filed Info Sent In Progress Lead Lost Lead Ready to File R…" at bounding box center [541, 213] width 235 height 36
select select "4"
click at [424, 195] on select "Discharged Dismissed Filed Info Sent In Progress Lead Lost Lead Ready to File R…" at bounding box center [541, 213] width 235 height 36
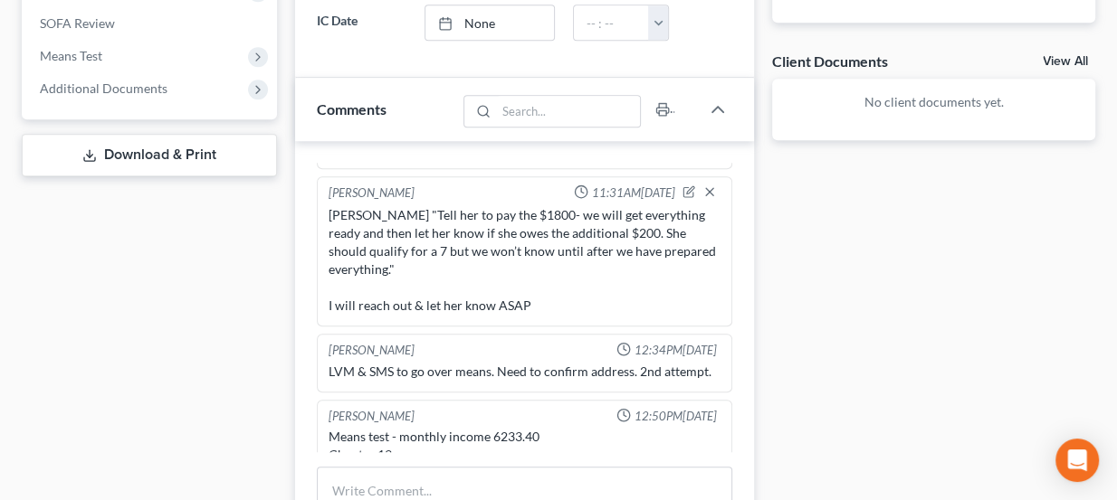
scroll to position [740, 0]
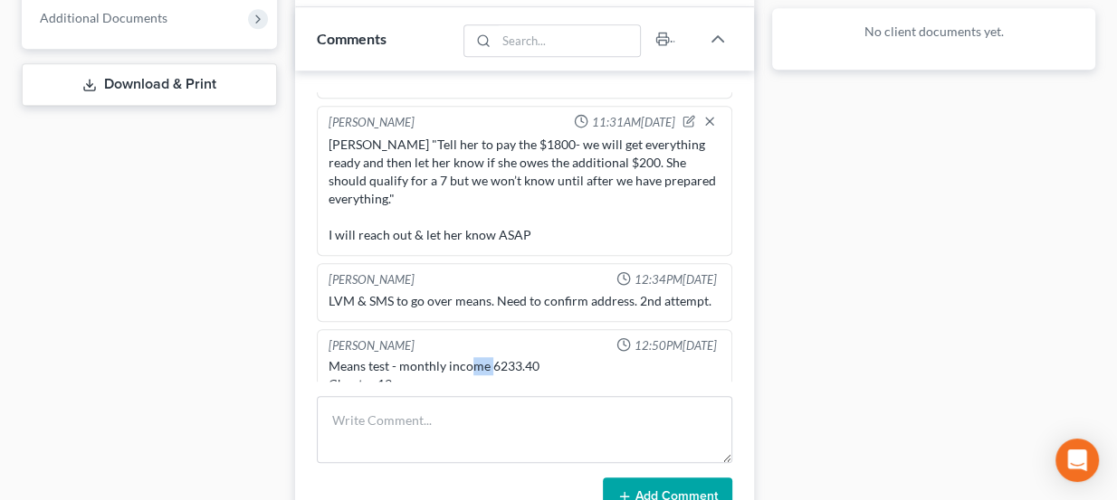
drag, startPoint x: 467, startPoint y: 341, endPoint x: 509, endPoint y: 338, distance: 42.6
click at [500, 357] on div "Means test - monthly income 6233.40 Chapter 13" at bounding box center [524, 375] width 393 height 36
click at [509, 357] on div "Means test - monthly income 6233.40 Chapter 13" at bounding box center [524, 375] width 393 height 36
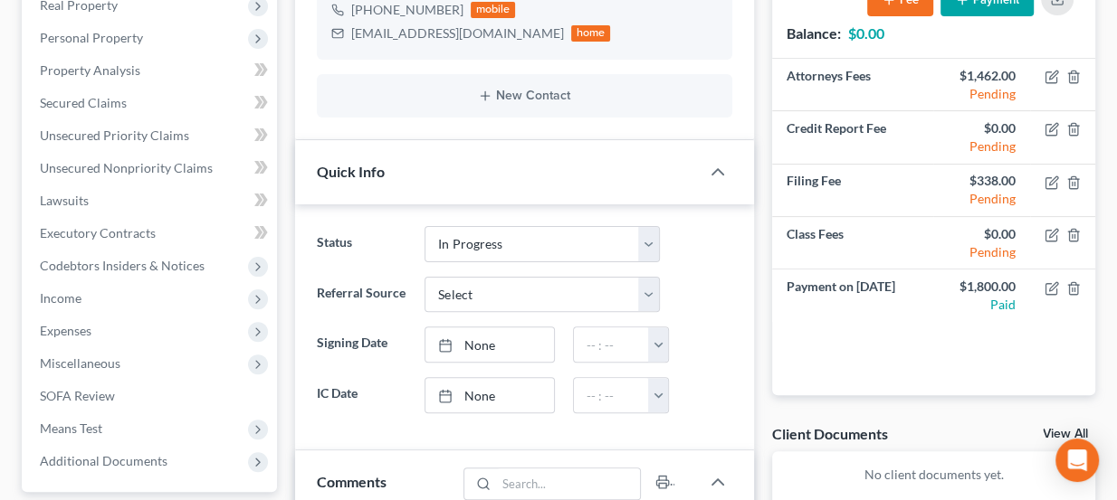
scroll to position [246, 0]
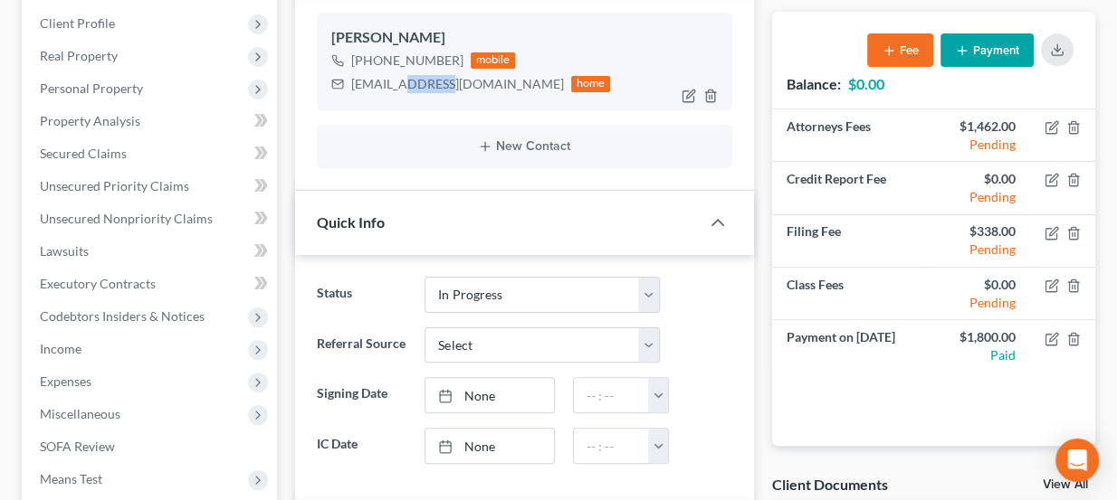
drag, startPoint x: 396, startPoint y: 83, endPoint x: 443, endPoint y: 83, distance: 47.0
click at [443, 83] on div "[EMAIL_ADDRESS][DOMAIN_NAME]" at bounding box center [457, 84] width 213 height 18
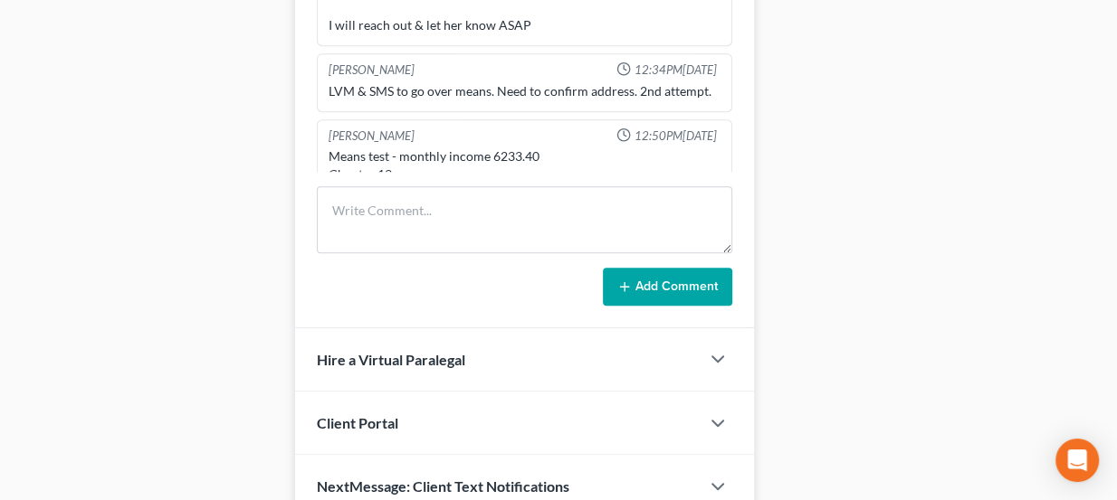
scroll to position [947, 0]
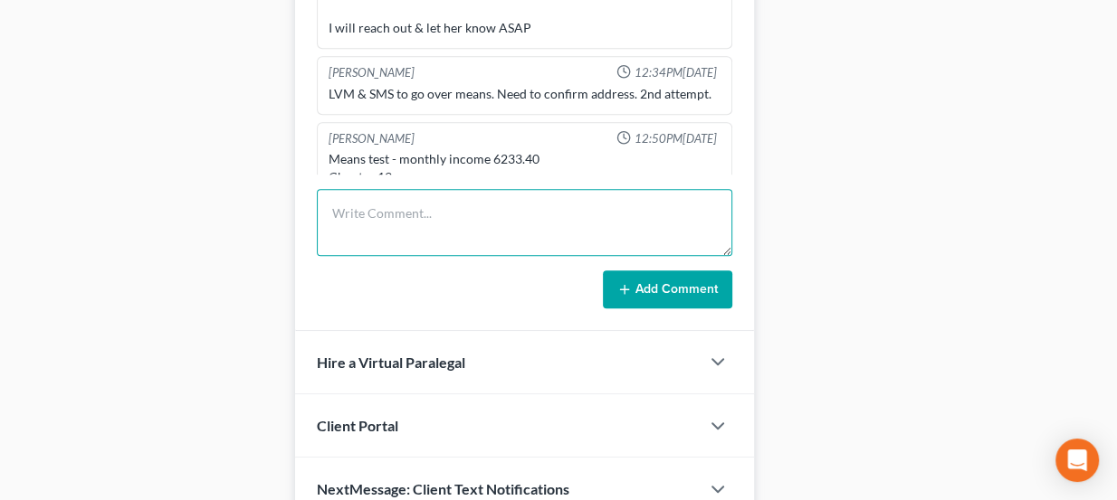
drag, startPoint x: 405, startPoint y: 206, endPoint x: 536, endPoint y: 228, distance: 132.1
click at [406, 206] on textarea at bounding box center [525, 222] width 416 height 67
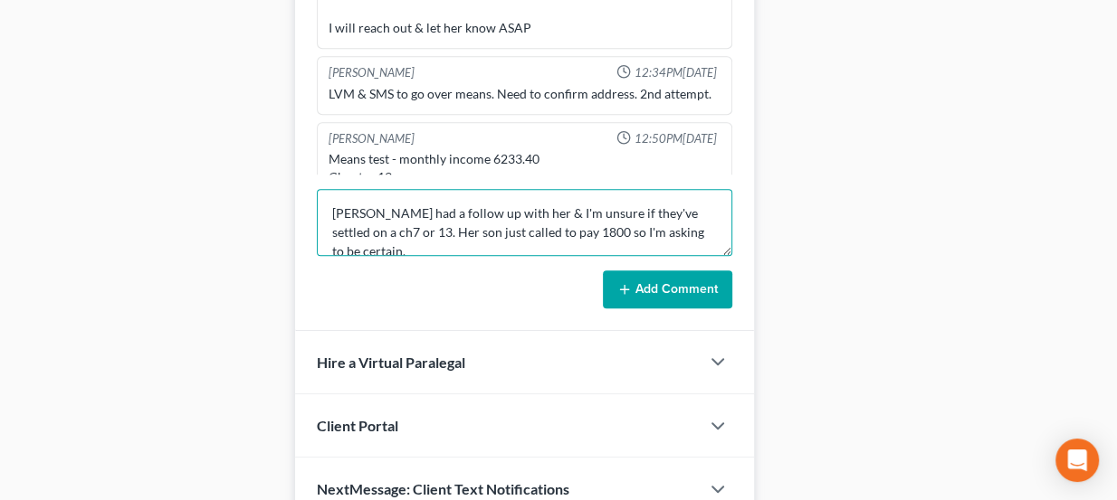
type textarea "Paul had a follow up with her & I'm unsure if they've settled on a ch7 or 13. H…"
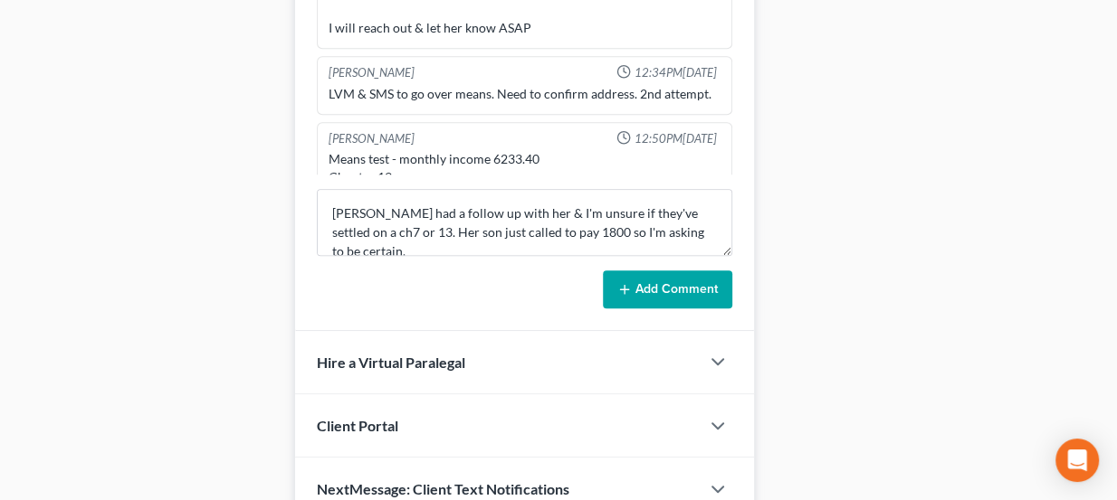
click at [694, 307] on div "Lou Phillips 12:52PM, 07/08/2025 Ch & district not conf. Scheduled via website …" at bounding box center [525, 97] width 460 height 468
click at [688, 292] on button "Add Comment" at bounding box center [667, 290] width 129 height 38
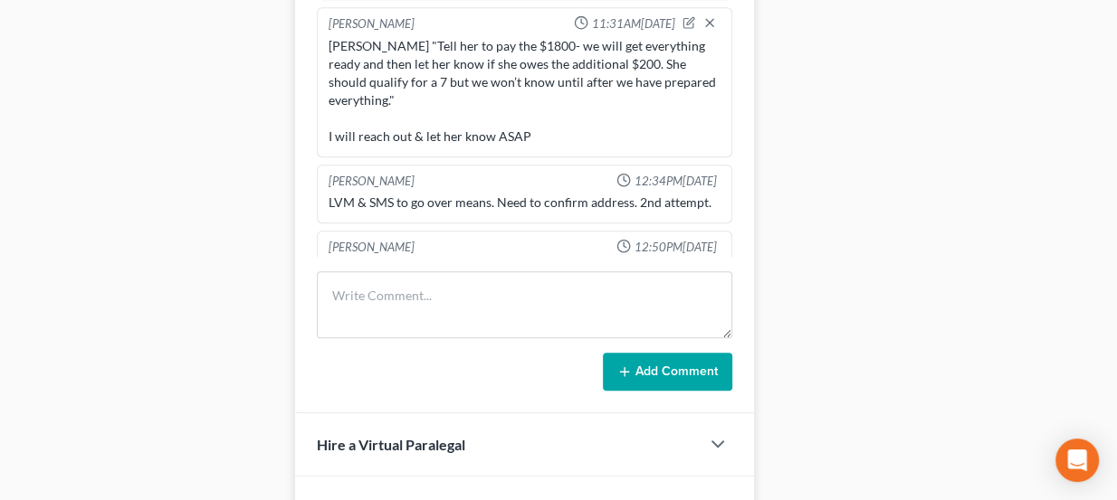
scroll to position [394, 0]
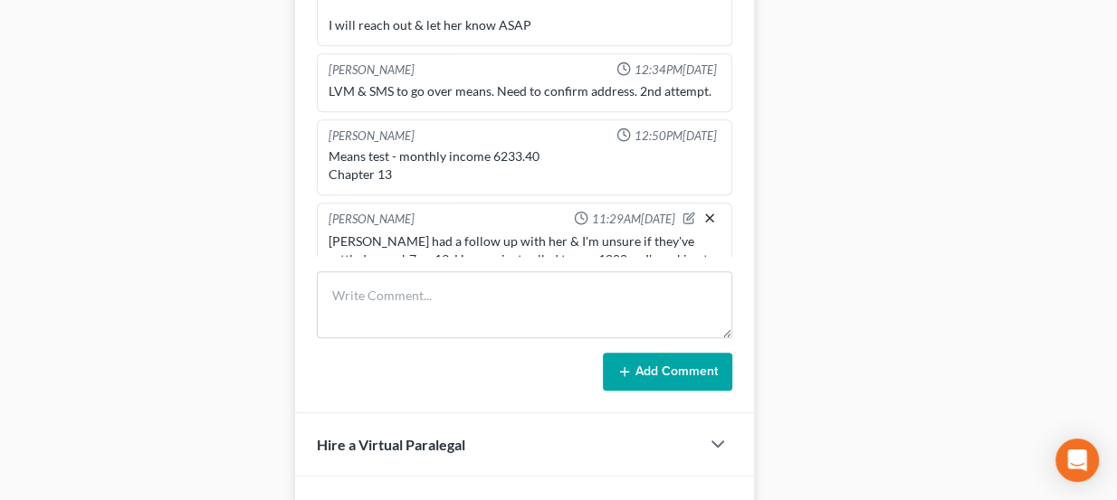
click at [702, 211] on icon "button" at bounding box center [709, 218] width 14 height 14
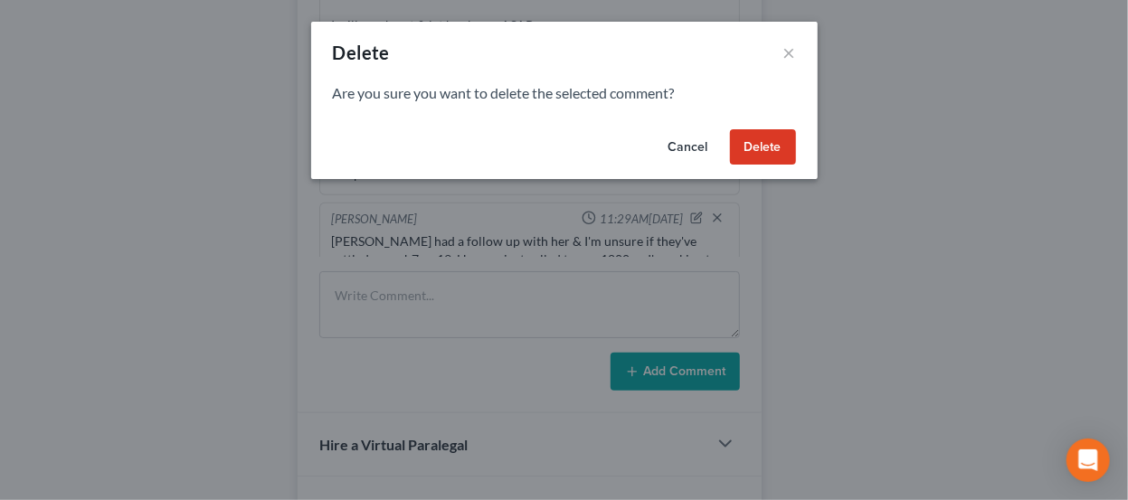
click at [791, 138] on button "Delete" at bounding box center [763, 147] width 66 height 36
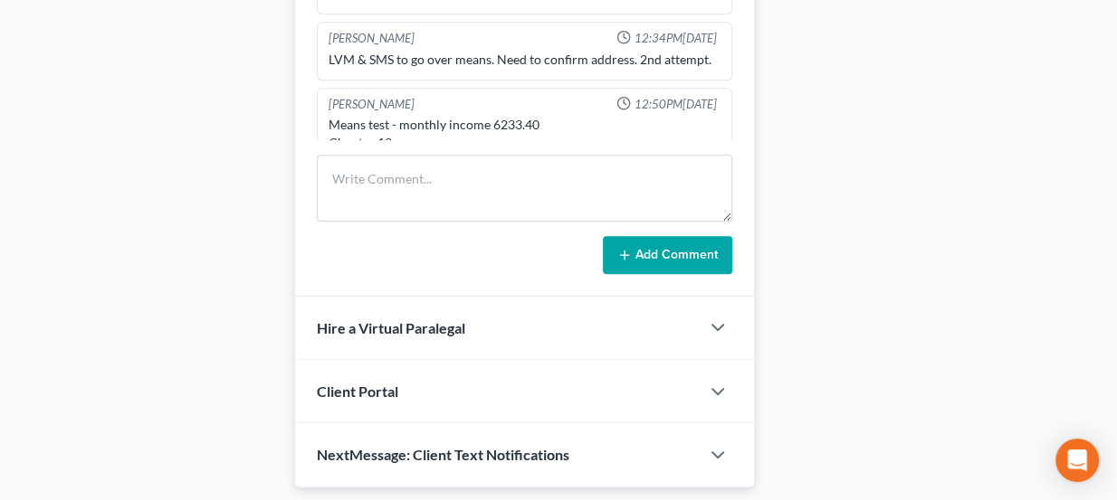
scroll to position [986, 0]
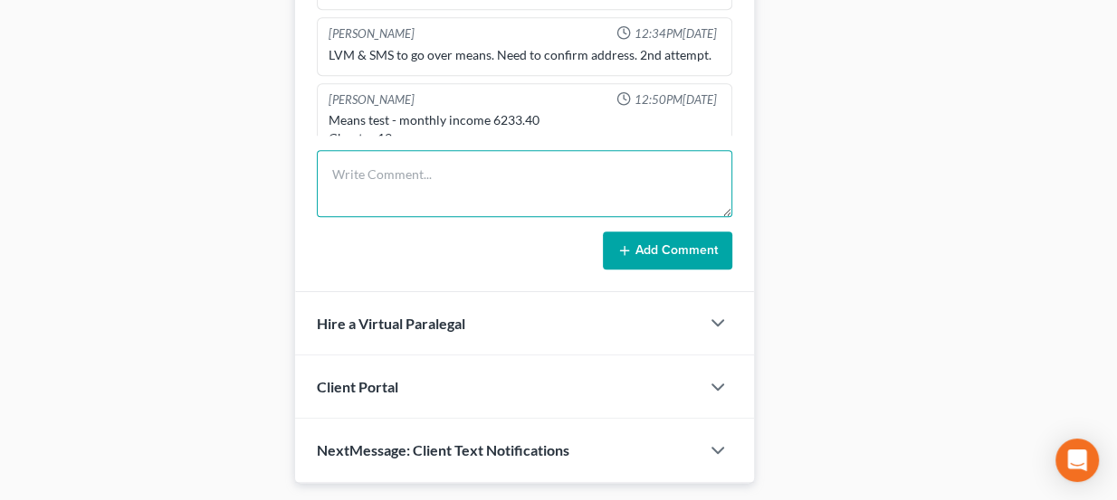
click at [417, 179] on textarea at bounding box center [525, 183] width 416 height 67
type textarea "T"
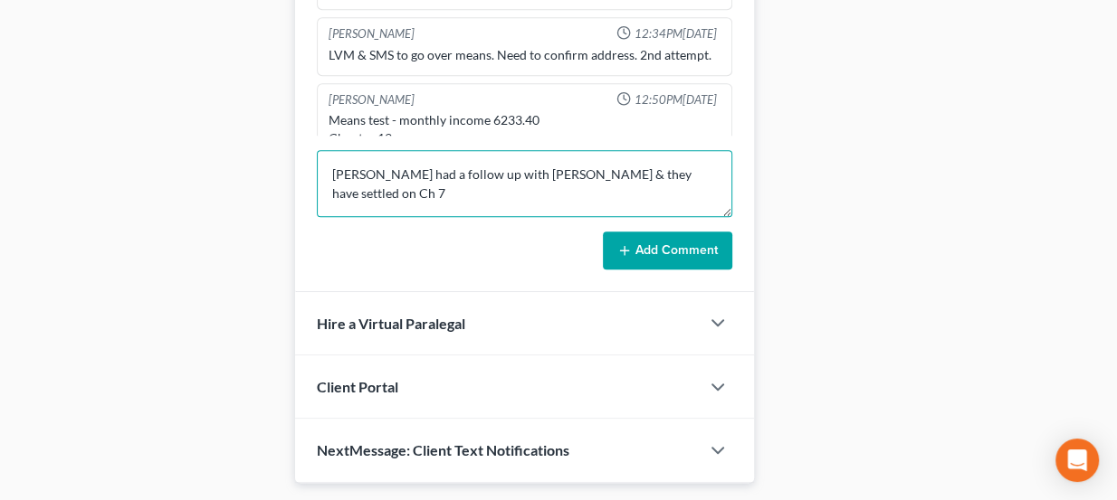
drag, startPoint x: 656, startPoint y: 171, endPoint x: 621, endPoint y: 170, distance: 35.3
click at [621, 170] on textarea "Paul had a follow up with Erin & they have settled on Ch 7" at bounding box center [525, 183] width 416 height 67
type textarea "Paul had a follow up with Erin & they have settled on proceeding with a Ch7. He…"
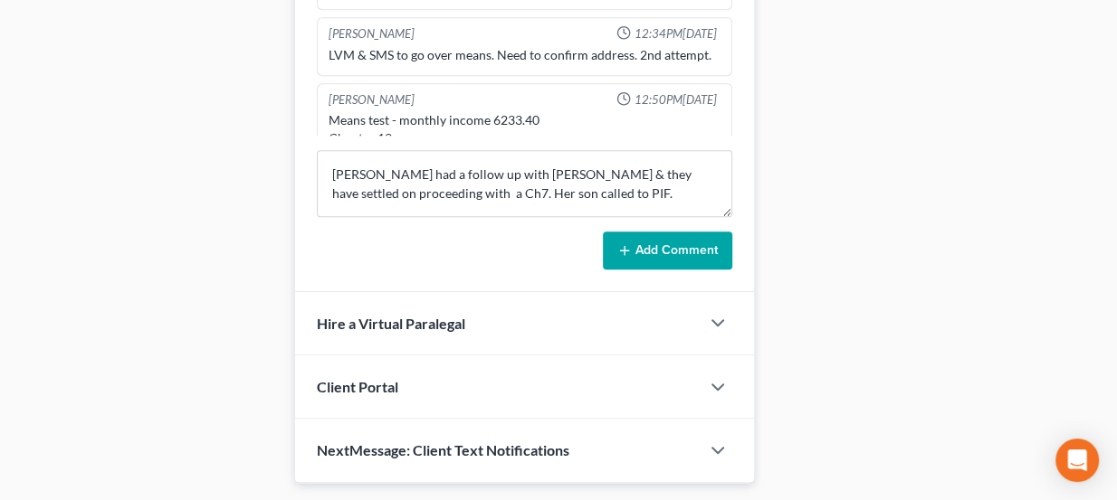
click at [621, 233] on button "Add Comment" at bounding box center [667, 251] width 129 height 38
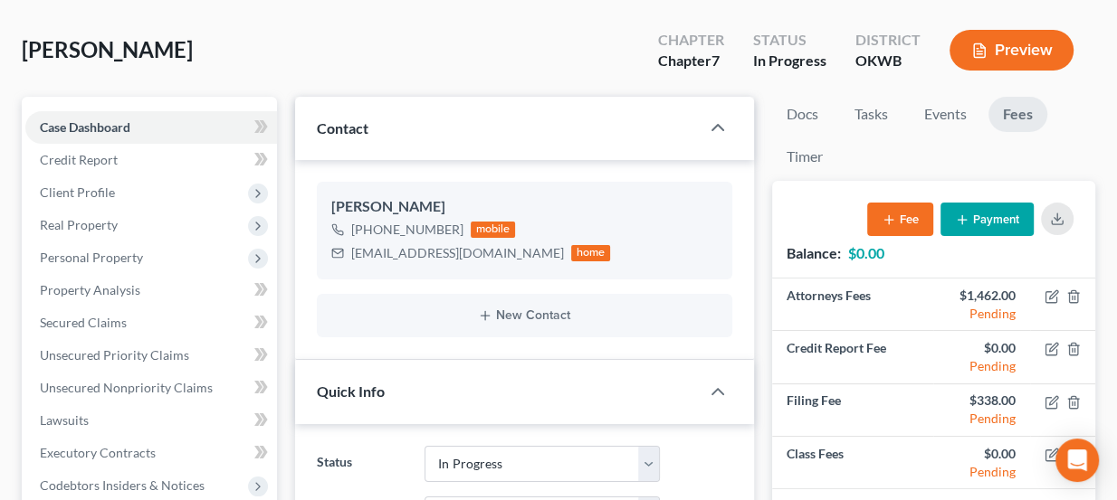
scroll to position [81, 0]
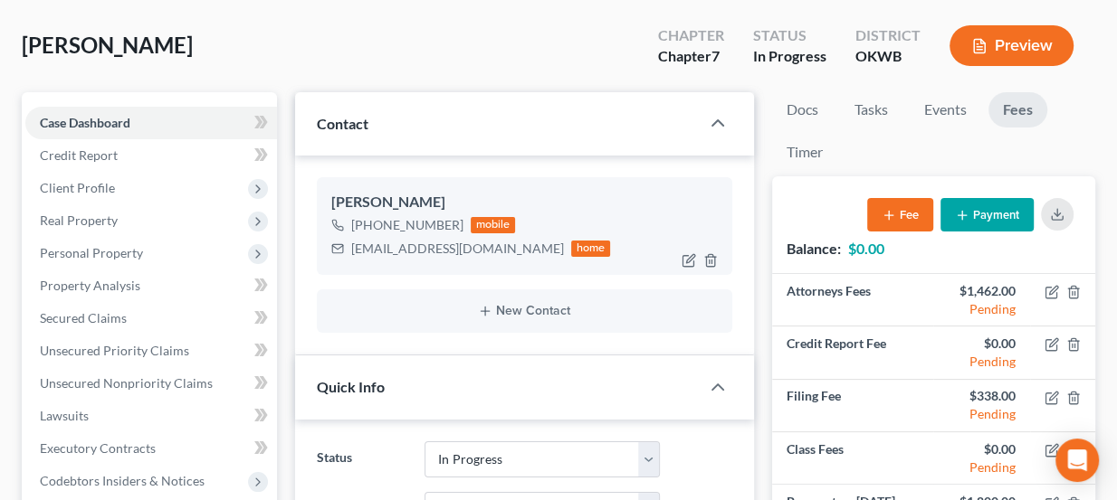
click at [412, 247] on div "[EMAIL_ADDRESS][DOMAIN_NAME]" at bounding box center [457, 249] width 213 height 18
copy div "[EMAIL_ADDRESS][DOMAIN_NAME]"
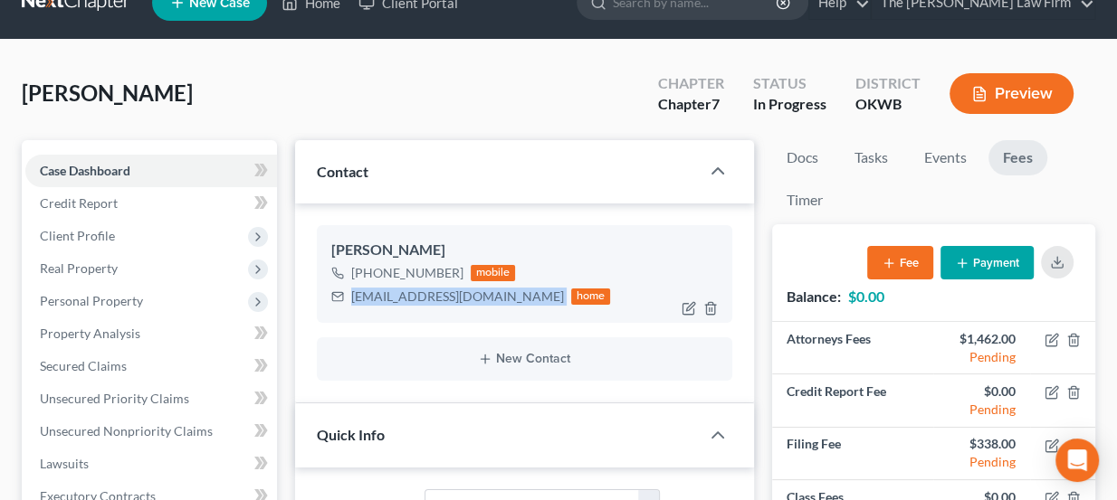
scroll to position [0, 0]
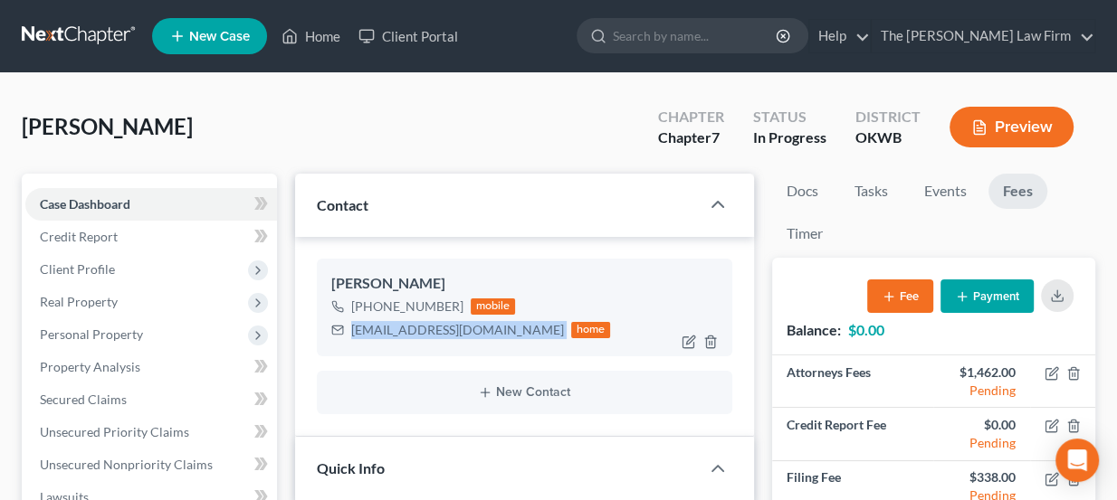
copy div "[EMAIL_ADDRESS][DOMAIN_NAME]"
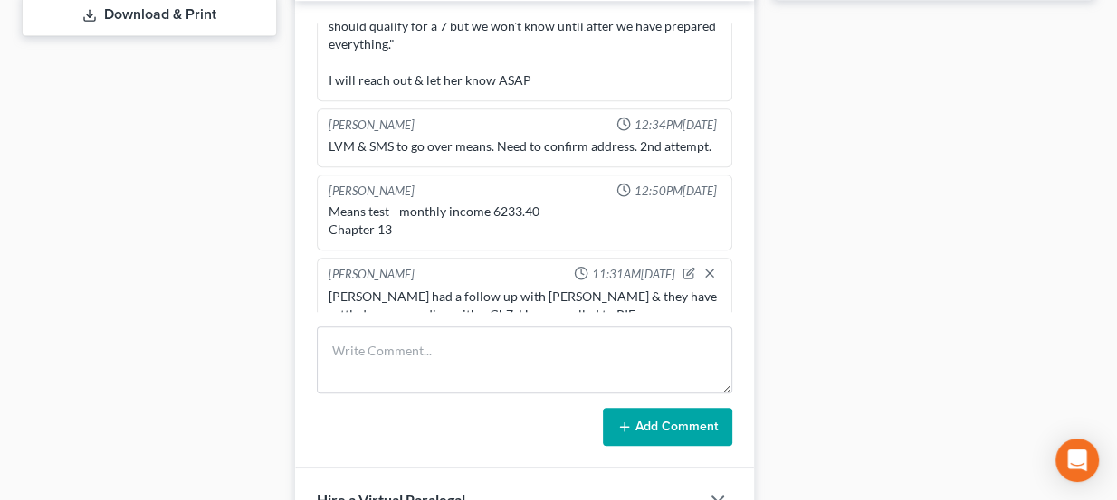
scroll to position [822, 0]
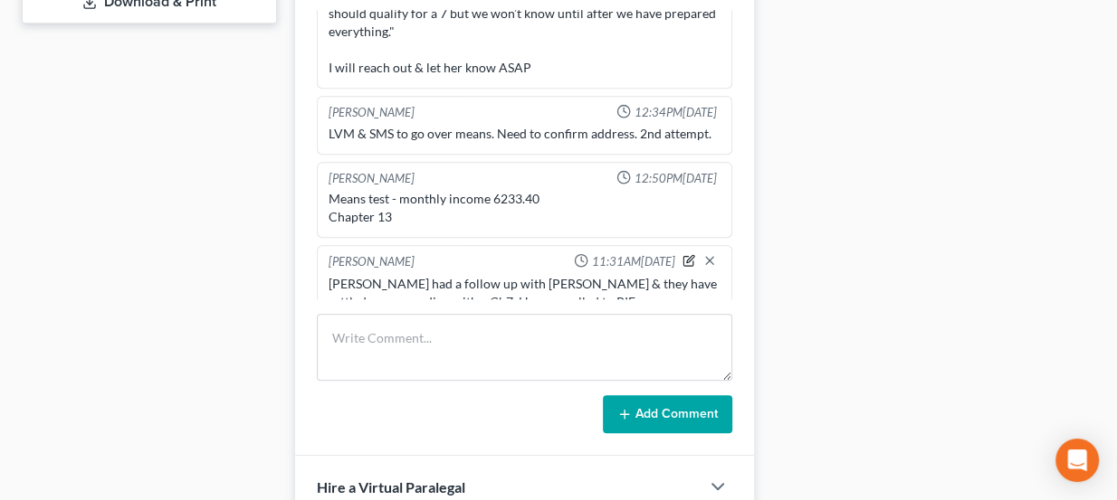
click at [683, 256] on icon "button" at bounding box center [688, 261] width 10 height 10
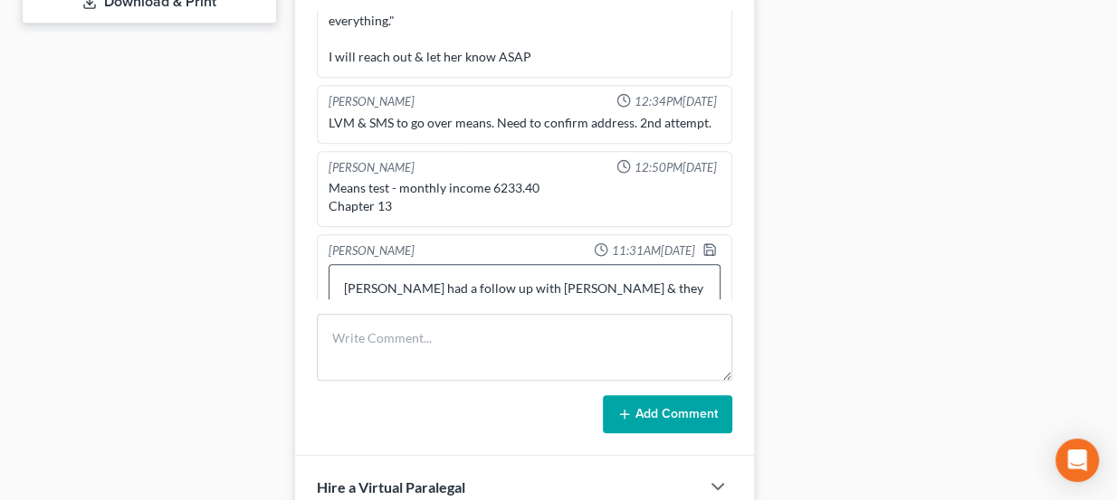
scroll to position [423, 0]
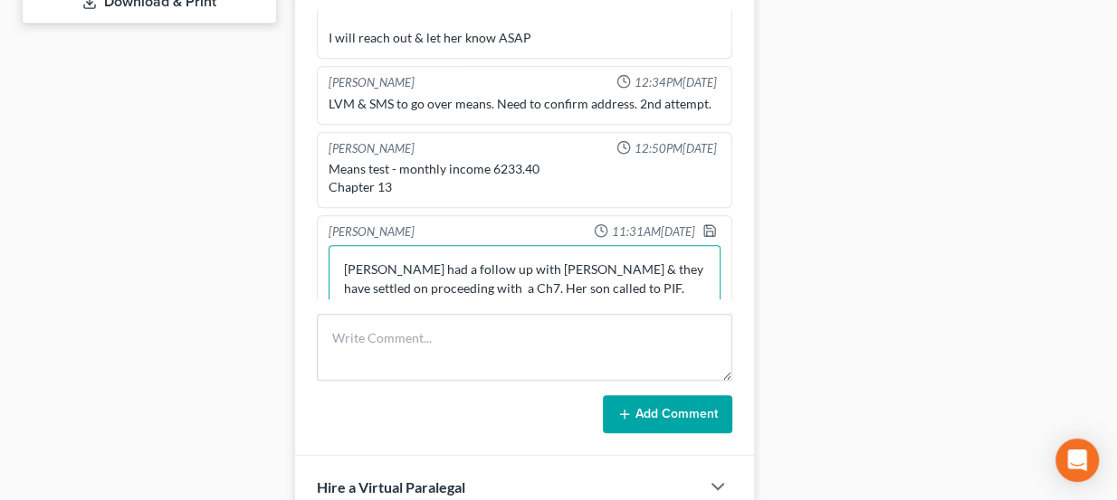
drag, startPoint x: 603, startPoint y: 252, endPoint x: 649, endPoint y: 270, distance: 48.4
click at [607, 255] on textarea "Paul had a follow up with Erin & they have settled on proceeding with a Ch7. He…" at bounding box center [524, 278] width 393 height 67
click at [646, 275] on textarea "[PERSON_NAME] had a follow up with [PERSON_NAME] & they have settled on proceed…" at bounding box center [524, 278] width 393 height 67
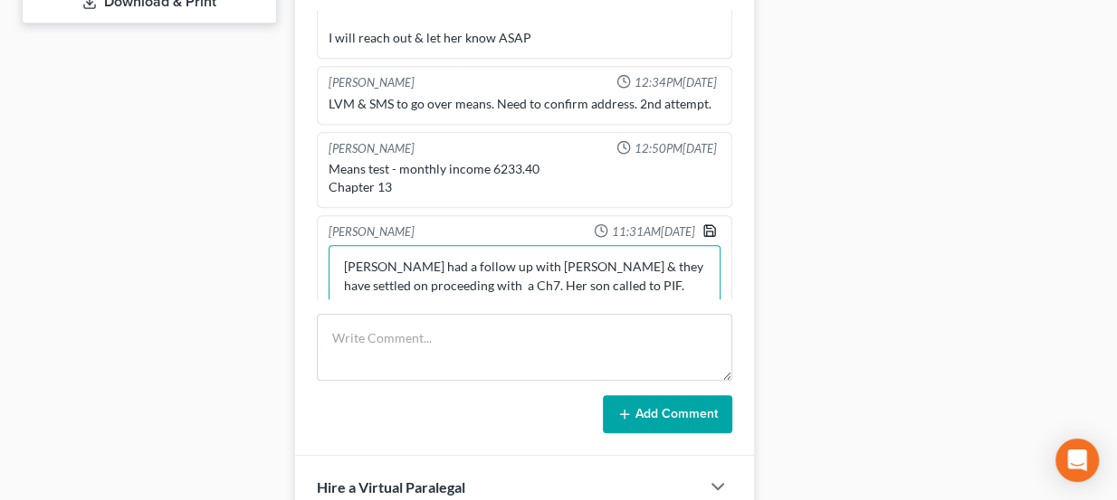
type textarea "[PERSON_NAME] had a follow up with [PERSON_NAME] & they have settled on proceed…"
click at [702, 223] on icon "button" at bounding box center [709, 230] width 14 height 14
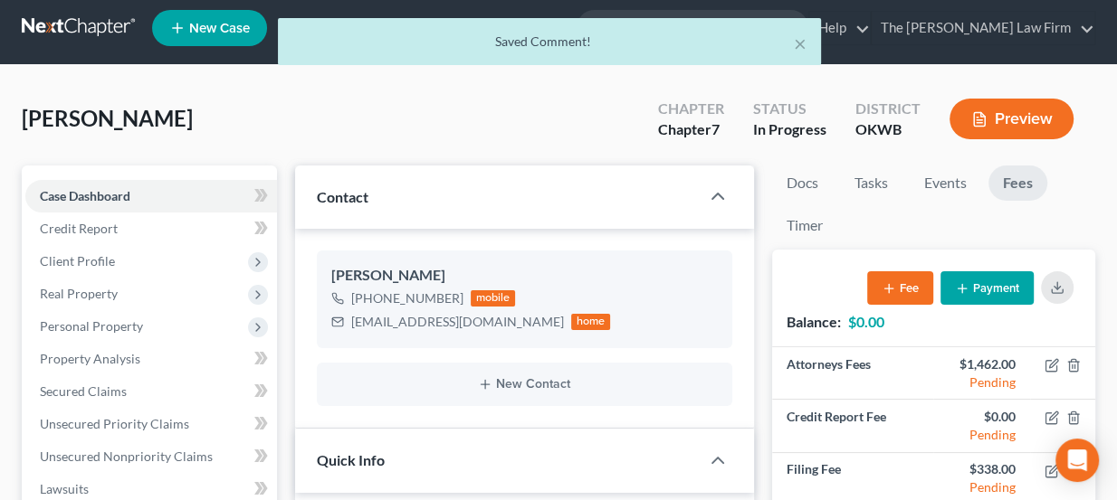
scroll to position [0, 0]
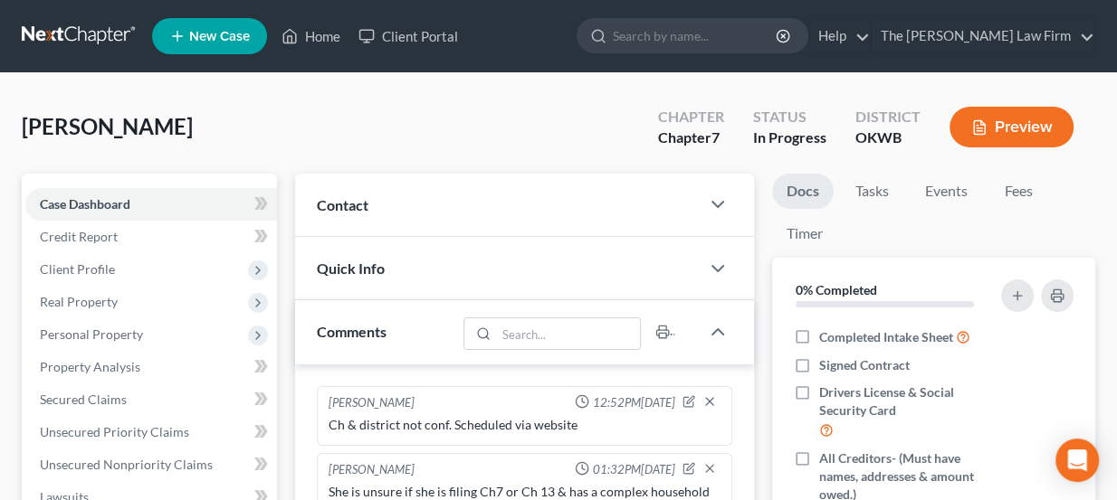
scroll to position [412, 0]
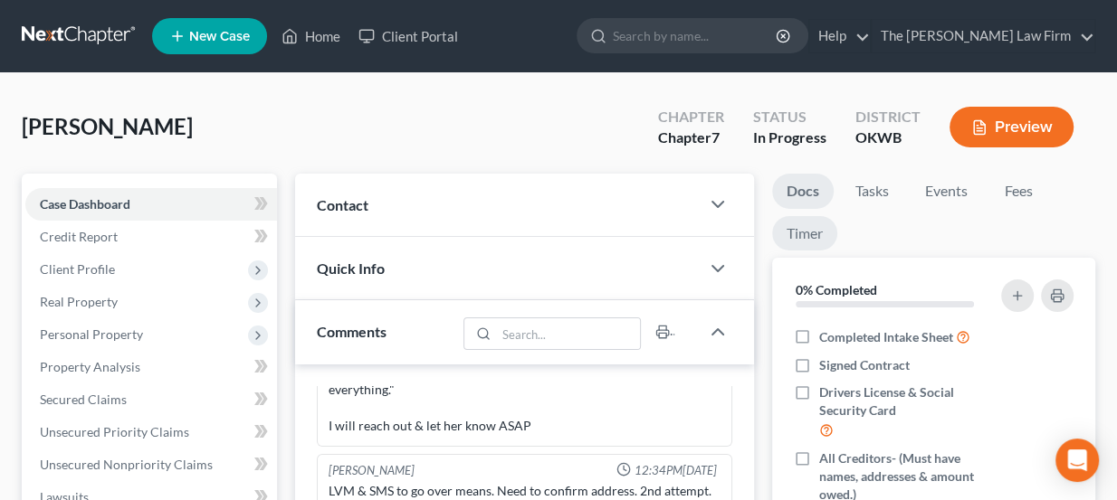
click at [814, 233] on link "Timer" at bounding box center [804, 233] width 65 height 35
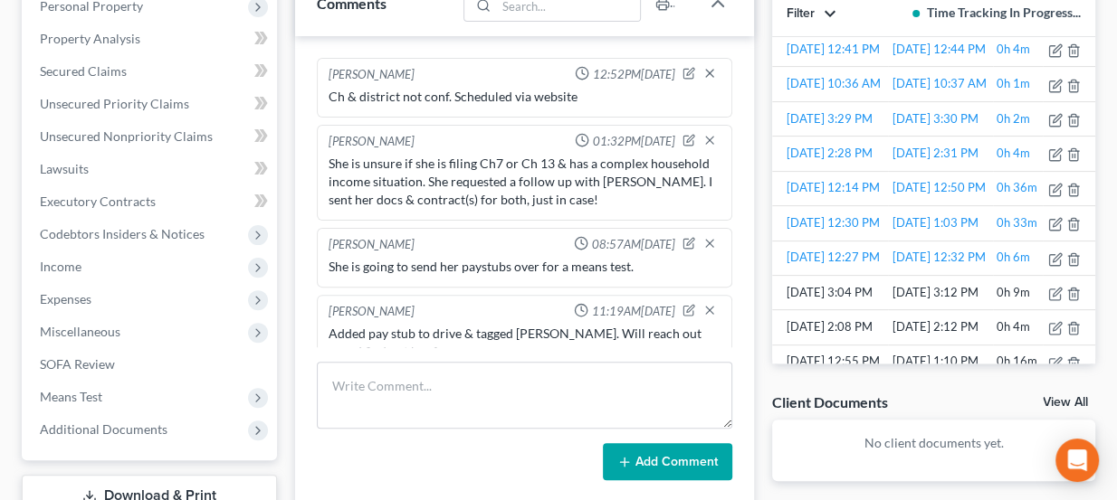
scroll to position [0, 0]
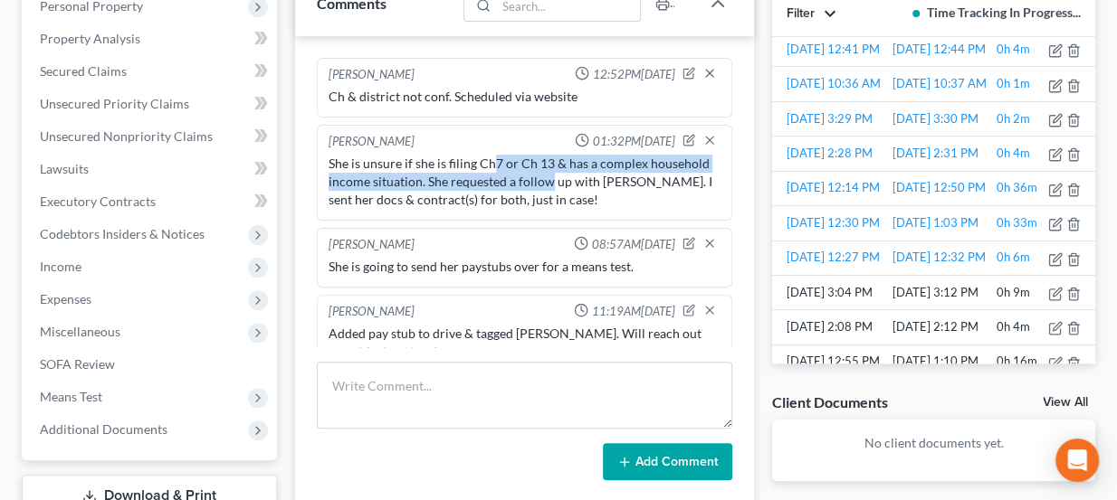
drag, startPoint x: 537, startPoint y: 172, endPoint x: 547, endPoint y: 173, distance: 10.0
click at [546, 173] on div "She is unsure if she is filing Ch7 or Ch 13 & has a complex household income si…" at bounding box center [524, 182] width 393 height 54
click at [547, 173] on div "She is unsure if she is filing Ch7 or Ch 13 & has a complex household income si…" at bounding box center [524, 182] width 393 height 54
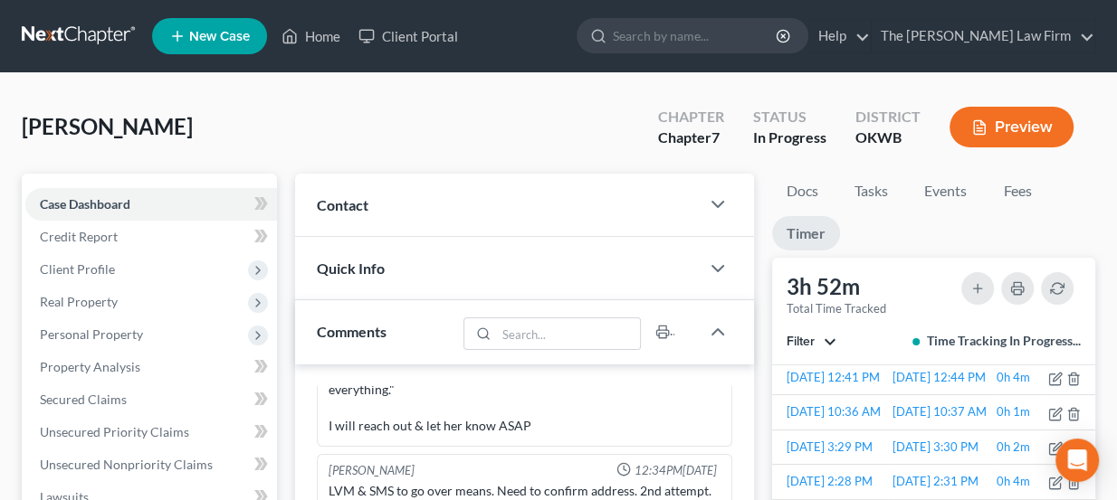
click at [432, 214] on div "Contact" at bounding box center [497, 205] width 405 height 62
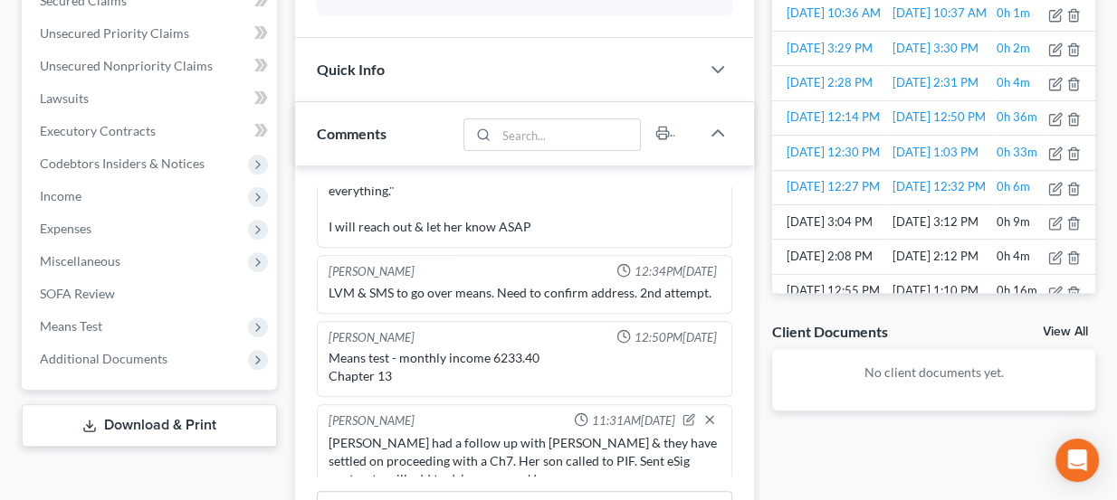
scroll to position [411, 0]
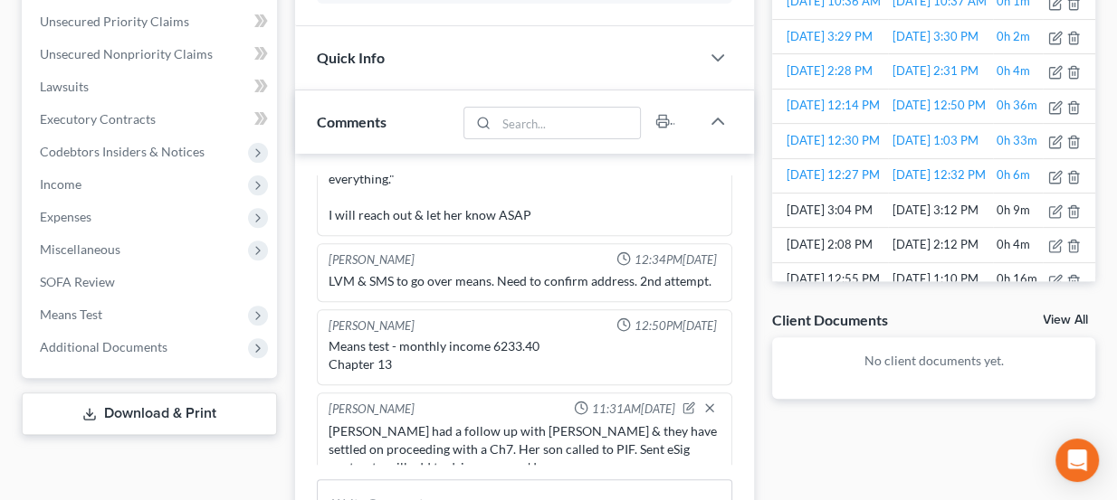
click at [432, 60] on div "Quick Info" at bounding box center [497, 57] width 405 height 62
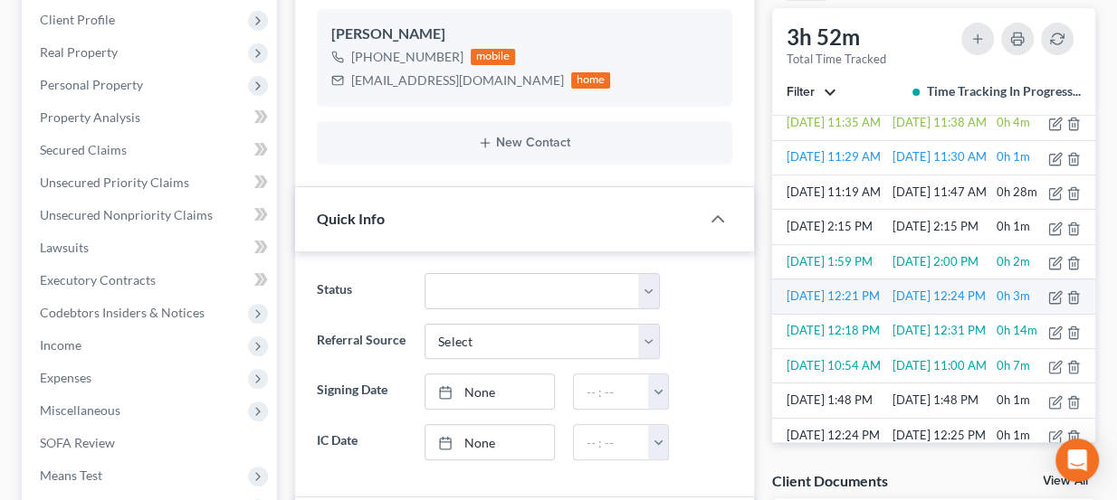
scroll to position [164, 0]
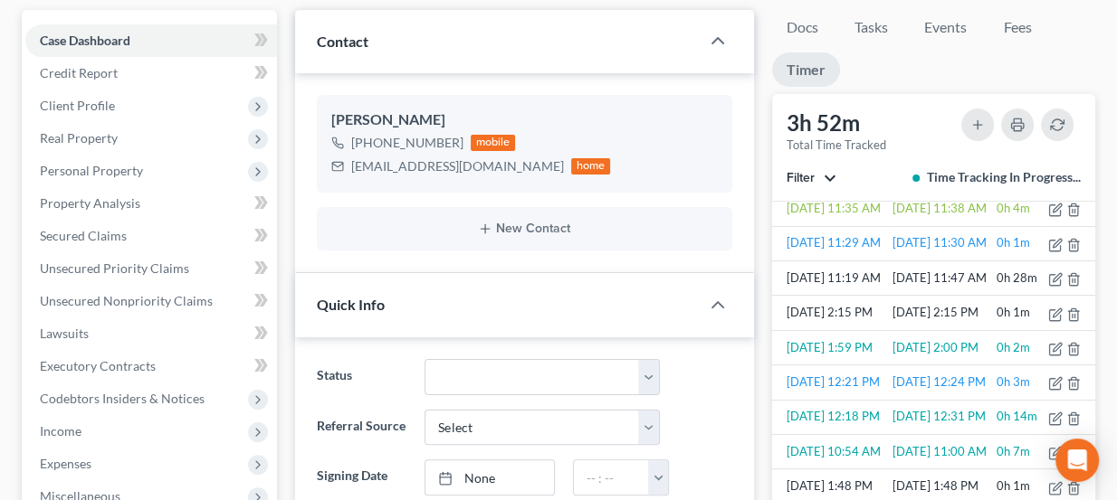
click at [827, 179] on button "Filter" at bounding box center [811, 178] width 50 height 13
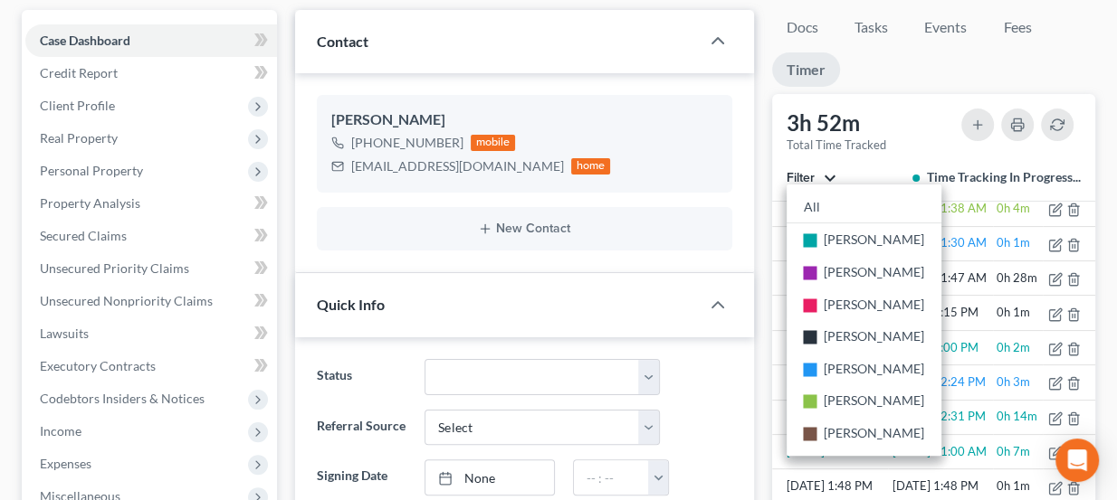
click at [827, 179] on button "Filter" at bounding box center [811, 178] width 50 height 13
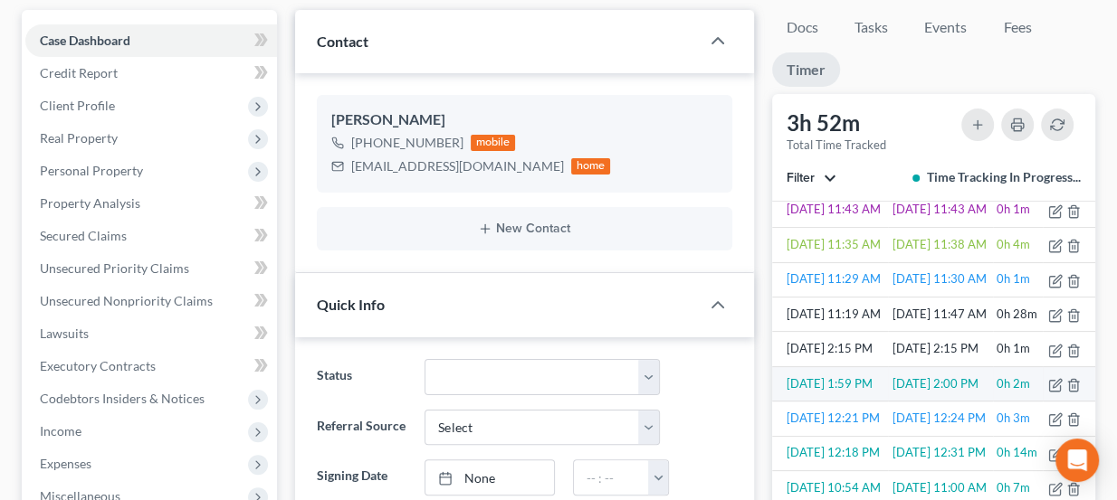
scroll to position [0, 0]
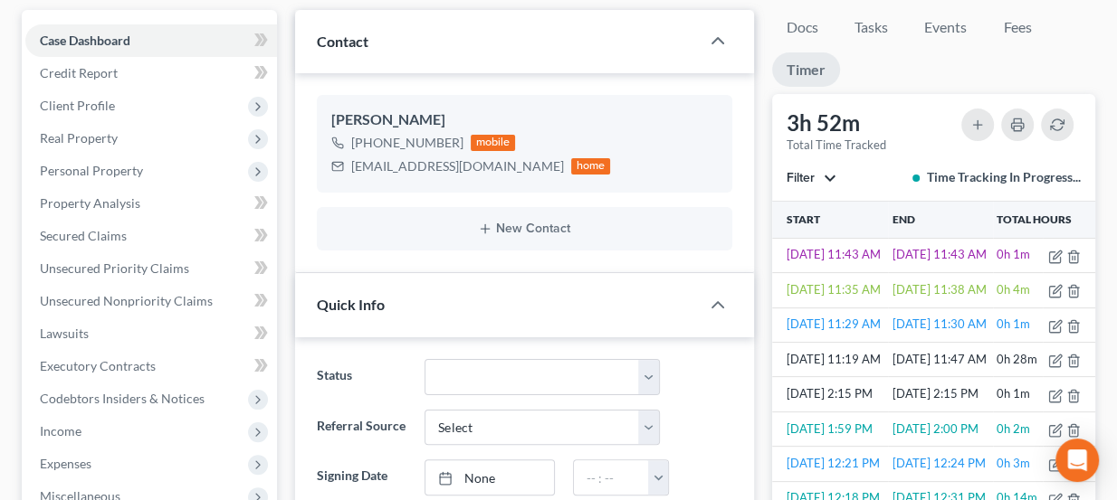
click at [827, 172] on button "Filter" at bounding box center [811, 178] width 50 height 13
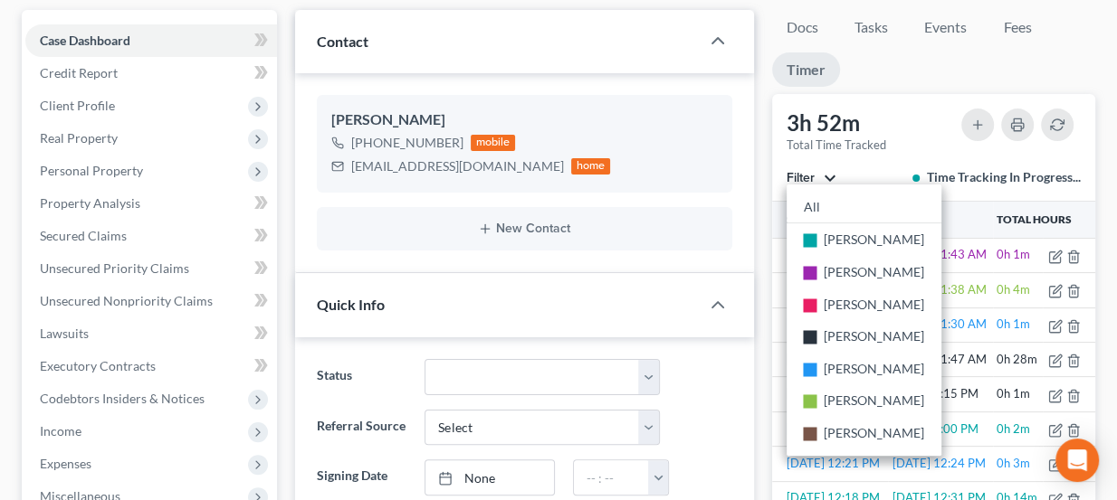
click at [827, 172] on button "Filter" at bounding box center [811, 178] width 50 height 13
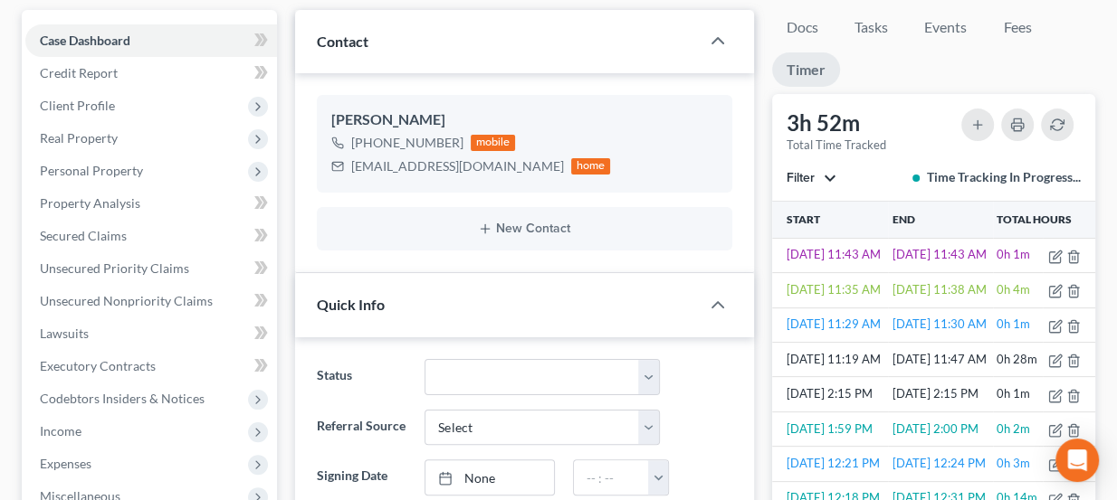
click at [827, 172] on button "Filter" at bounding box center [811, 178] width 50 height 13
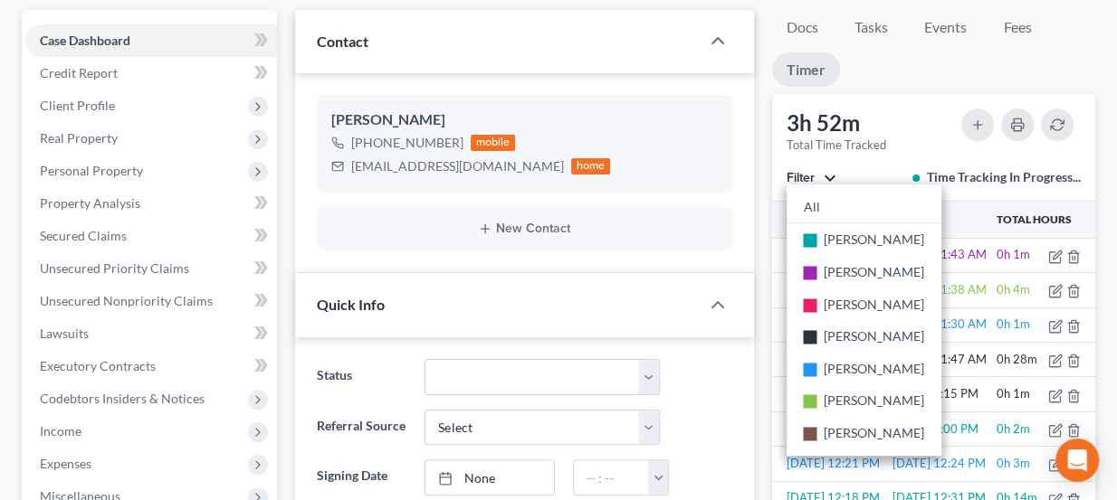
click at [827, 172] on button "Filter" at bounding box center [811, 178] width 50 height 13
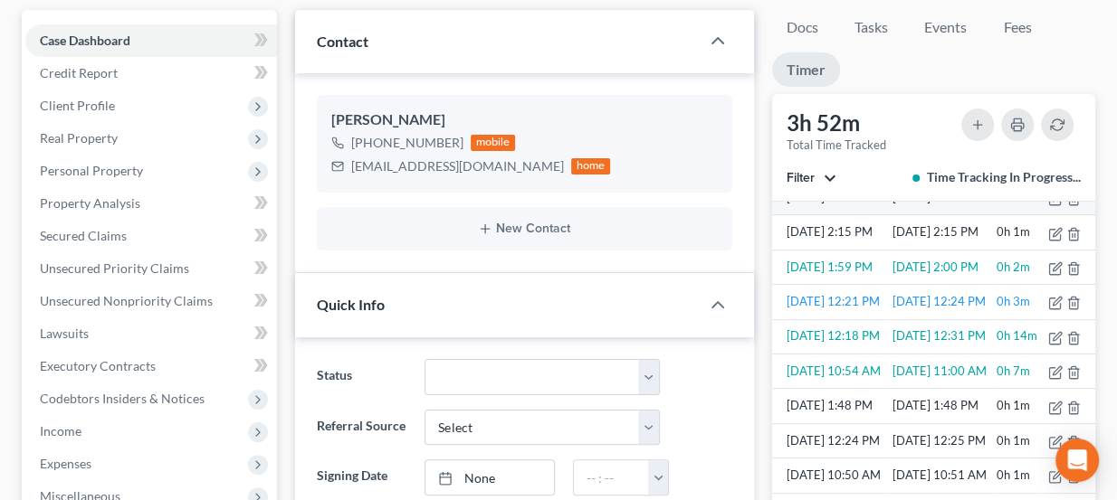
scroll to position [164, 0]
click at [835, 172] on button "Filter" at bounding box center [811, 178] width 50 height 13
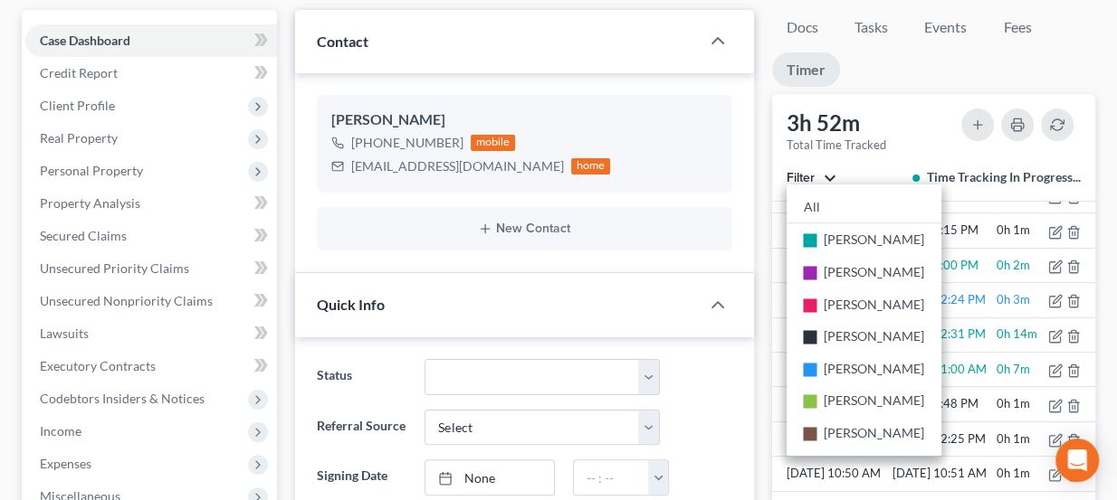
click at [834, 172] on button "Filter" at bounding box center [811, 178] width 50 height 13
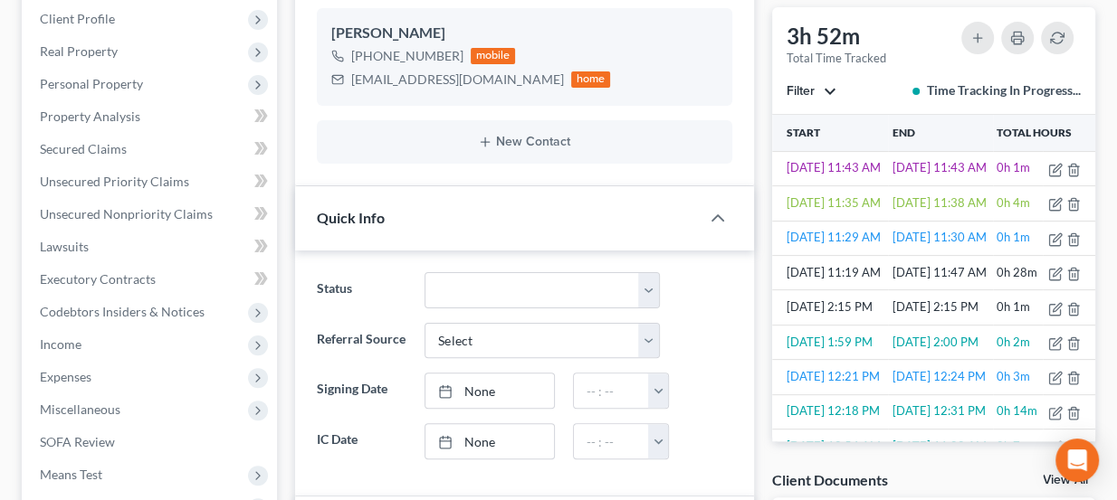
scroll to position [246, 0]
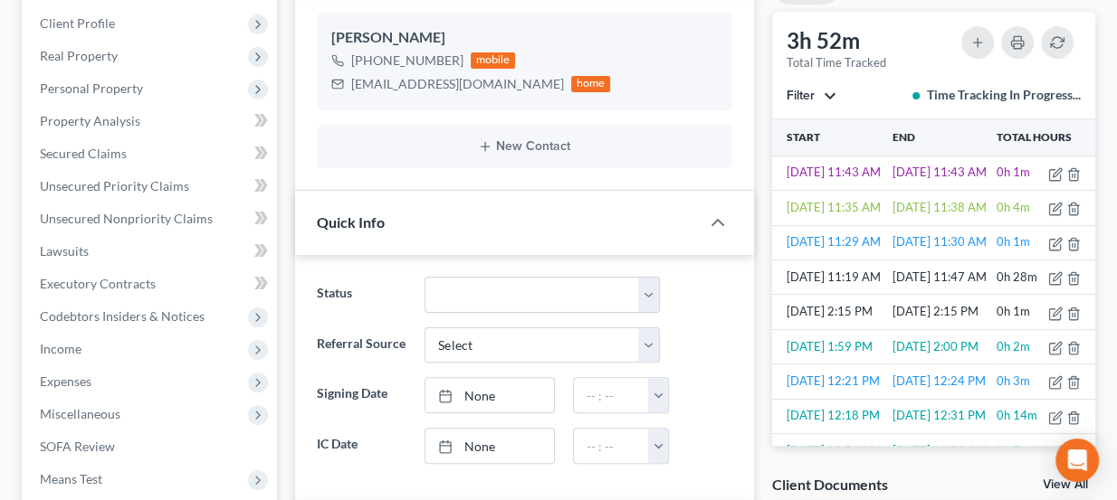
click at [828, 82] on div "3h 52m Total Time Tracked Filter All stop [PERSON_NAME] stop [PERSON_NAME] stop…" at bounding box center [933, 65] width 323 height 107
click at [824, 92] on button "Filter" at bounding box center [811, 96] width 50 height 13
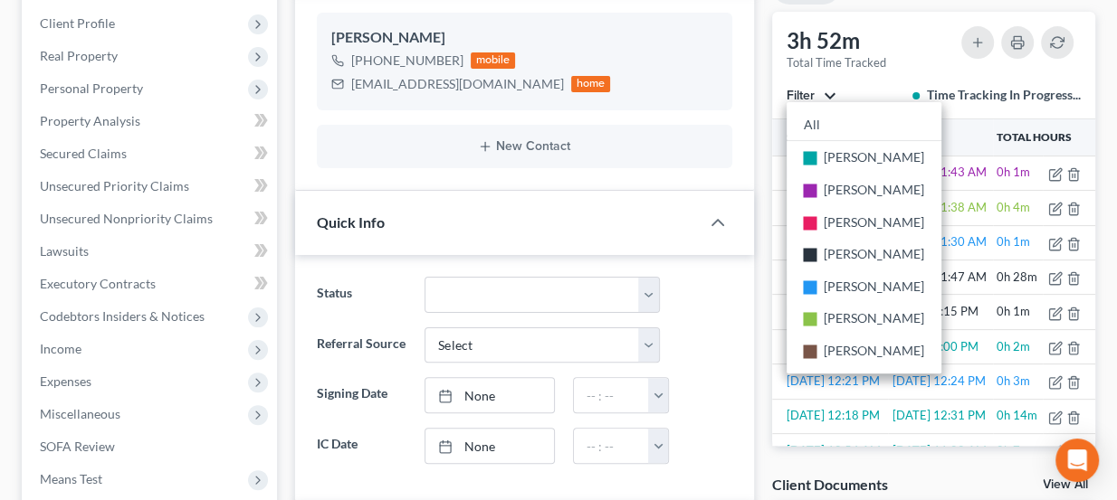
click at [824, 92] on button "Filter" at bounding box center [811, 96] width 50 height 13
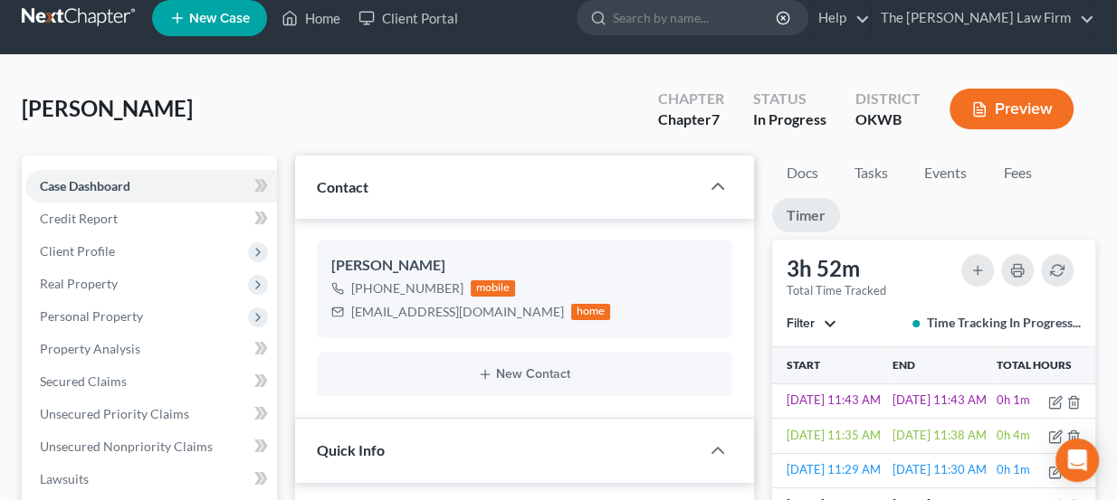
scroll to position [0, 0]
